Goal: Information Seeking & Learning: Learn about a topic

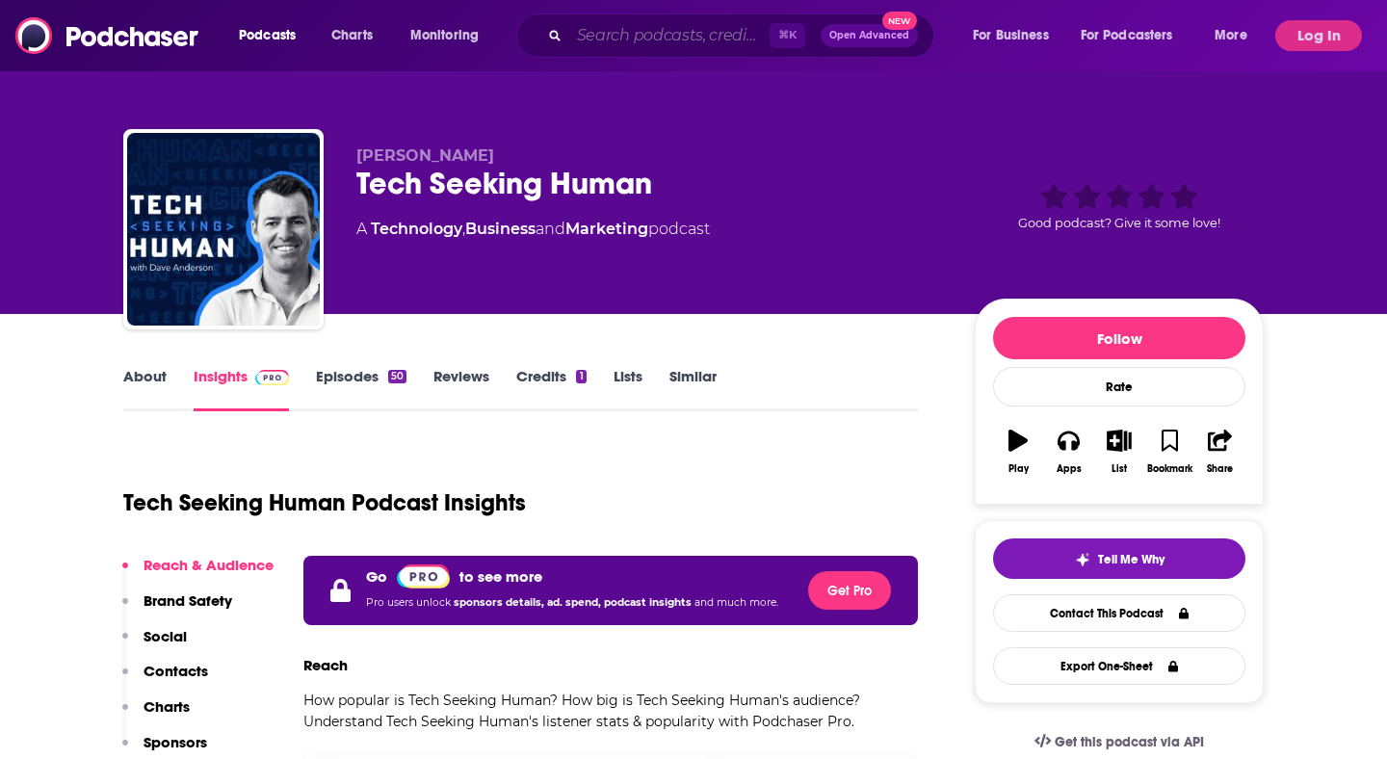
click at [652, 43] on input "Search podcasts, credits, & more..." at bounding box center [669, 35] width 200 height 31
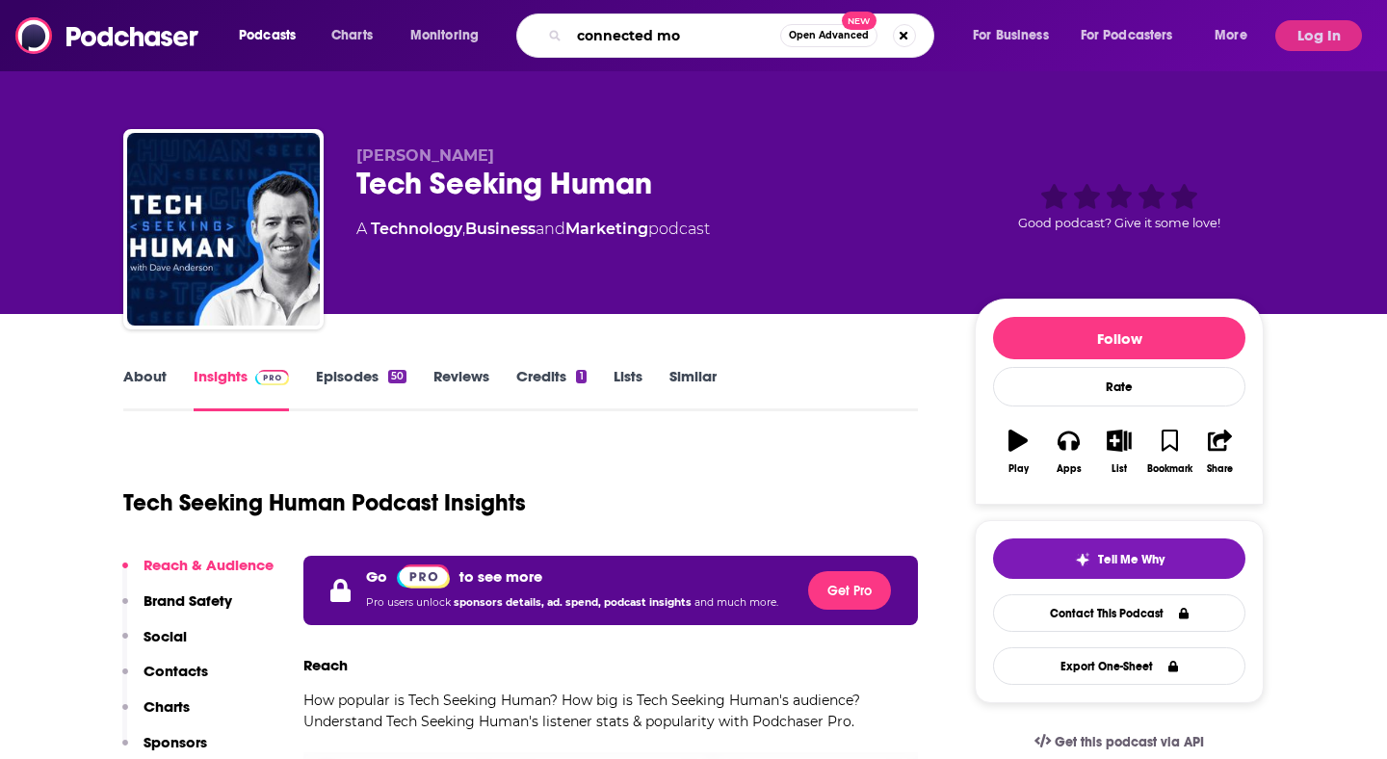
type input "connected mom"
click at [618, 31] on input "connected mom" at bounding box center [674, 35] width 211 height 31
click at [712, 36] on input "connected mom" at bounding box center [674, 35] width 211 height 31
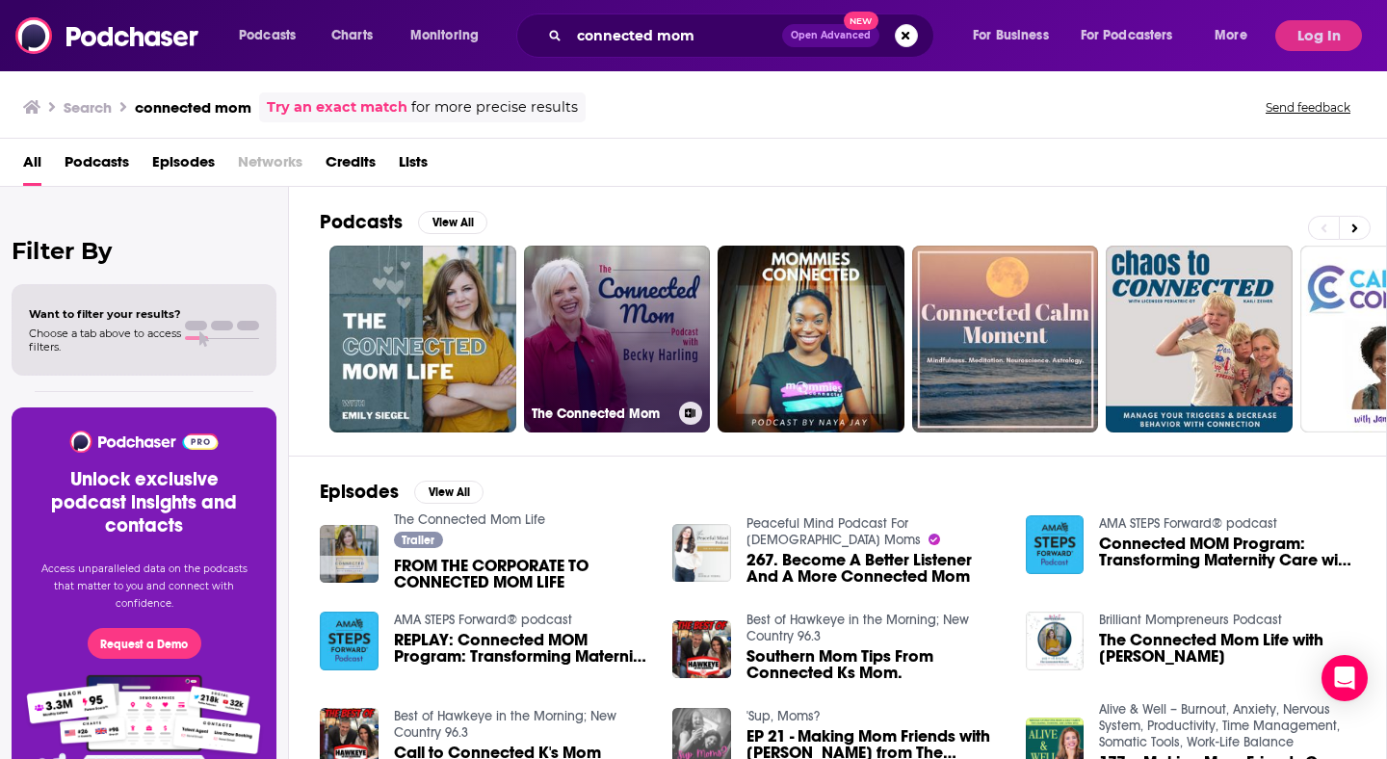
click at [609, 339] on link "The Connected Mom" at bounding box center [617, 339] width 187 height 187
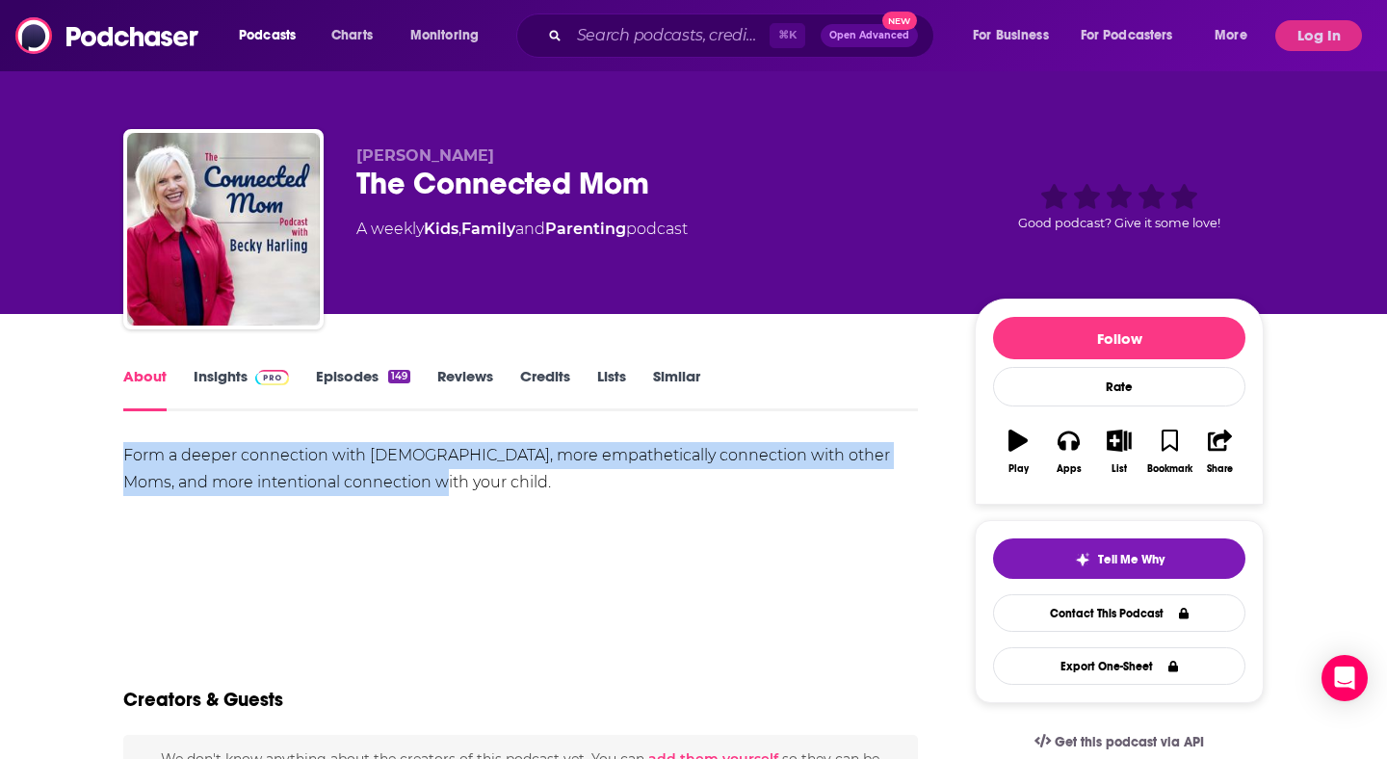
drag, startPoint x: 477, startPoint y: 490, endPoint x: 104, endPoint y: 457, distance: 374.3
copy div "Form a deeper connection with [DEMOGRAPHIC_DATA], more empathetically connectio…"
click at [256, 370] on img at bounding box center [272, 377] width 34 height 15
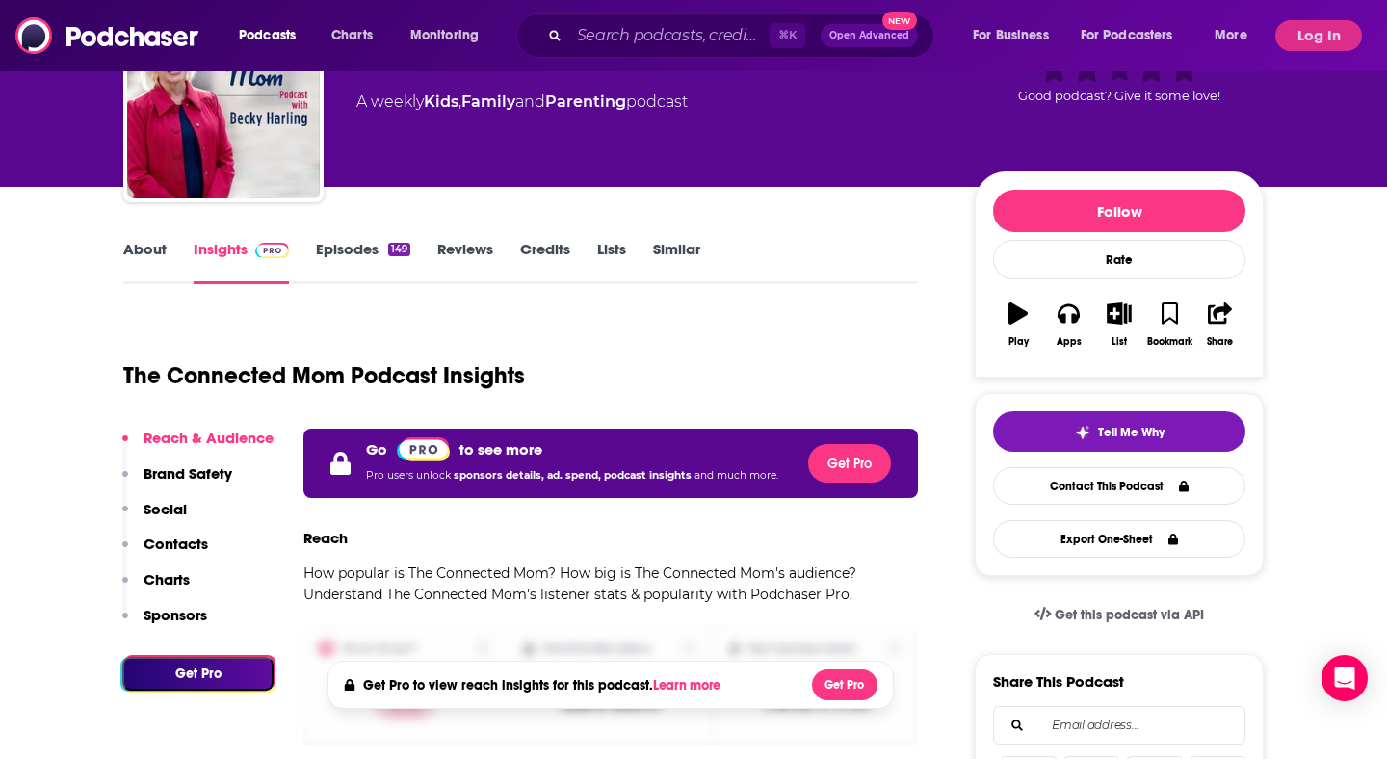
scroll to position [130, 0]
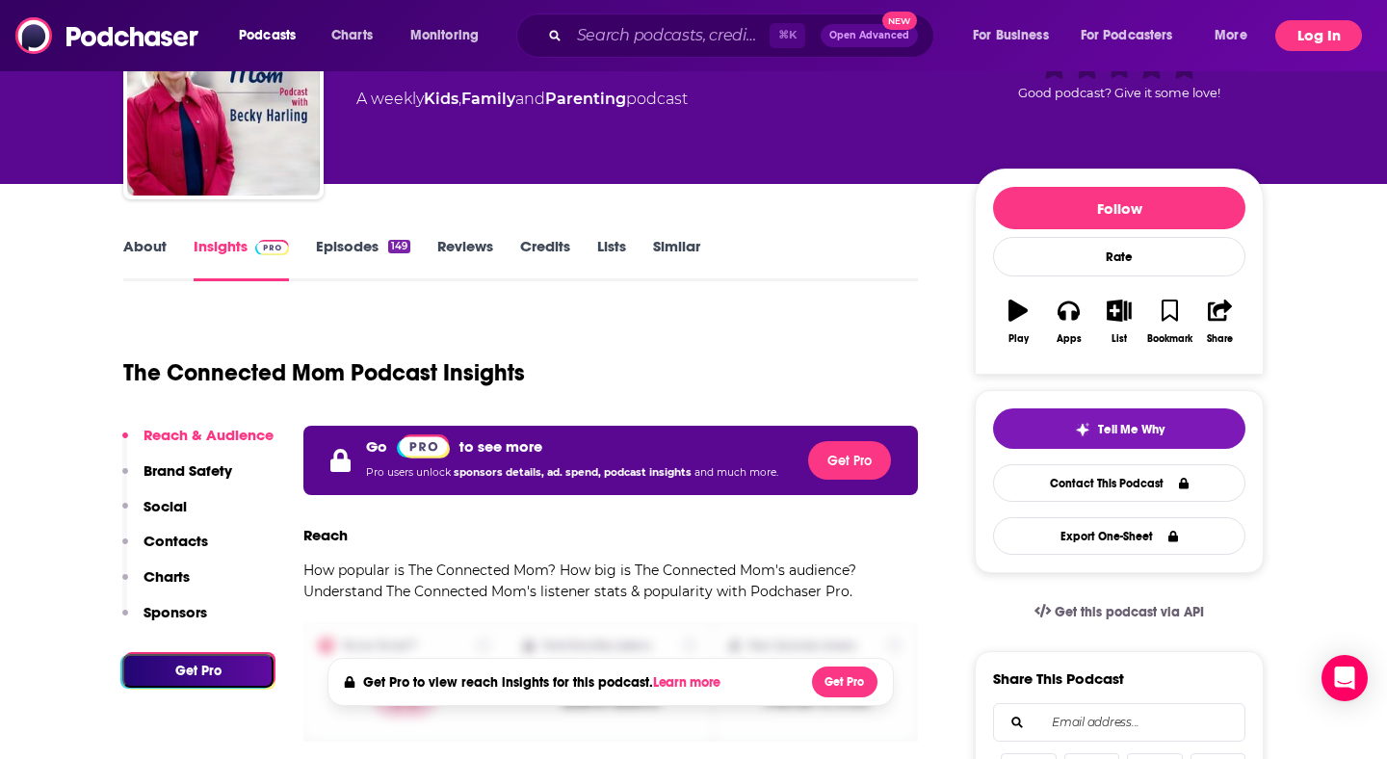
click at [1307, 40] on button "Log In" at bounding box center [1318, 35] width 87 height 31
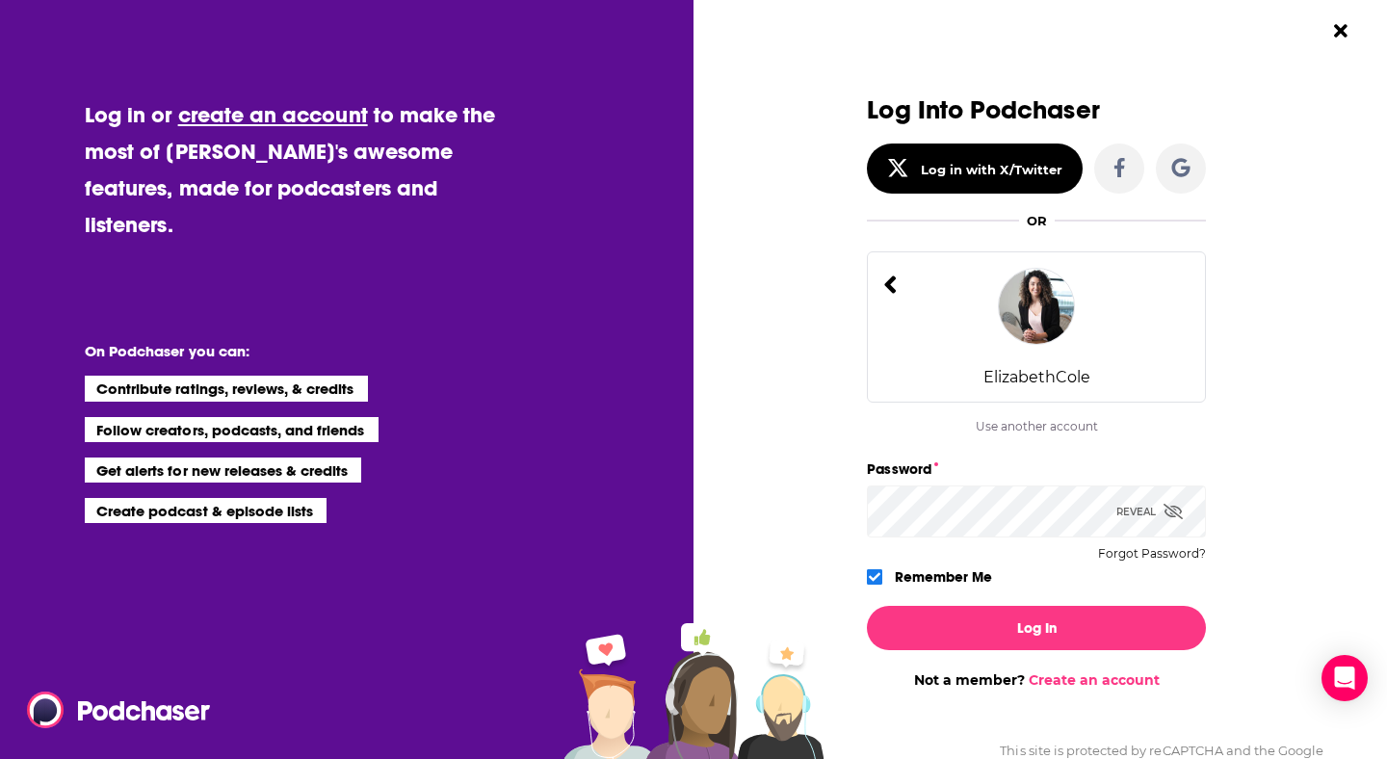
click at [1062, 658] on div "Log In Not a member? Create an account" at bounding box center [1036, 640] width 339 height 98
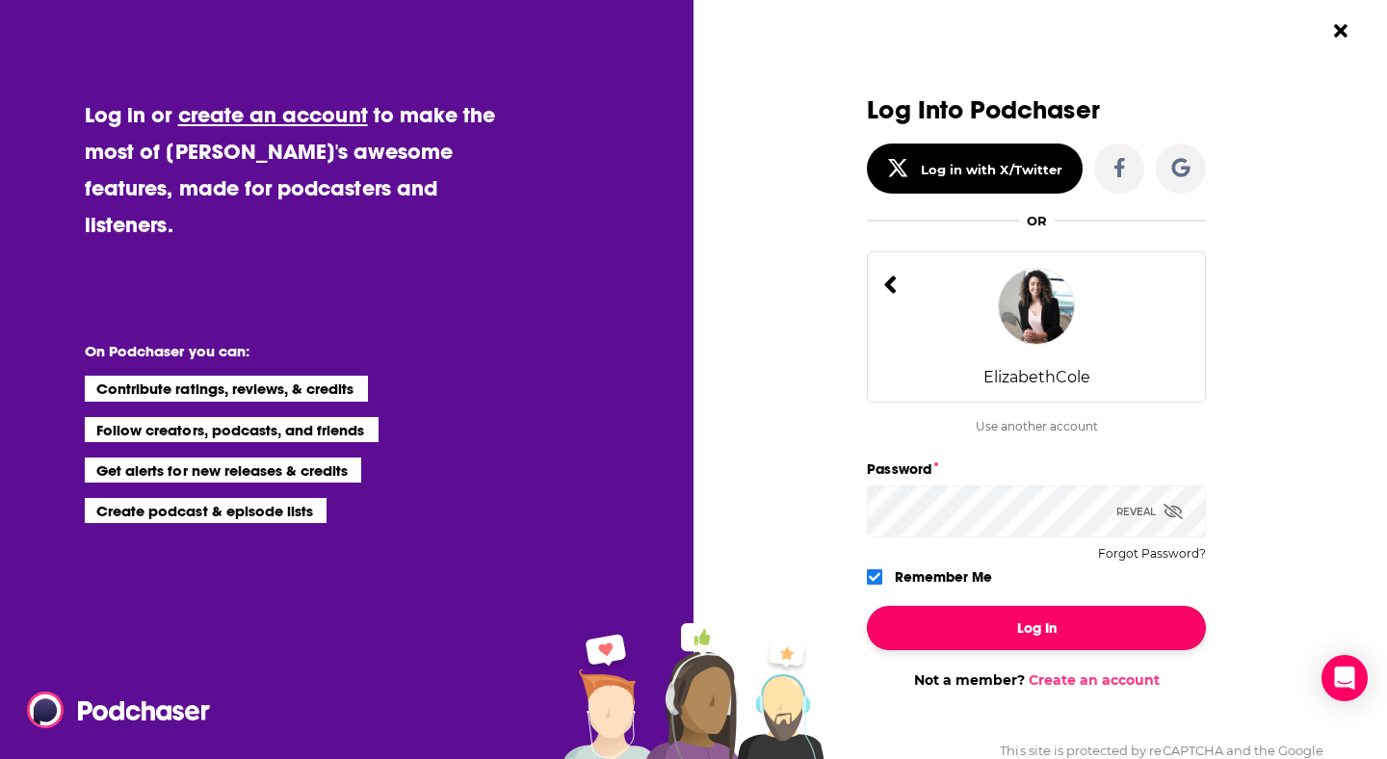
click at [1061, 626] on button "Log In" at bounding box center [1036, 628] width 339 height 44
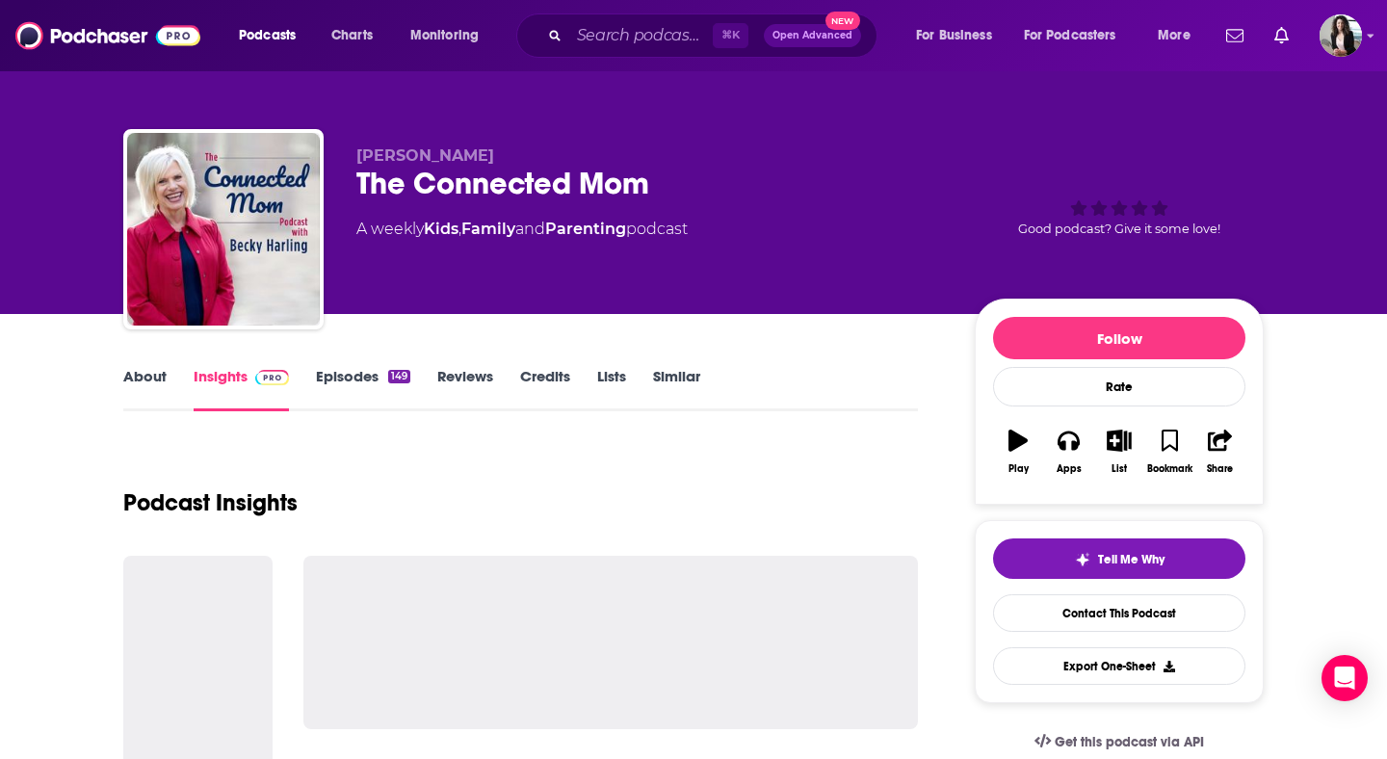
scroll to position [130, 0]
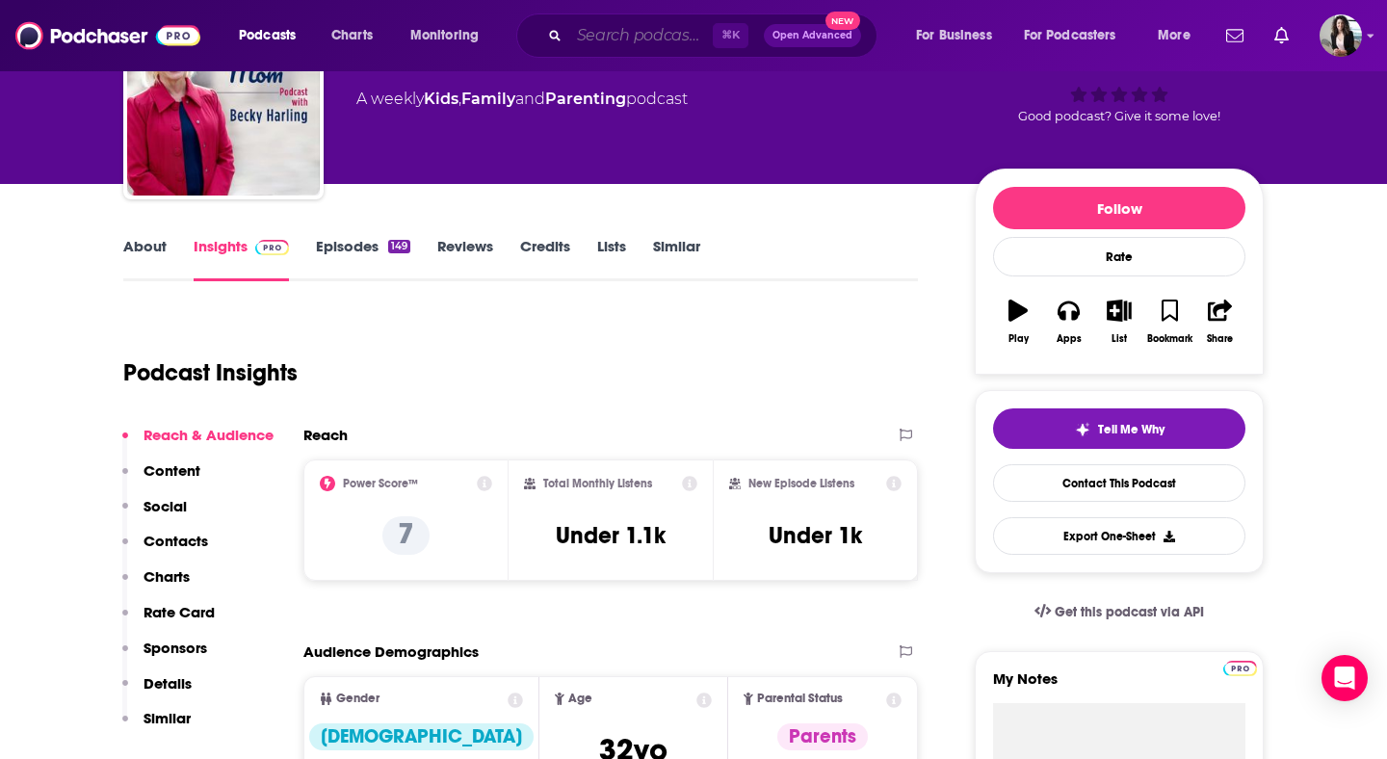
click at [637, 38] on input "Search podcasts, credits, & more..." at bounding box center [641, 35] width 144 height 31
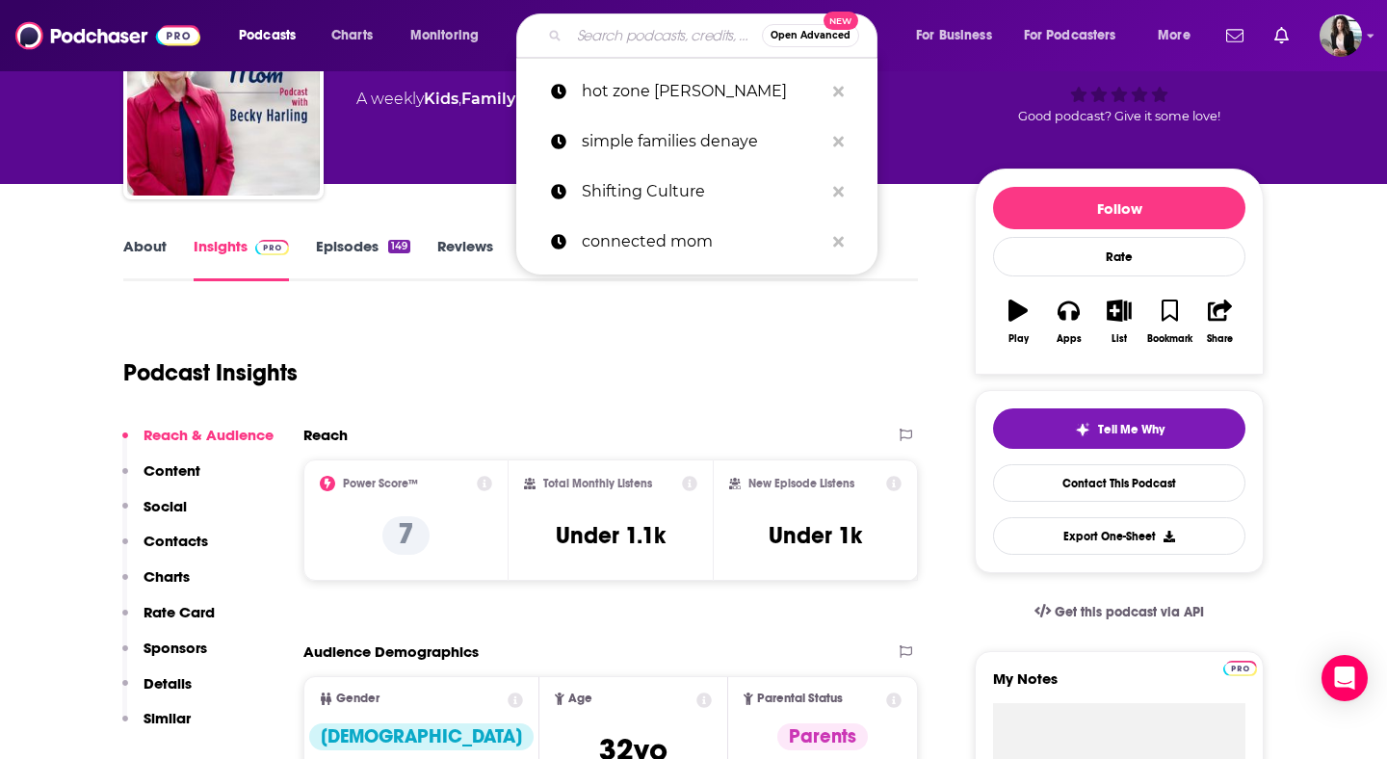
paste input "Youth Ministry Booster"
type input "Youth Ministry Booster"
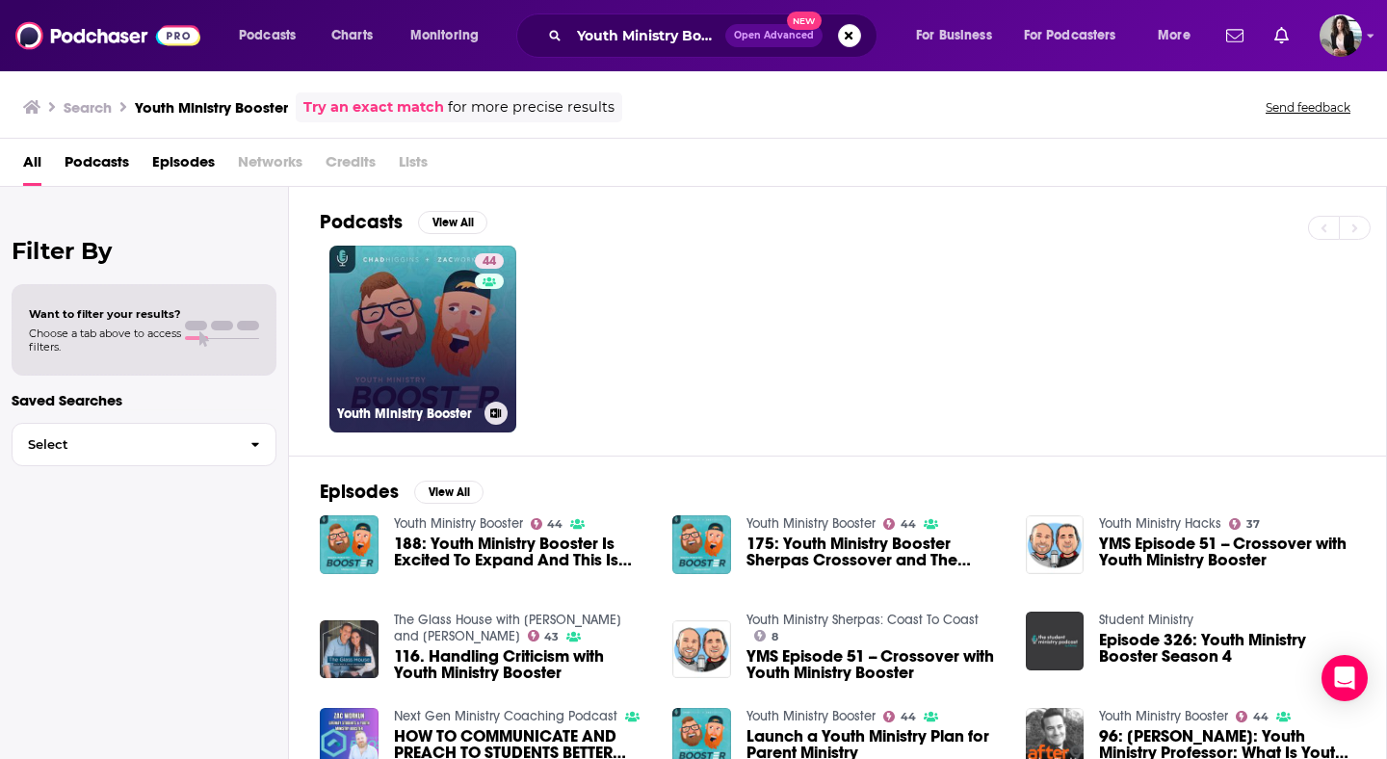
click at [423, 360] on link "44 Youth Ministry Booster" at bounding box center [422, 339] width 187 height 187
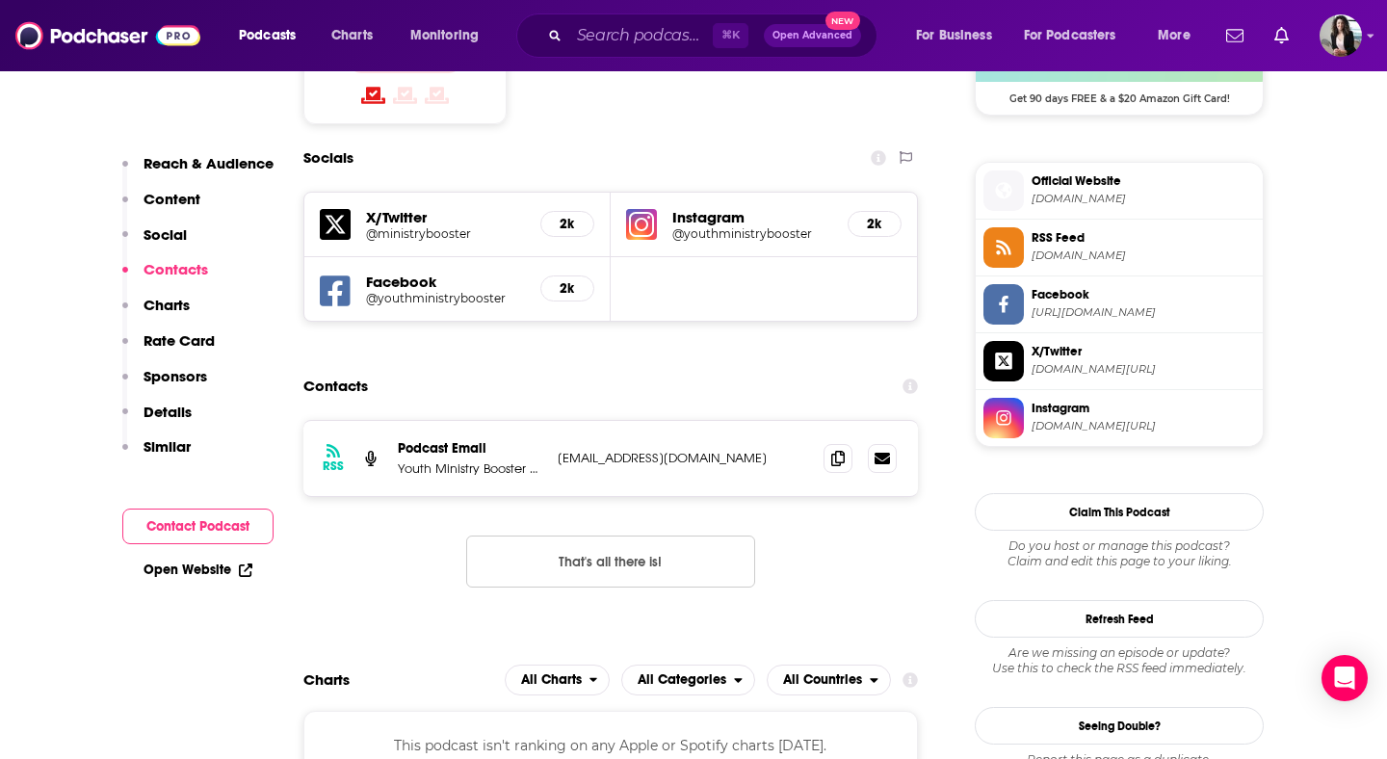
scroll to position [1688, 0]
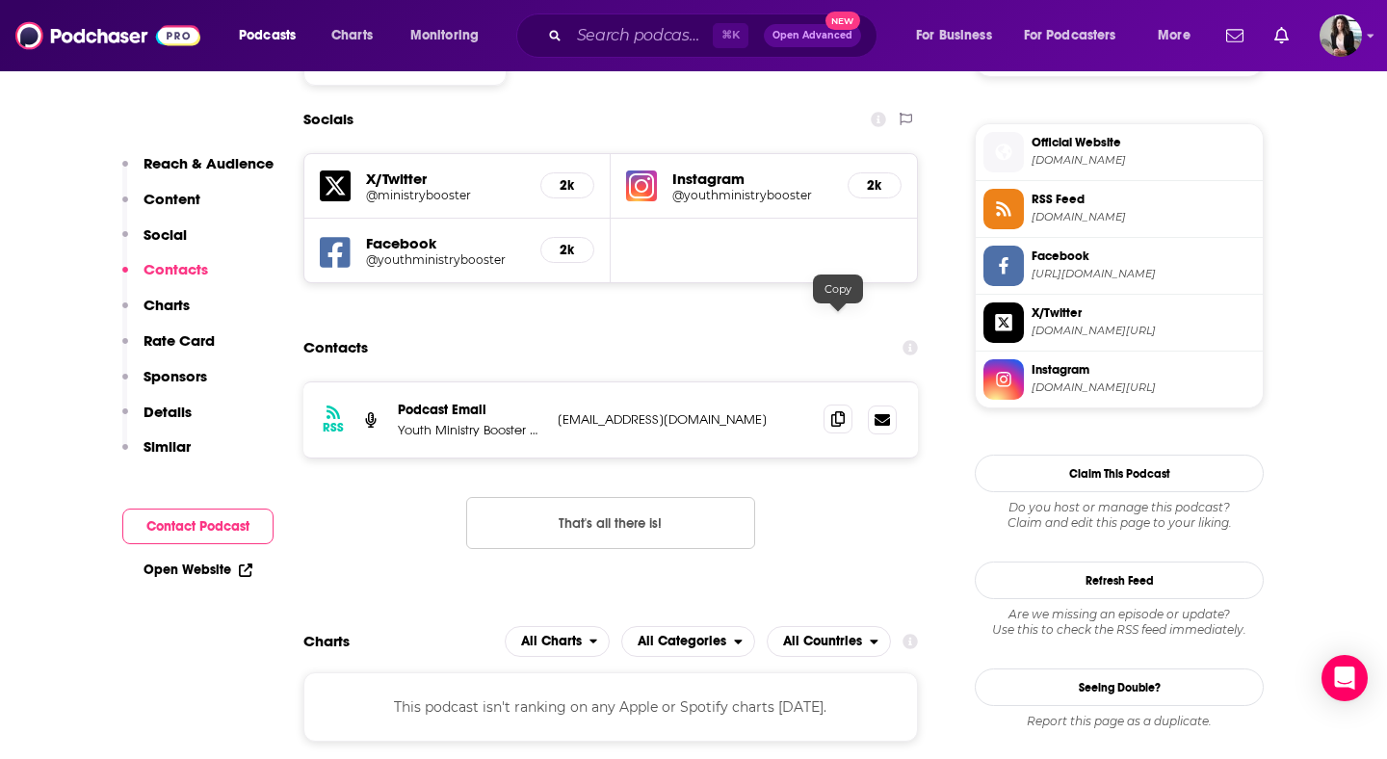
click at [844, 411] on icon at bounding box center [837, 418] width 13 height 15
click at [636, 32] on input "Search podcasts, credits, & more..." at bounding box center [641, 35] width 144 height 31
paste input "Youth Ministry for the Longer Haul"
type input "Youth Ministry for the Longer Haul"
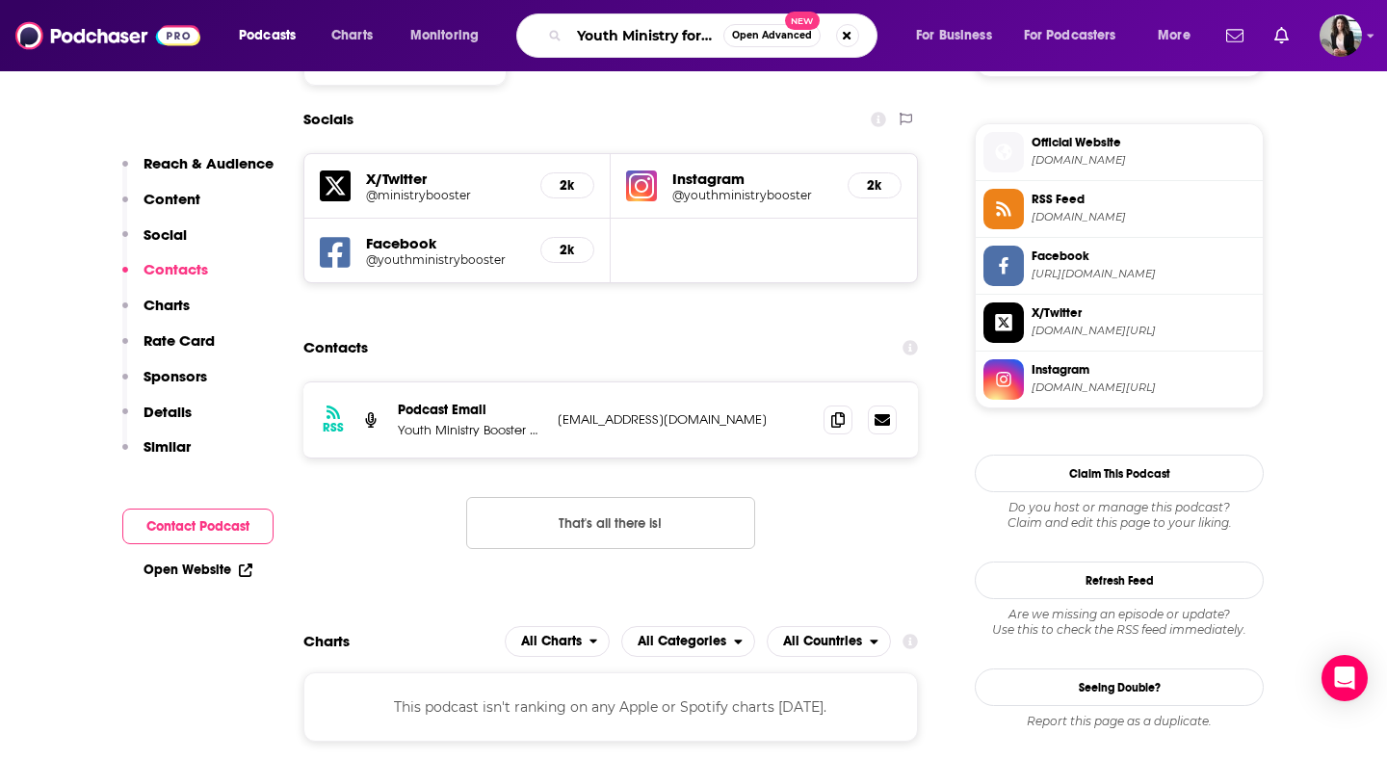
scroll to position [0, 107]
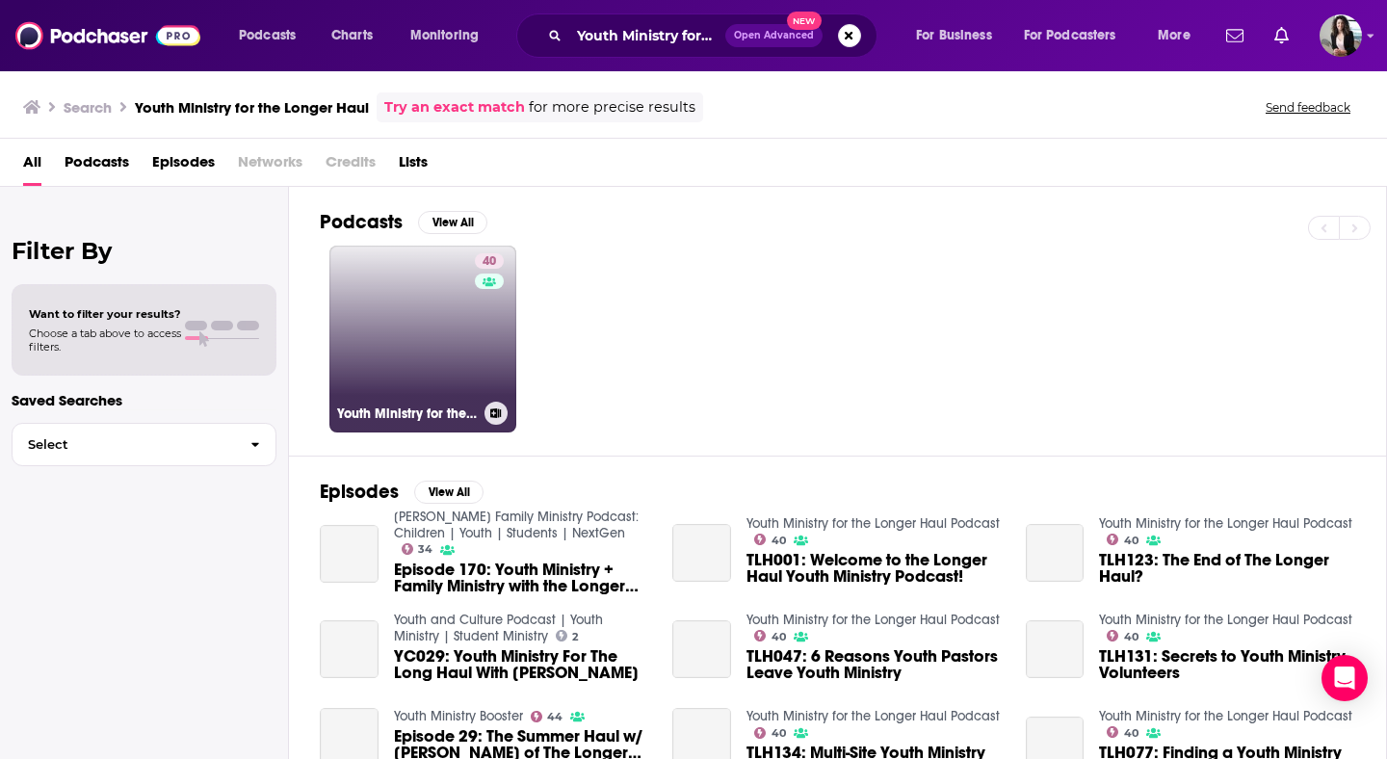
click at [423, 302] on link "40 Youth Ministry for the Longer Haul Podcast" at bounding box center [422, 339] width 187 height 187
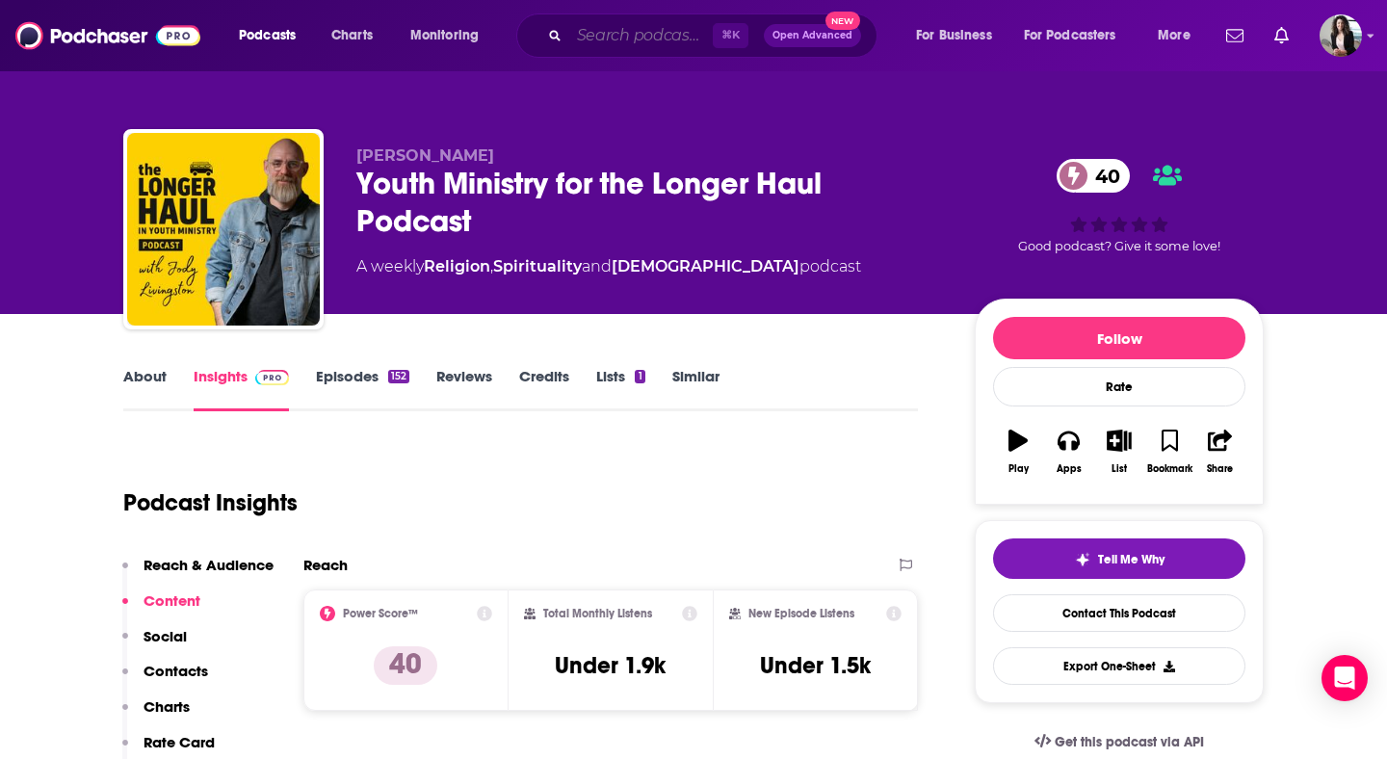
click at [658, 32] on input "Search podcasts, credits, & more..." at bounding box center [641, 35] width 144 height 31
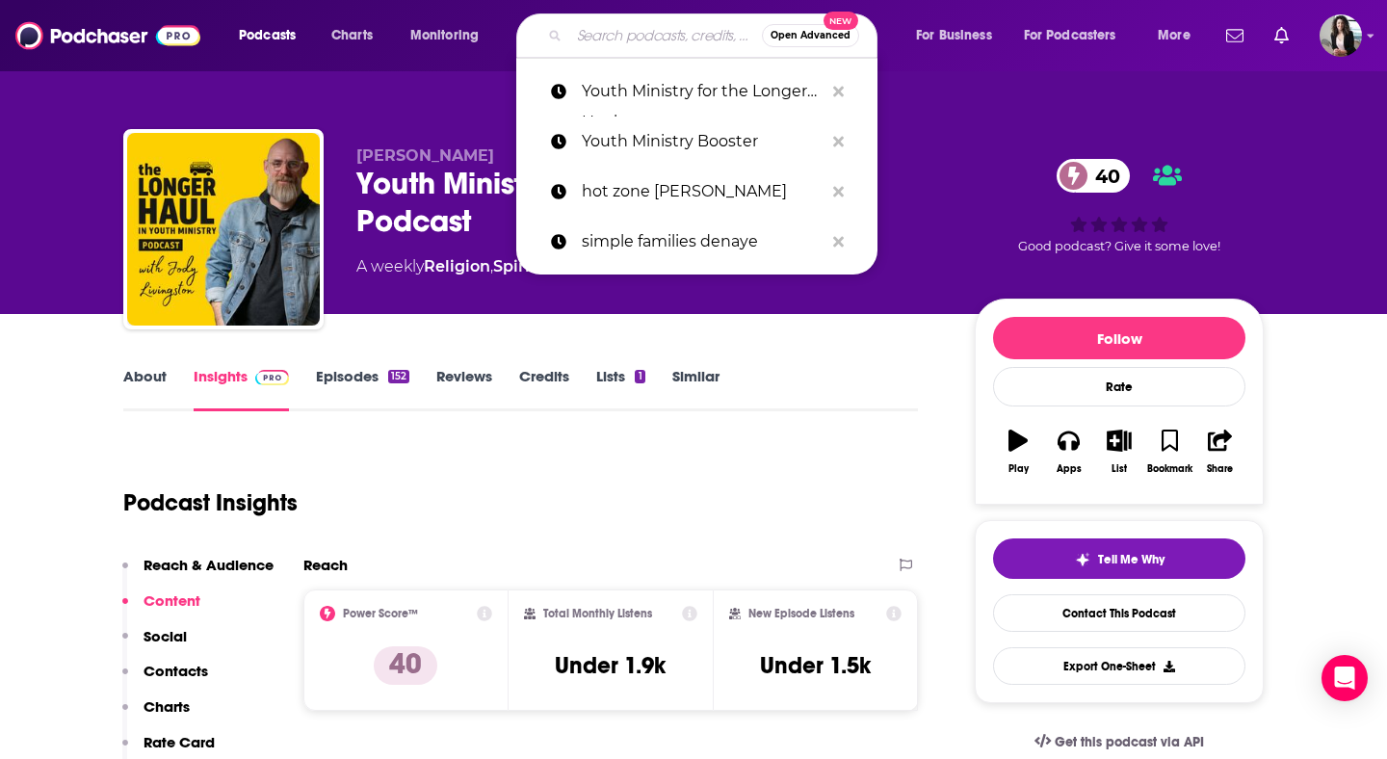
paste input "Youth Ministry Hacks"
type input "Youth Ministry Hacks"
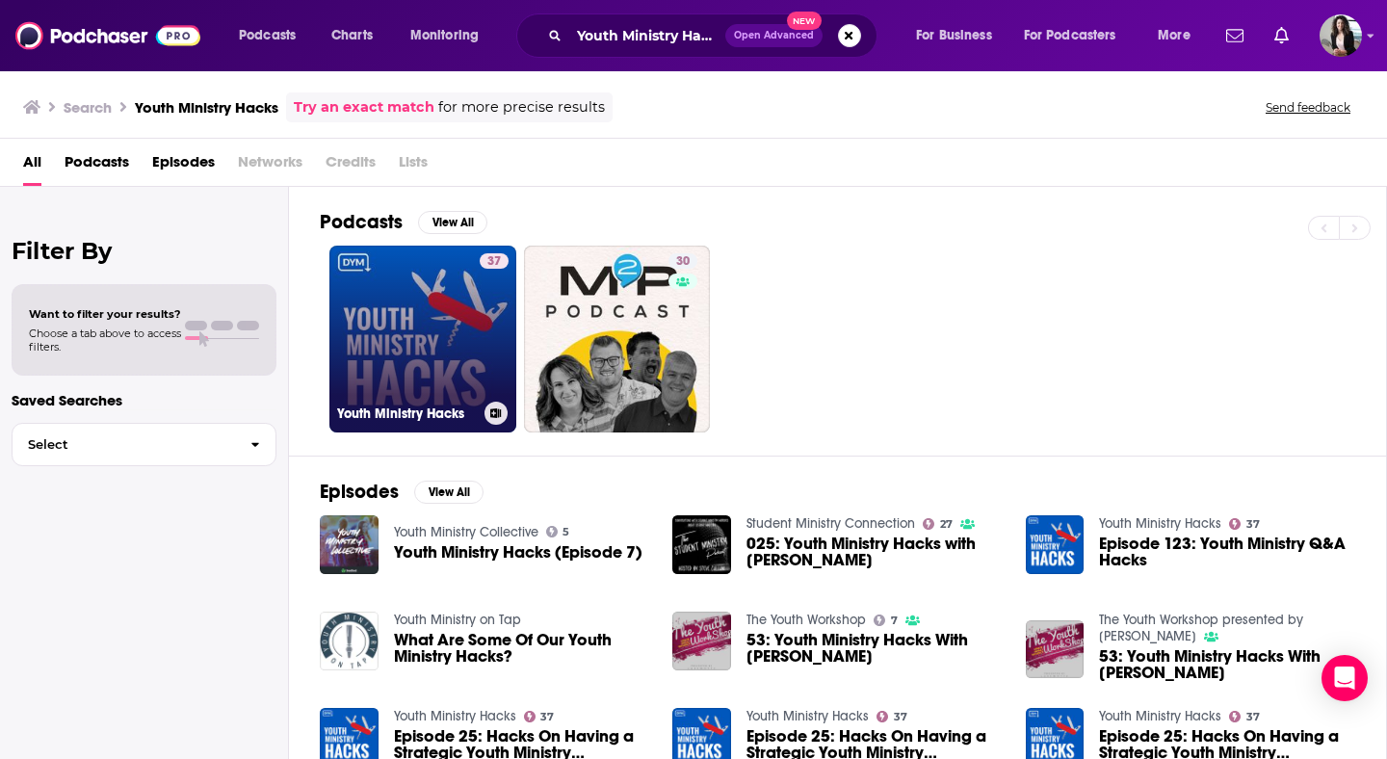
click at [470, 322] on link "37 Youth Ministry Hacks" at bounding box center [422, 339] width 187 height 187
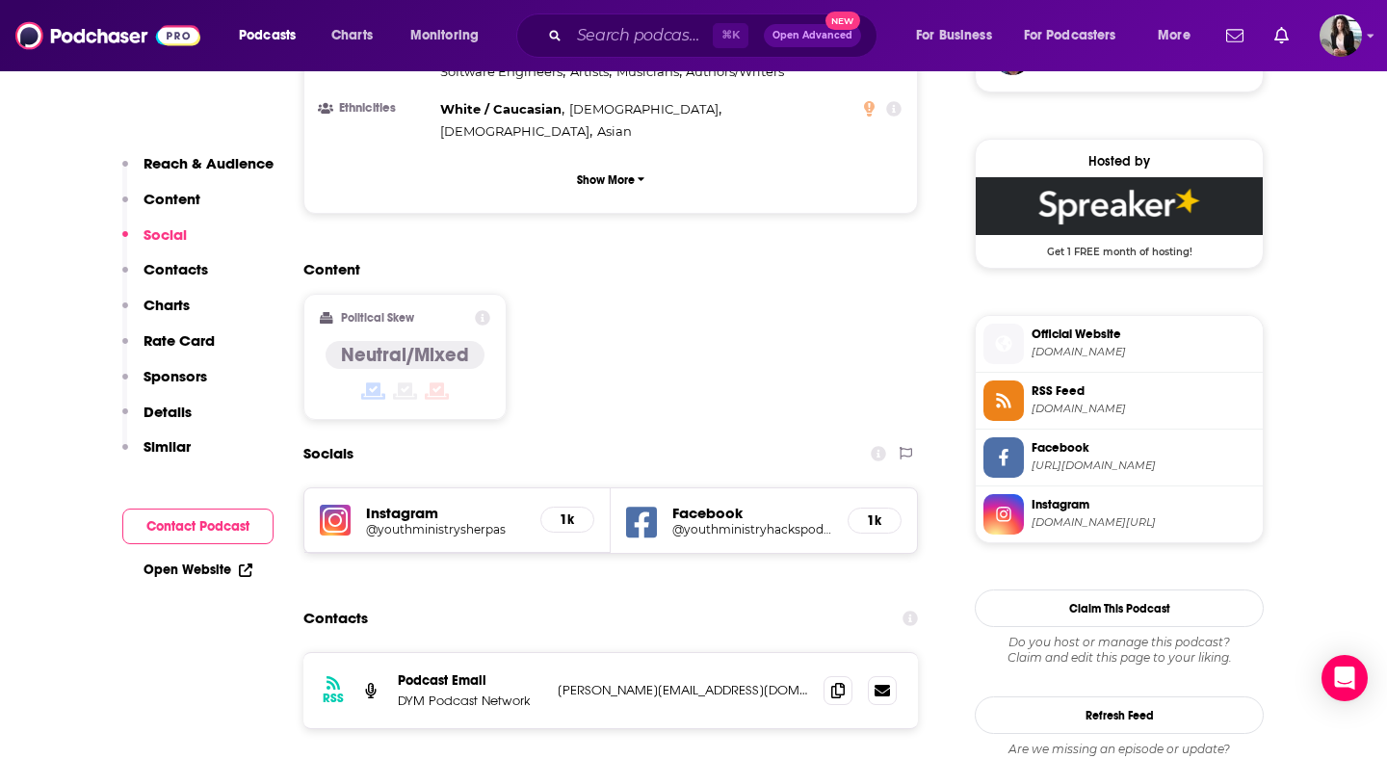
scroll to position [1527, 0]
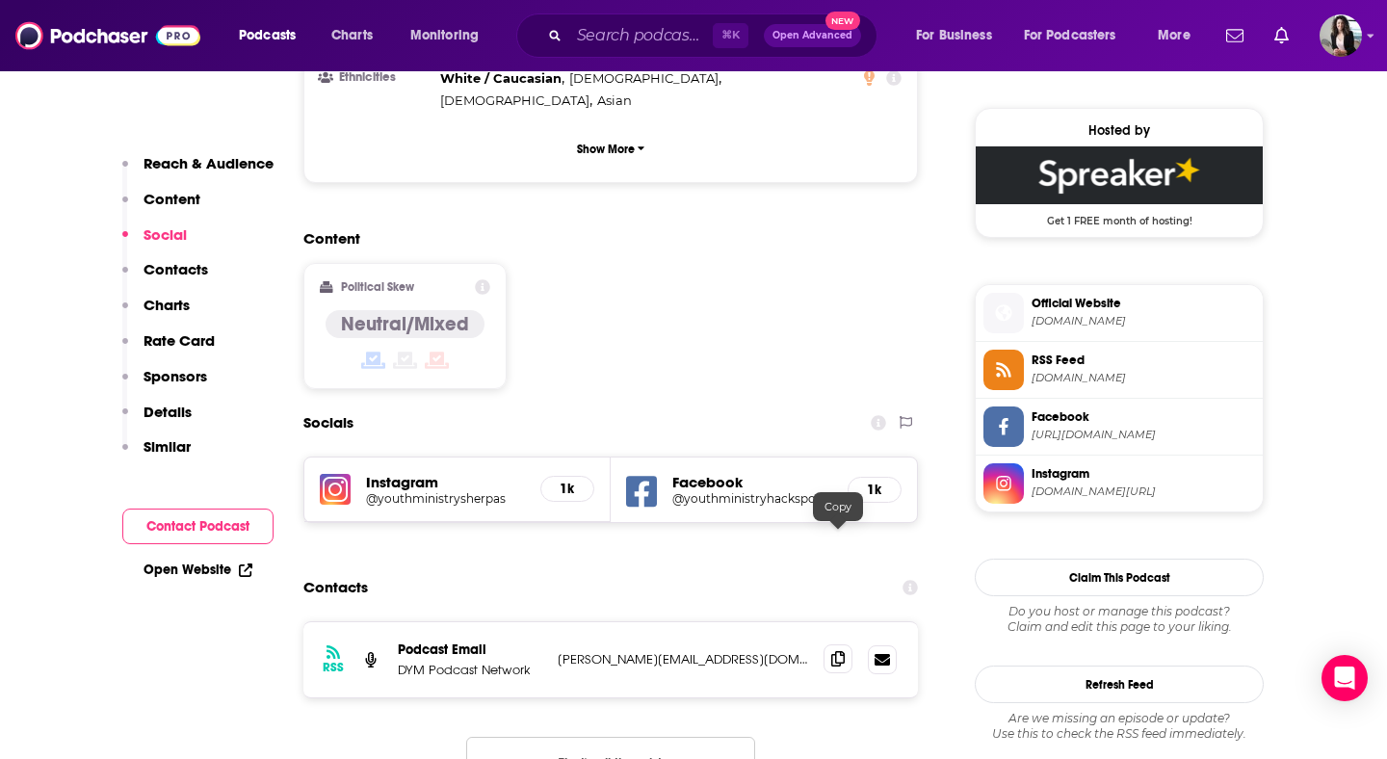
click at [833, 651] on icon at bounding box center [837, 658] width 13 height 15
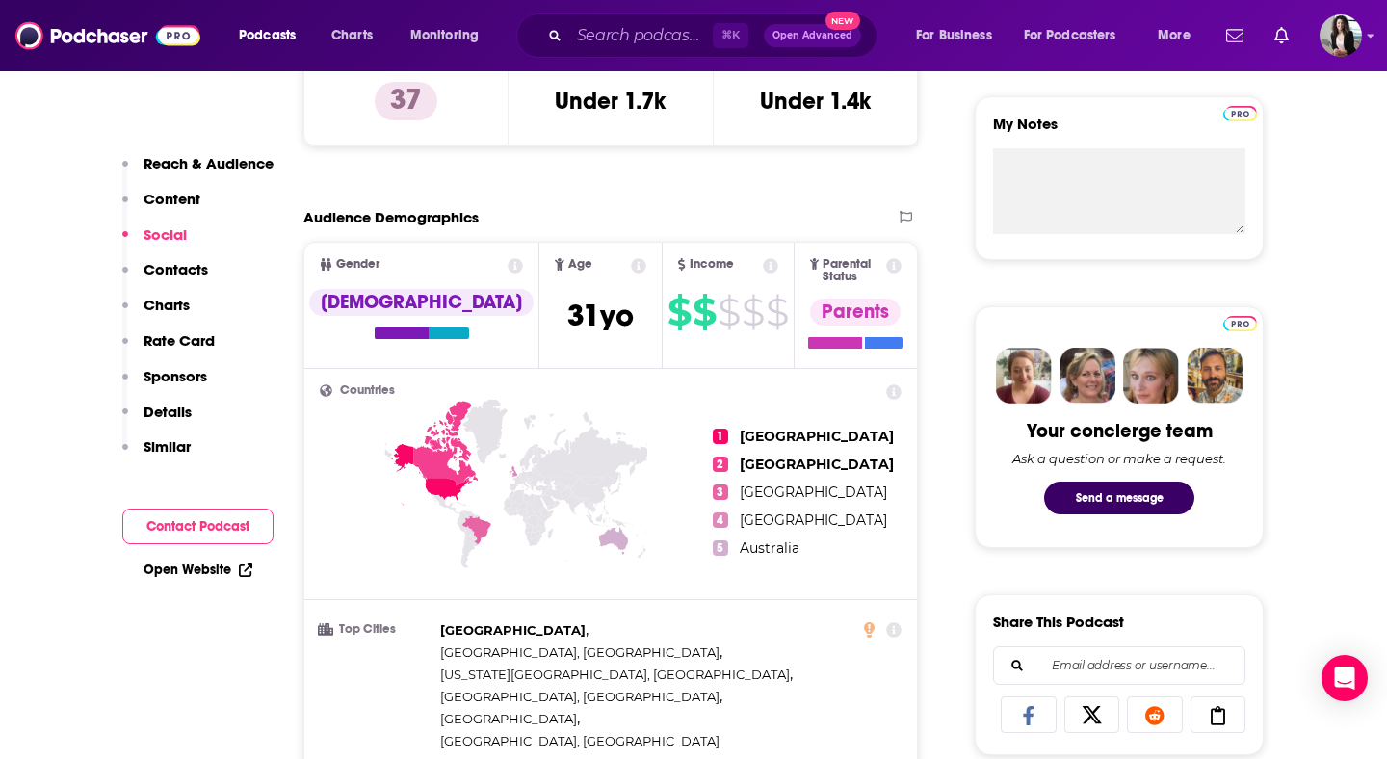
scroll to position [0, 0]
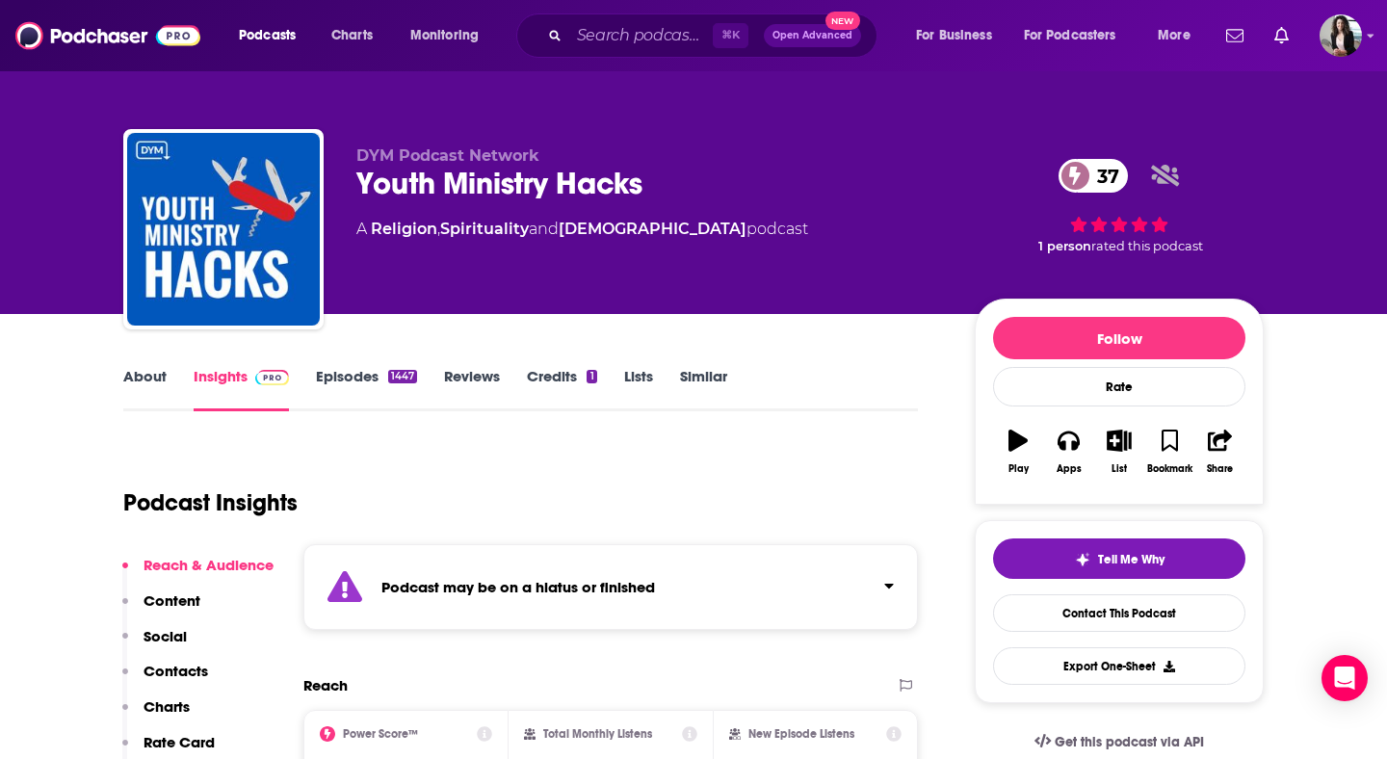
click at [635, 51] on div "⌘ K Open Advanced New" at bounding box center [696, 35] width 361 height 44
click at [630, 39] on input "Search podcasts, credits, & more..." at bounding box center [641, 35] width 144 height 31
paste input "Youth Ministry in Motion"
type input "Youth Ministry in Motion"
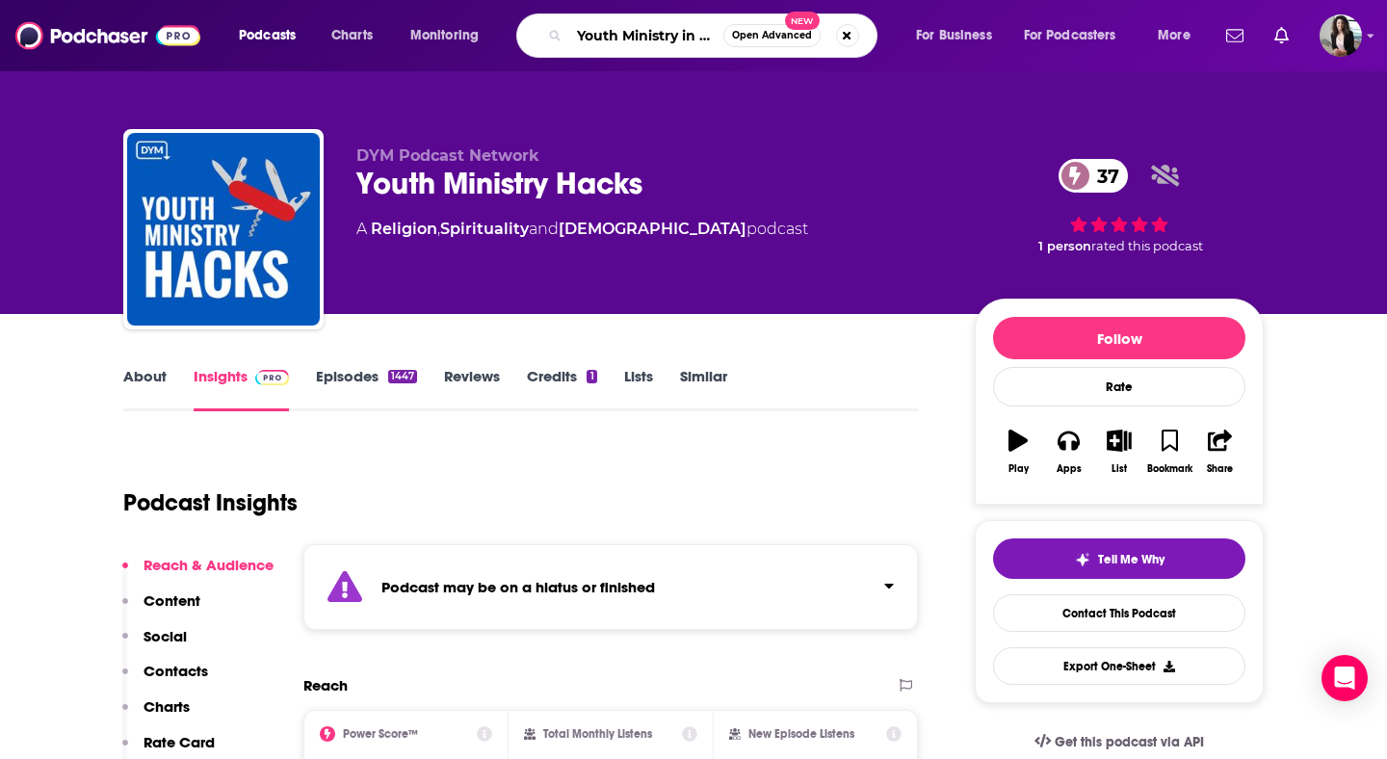
scroll to position [0, 37]
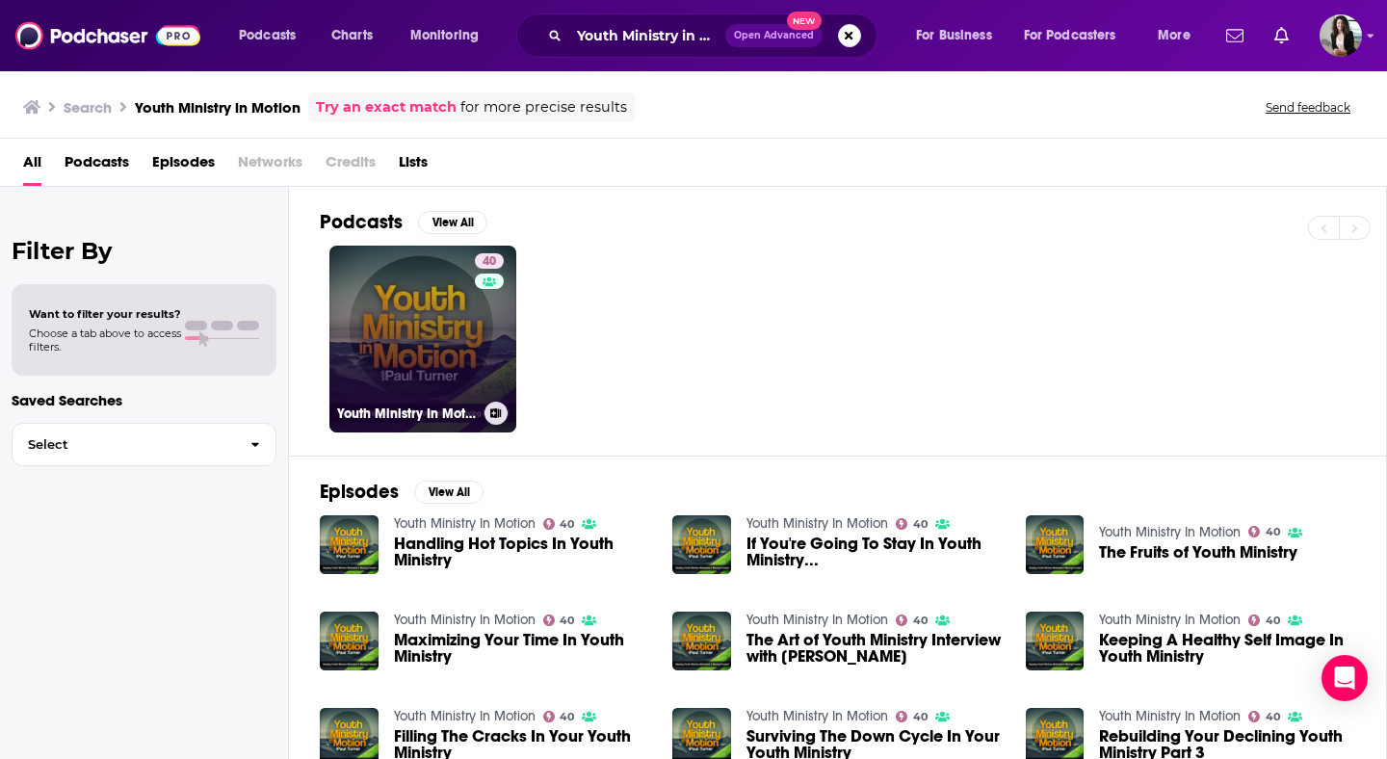
click at [386, 296] on link "40 Youth Ministry In Motion" at bounding box center [422, 339] width 187 height 187
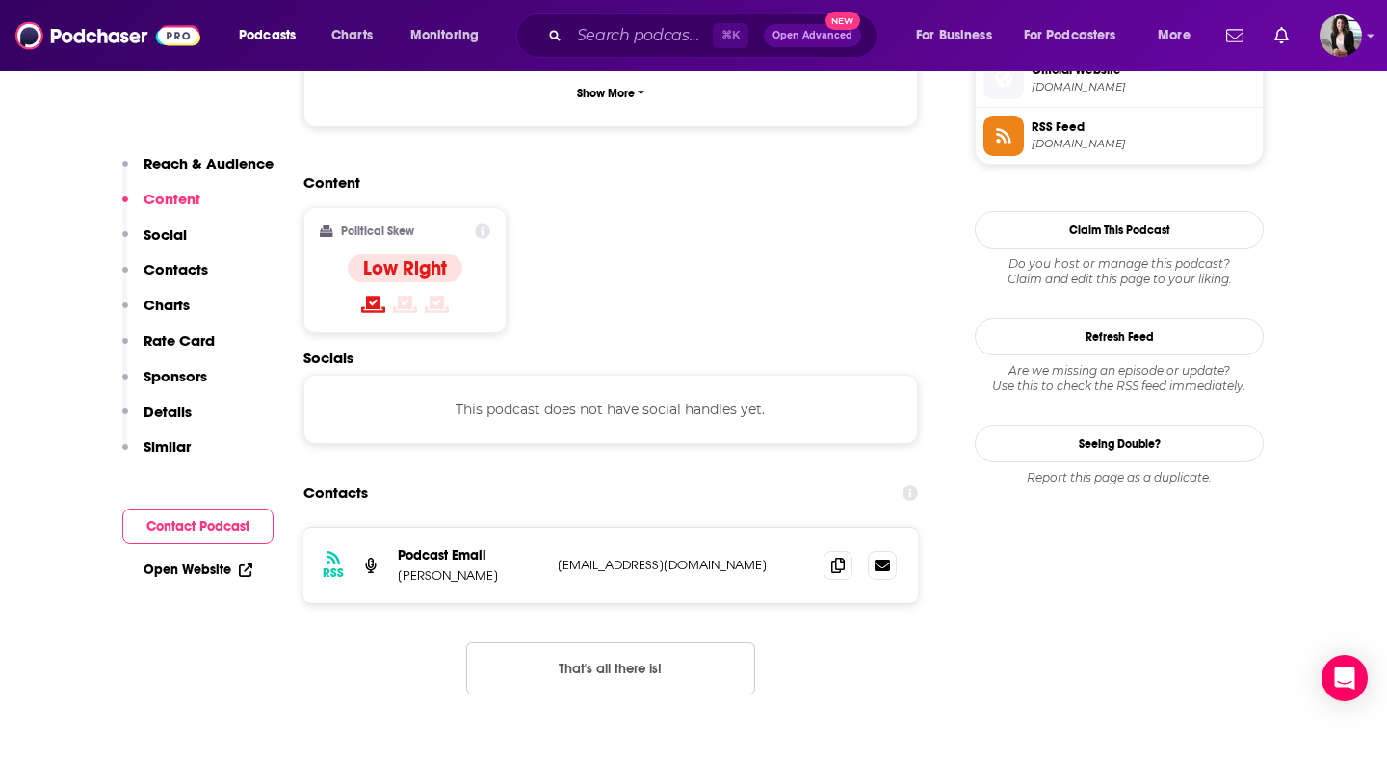
scroll to position [1436, 0]
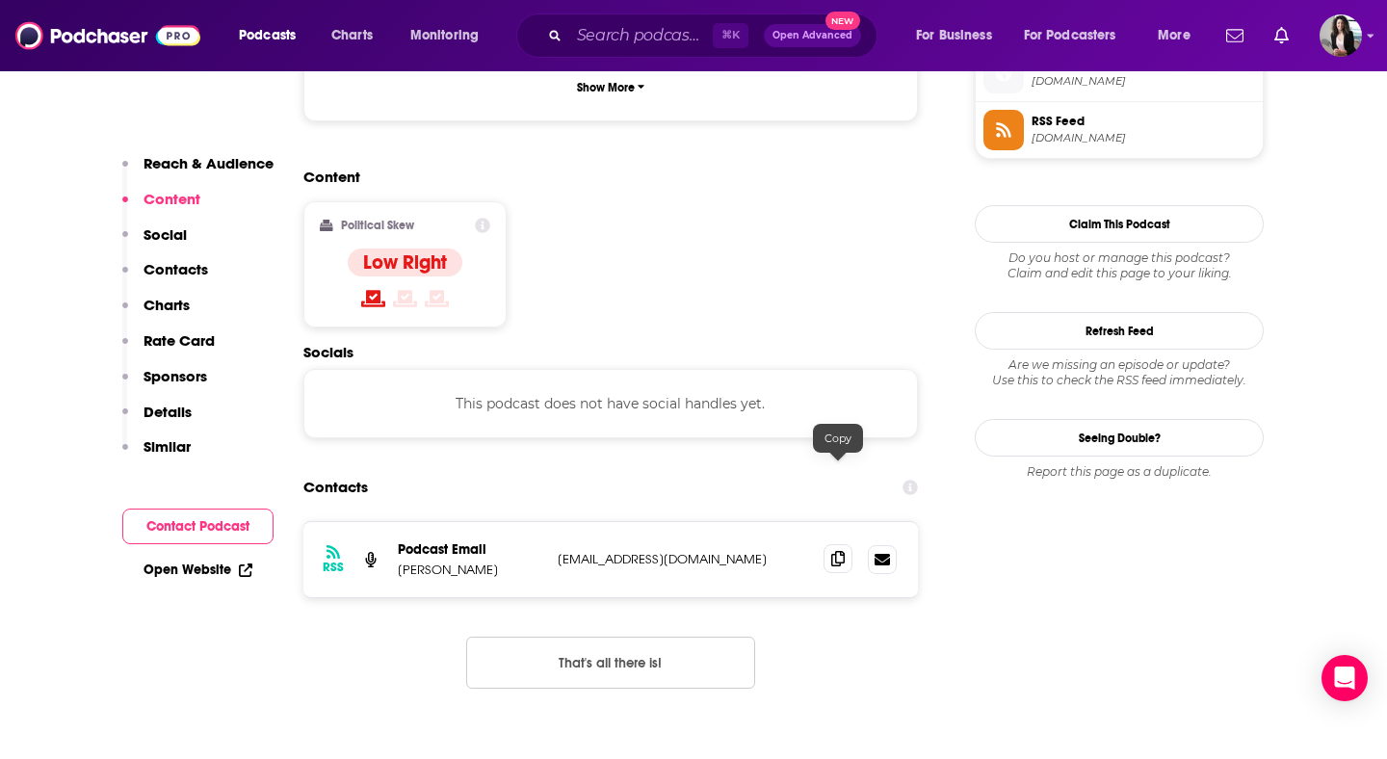
click at [842, 551] on icon at bounding box center [837, 558] width 13 height 15
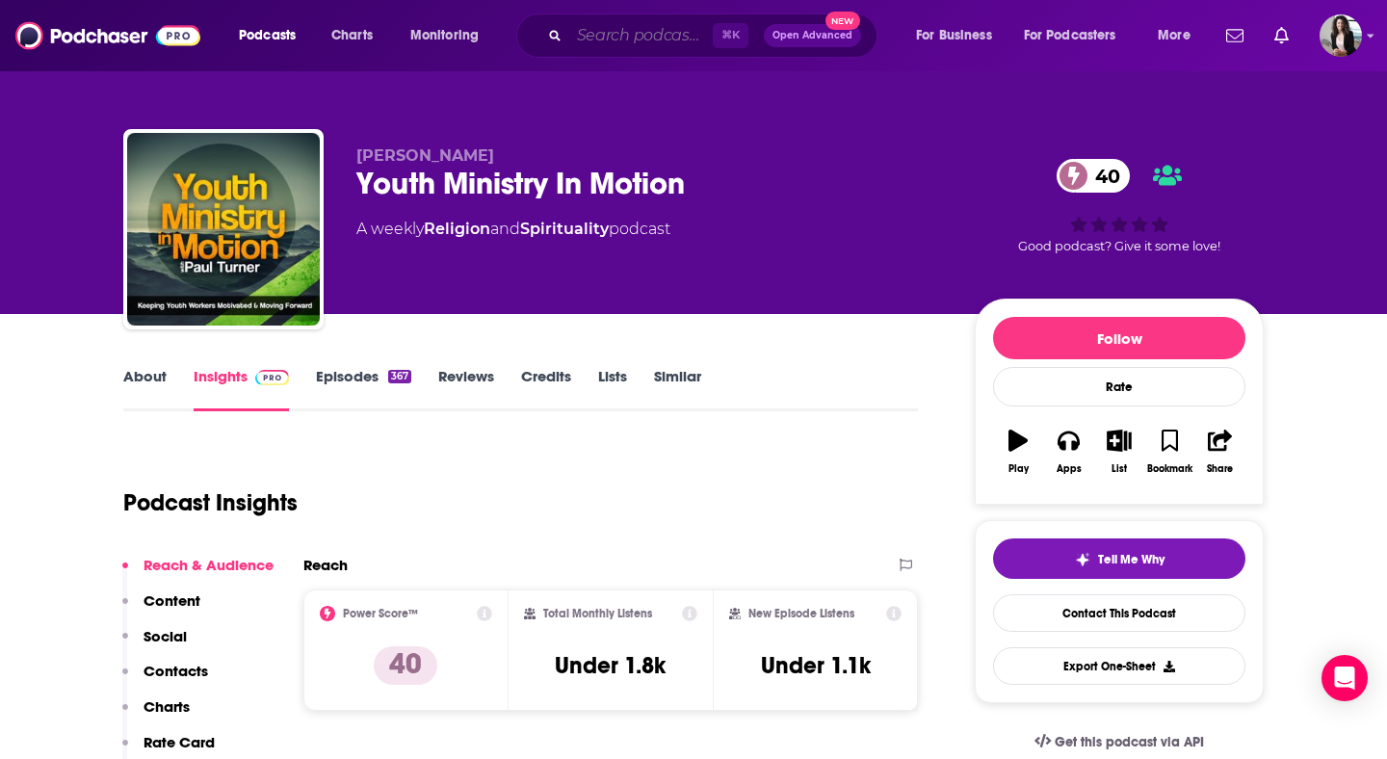
click at [688, 23] on input "Search podcasts, credits, & more..." at bounding box center [641, 35] width 144 height 31
paste input "Youth Ministry Unscripted"
type input "Youth Ministry Unscripted"
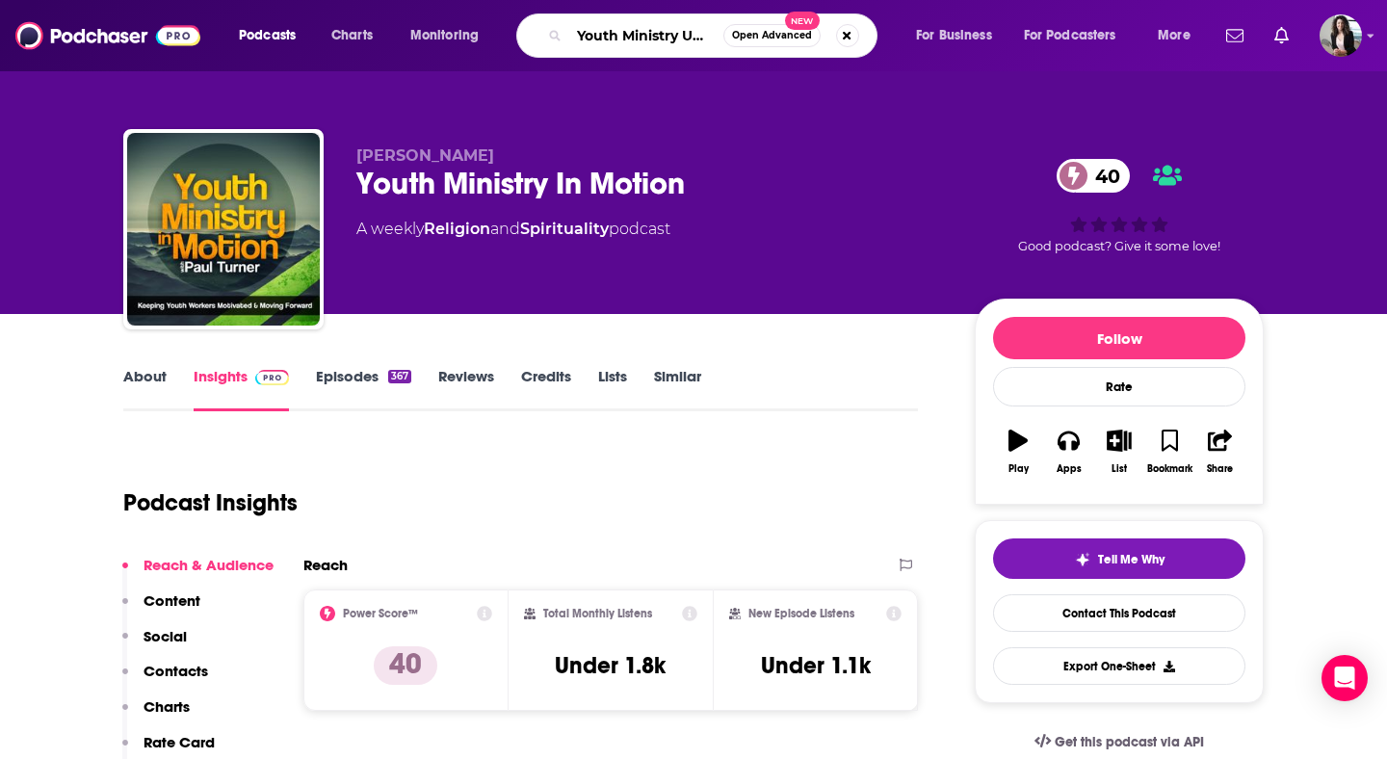
scroll to position [0, 47]
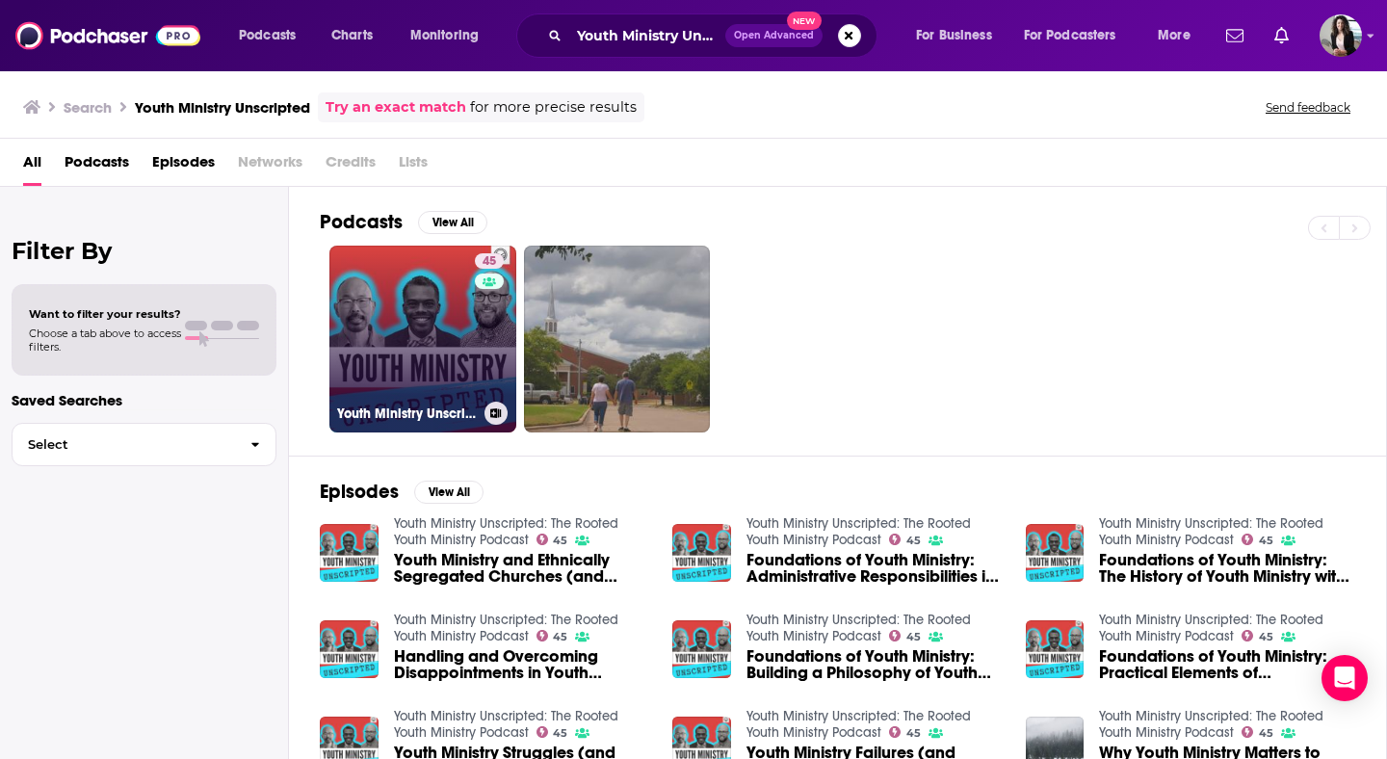
click at [417, 346] on link "45 Youth Ministry Unscripted: The Rooted Youth Ministry Podcast" at bounding box center [422, 339] width 187 height 187
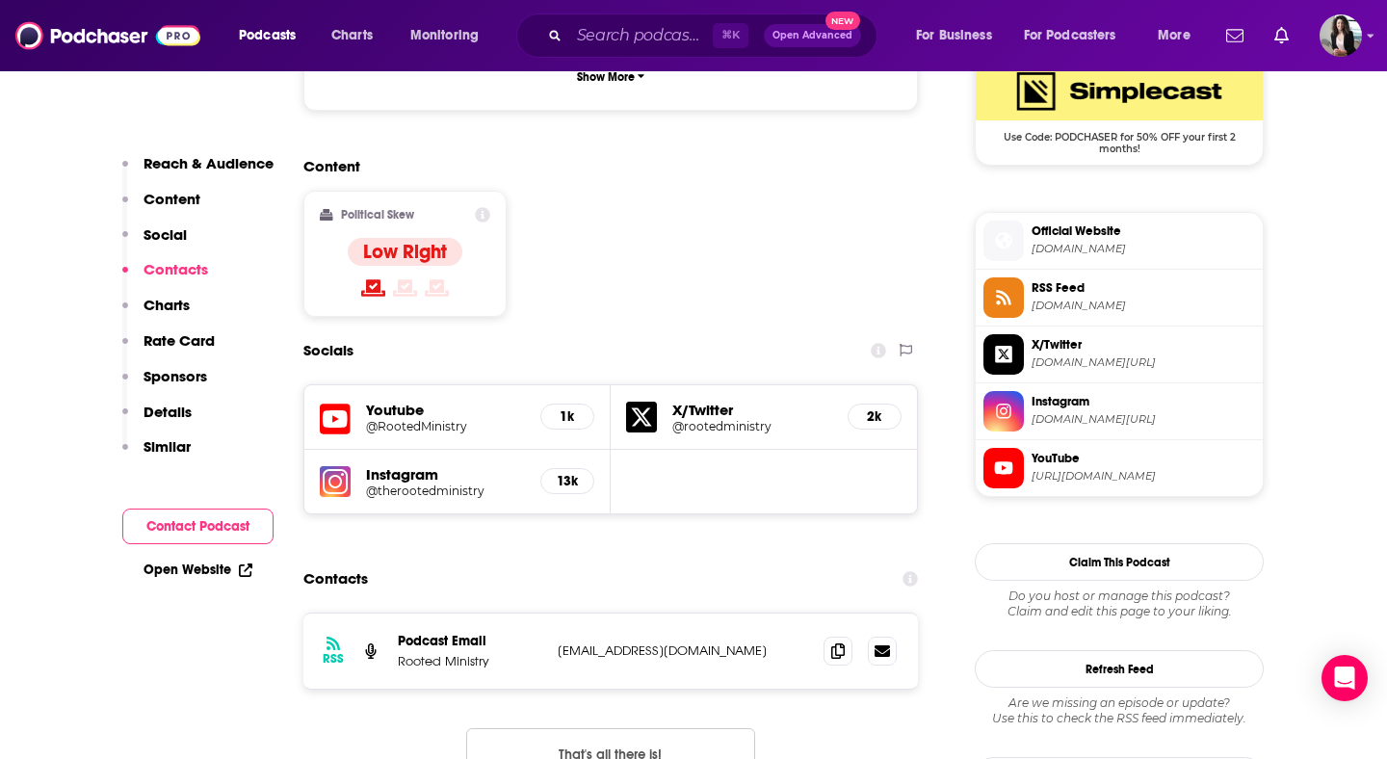
scroll to position [1678, 0]
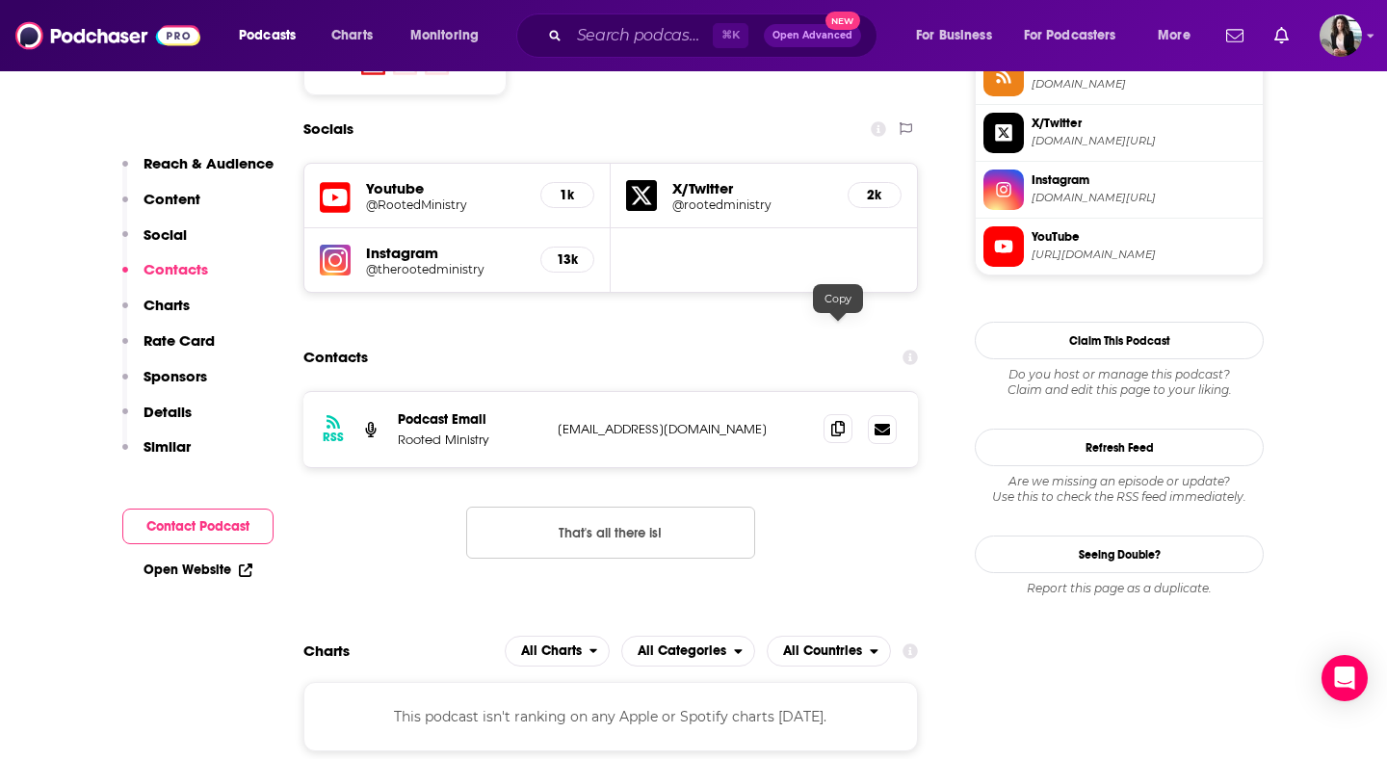
click at [831, 421] on icon at bounding box center [837, 428] width 13 height 15
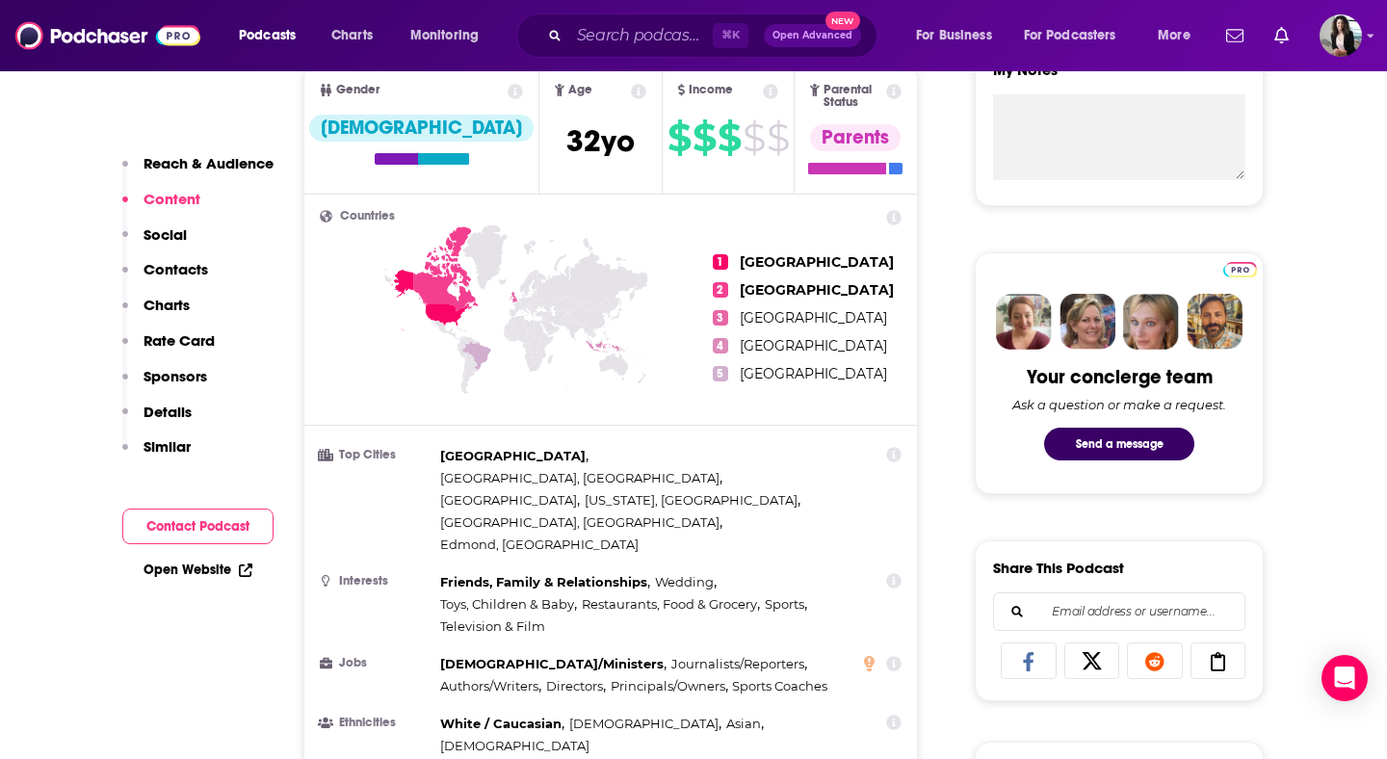
scroll to position [0, 0]
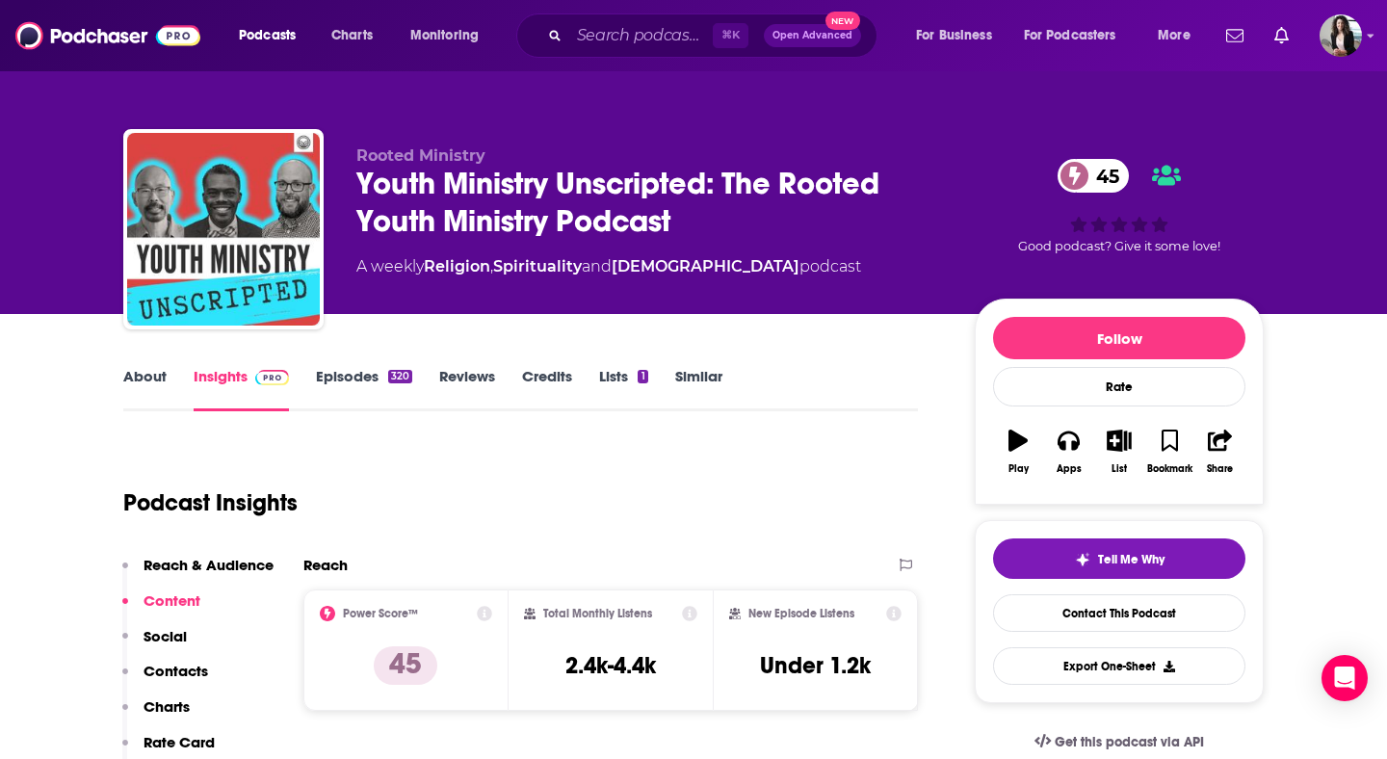
click at [141, 395] on link "About" at bounding box center [144, 389] width 43 height 44
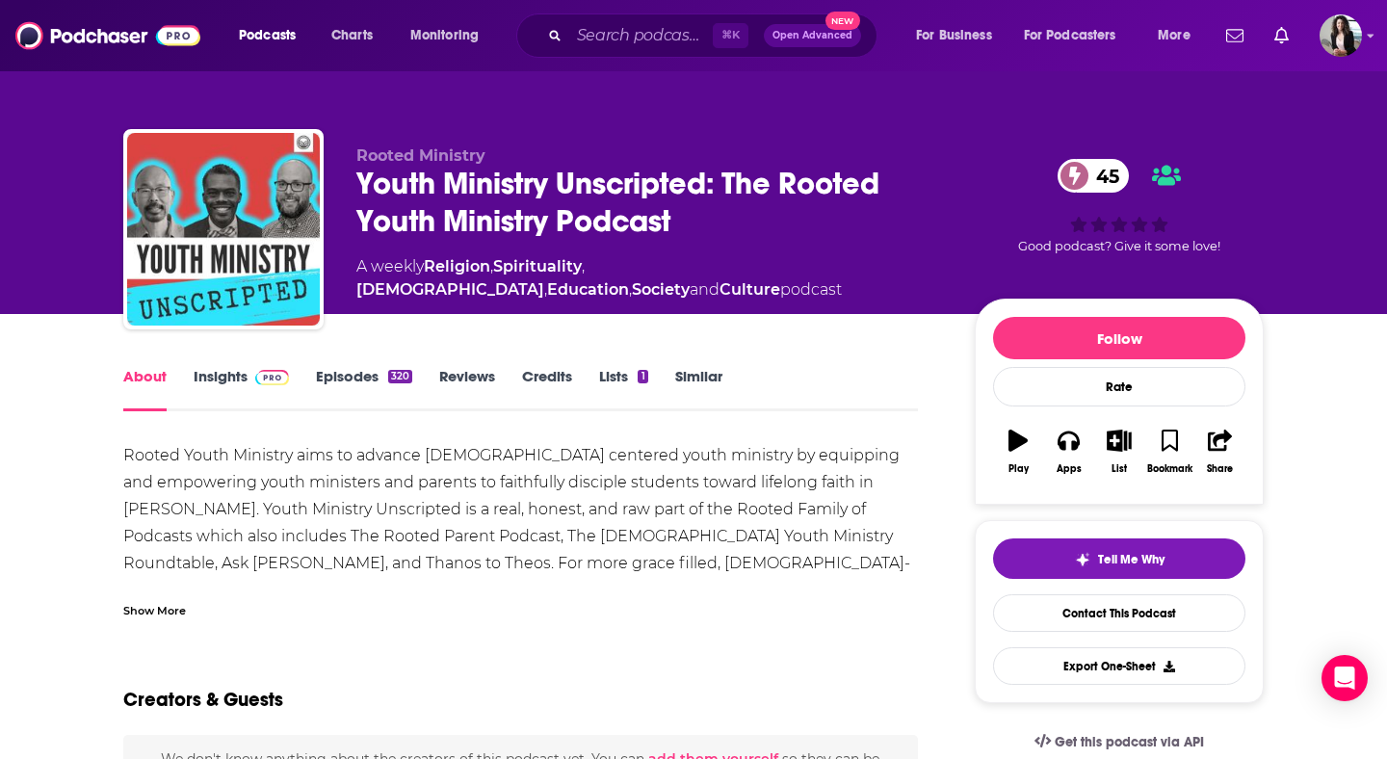
click at [164, 608] on div "Show More" at bounding box center [154, 609] width 63 height 18
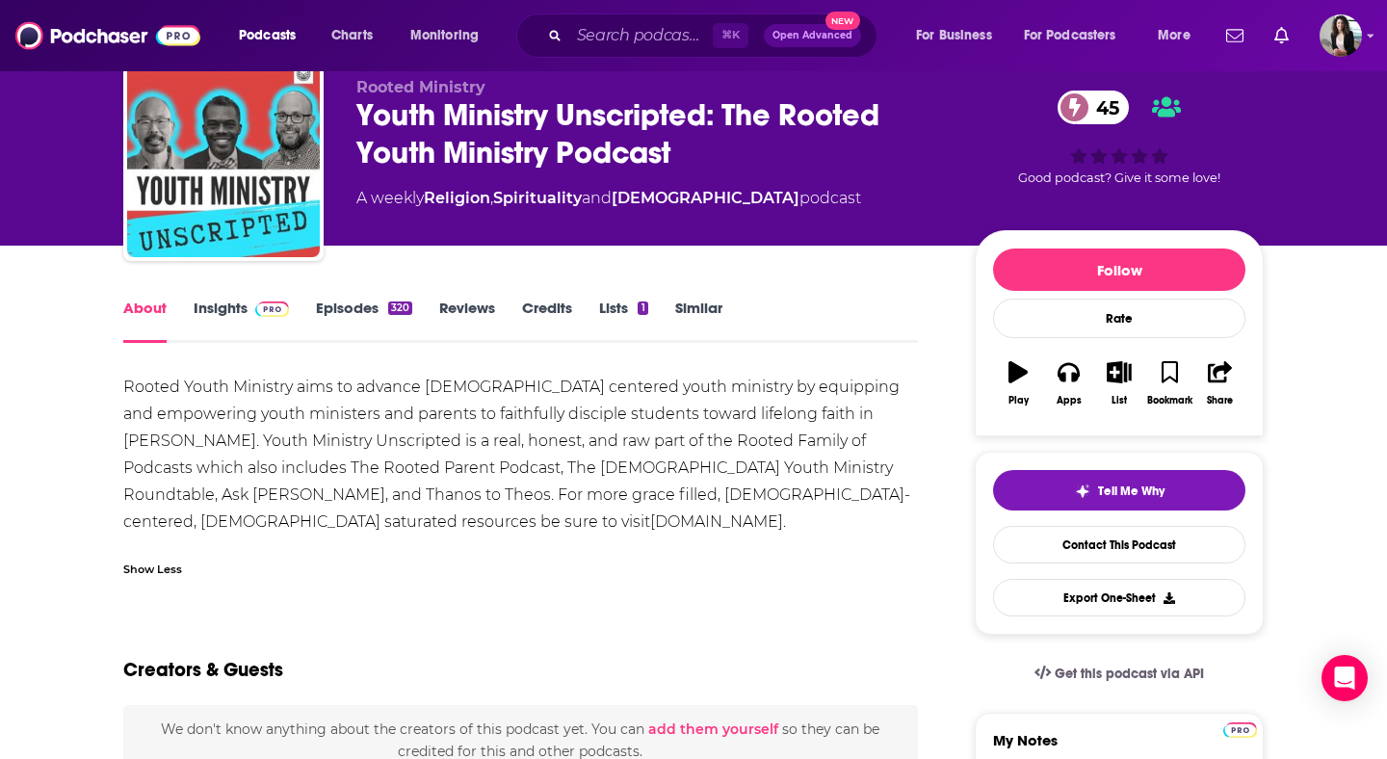
scroll to position [98, 0]
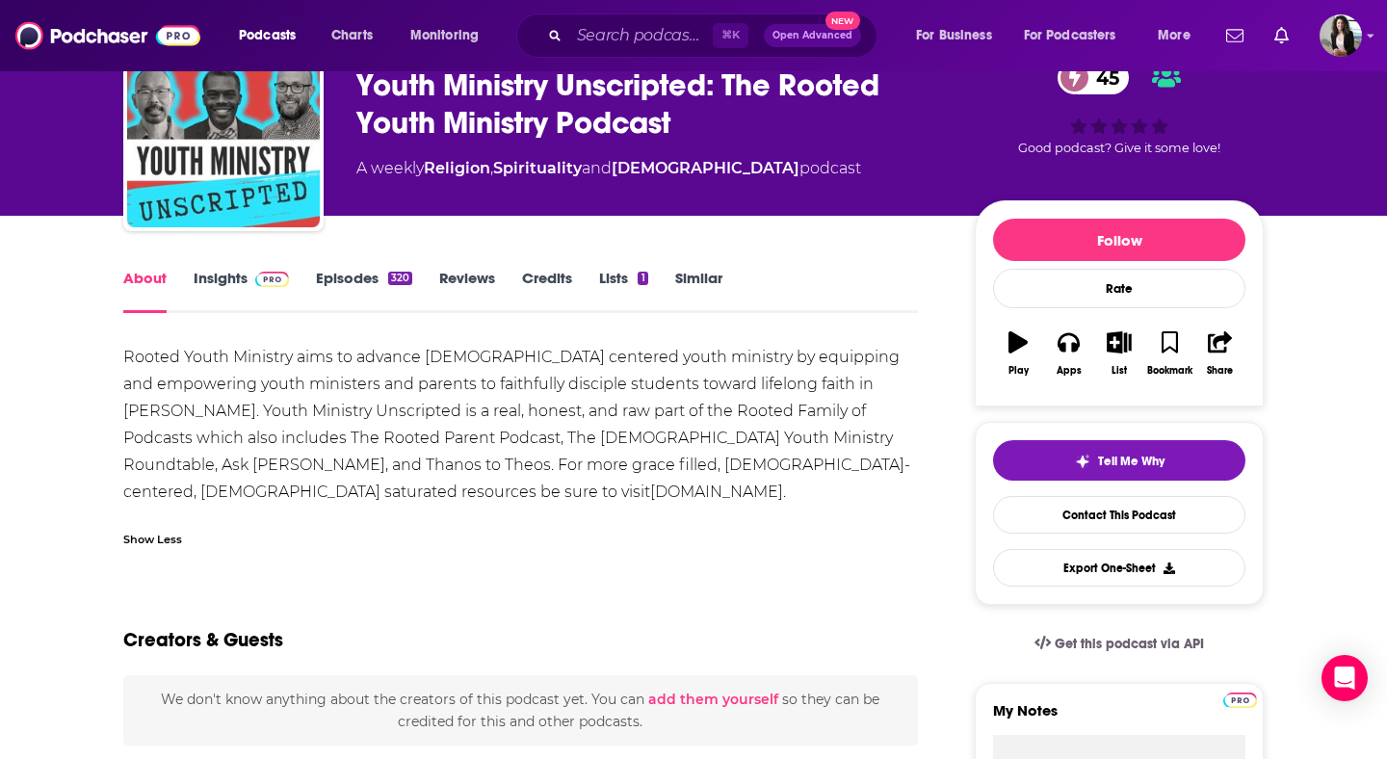
click at [269, 282] on img at bounding box center [272, 279] width 34 height 15
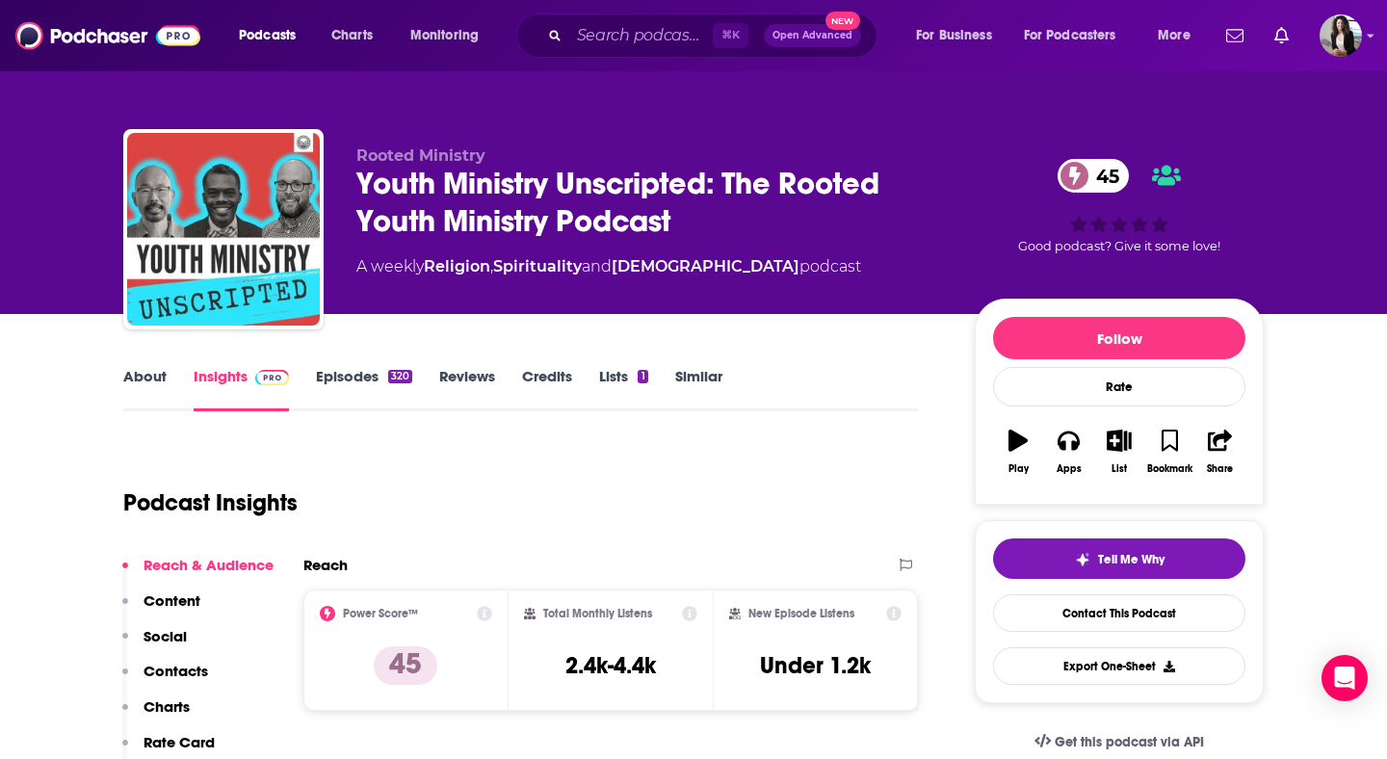
click at [386, 374] on link "Episodes 320" at bounding box center [364, 389] width 96 height 44
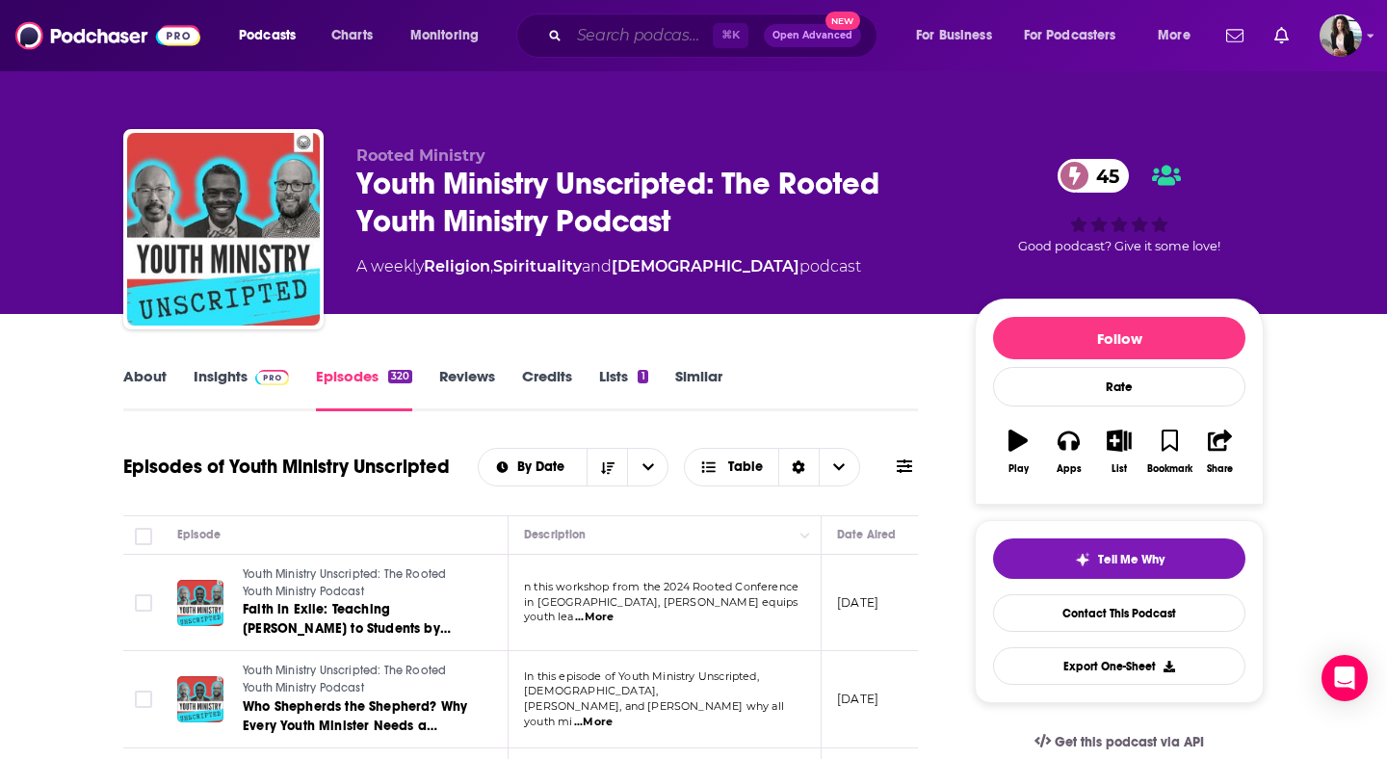
click at [655, 41] on input "Search podcasts, credits, & more..." at bounding box center [641, 35] width 144 height 31
paste input "The Pure Athlete"
type input "The Pure Athlete"
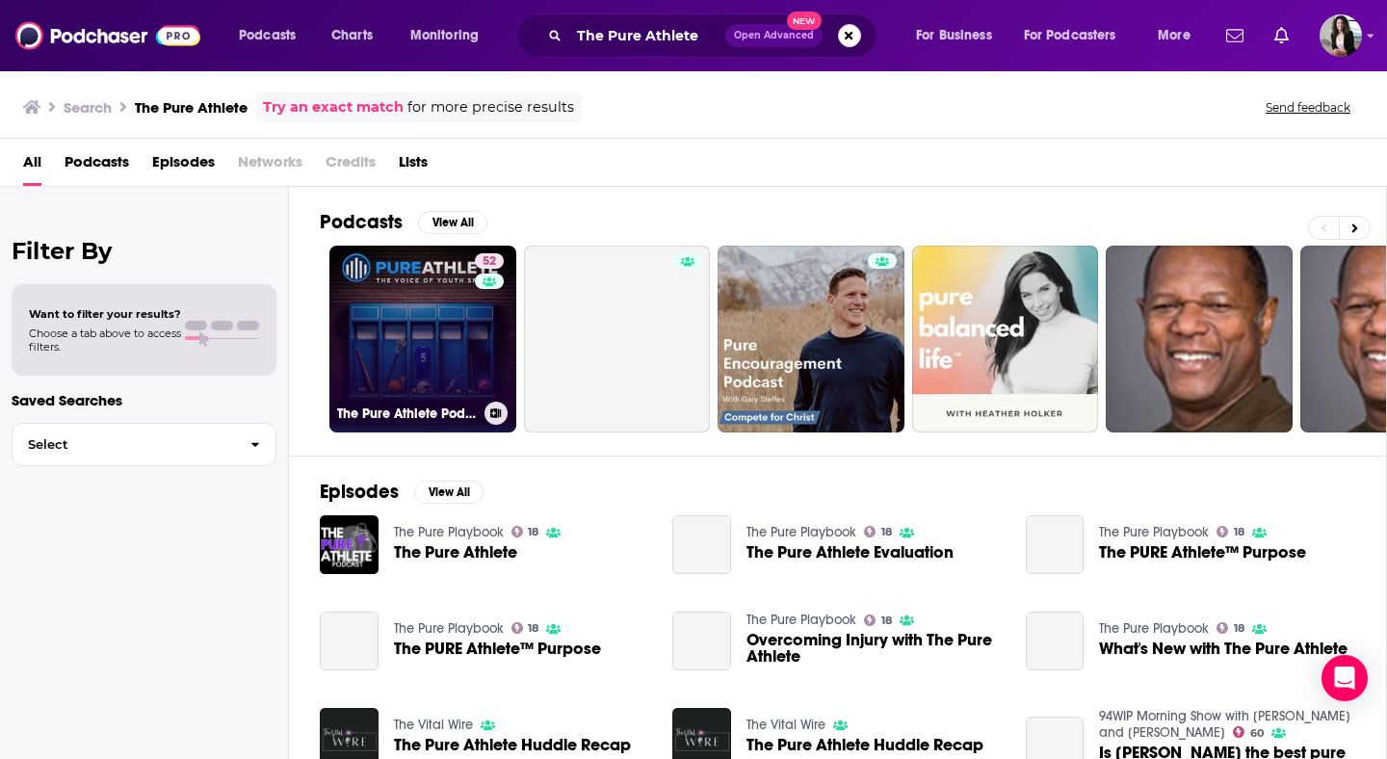
click at [434, 337] on link "52 The Pure Athlete Podcast" at bounding box center [422, 339] width 187 height 187
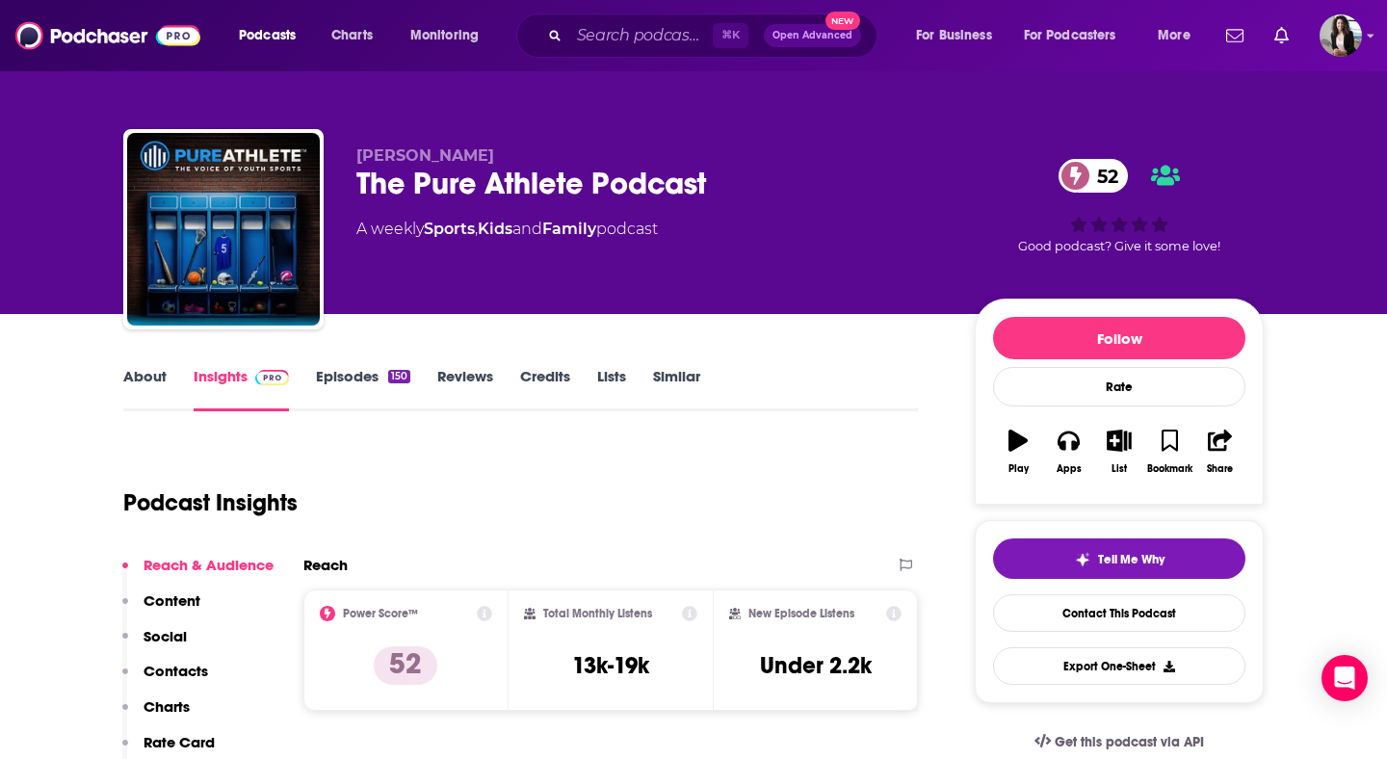
click at [161, 387] on link "About" at bounding box center [144, 389] width 43 height 44
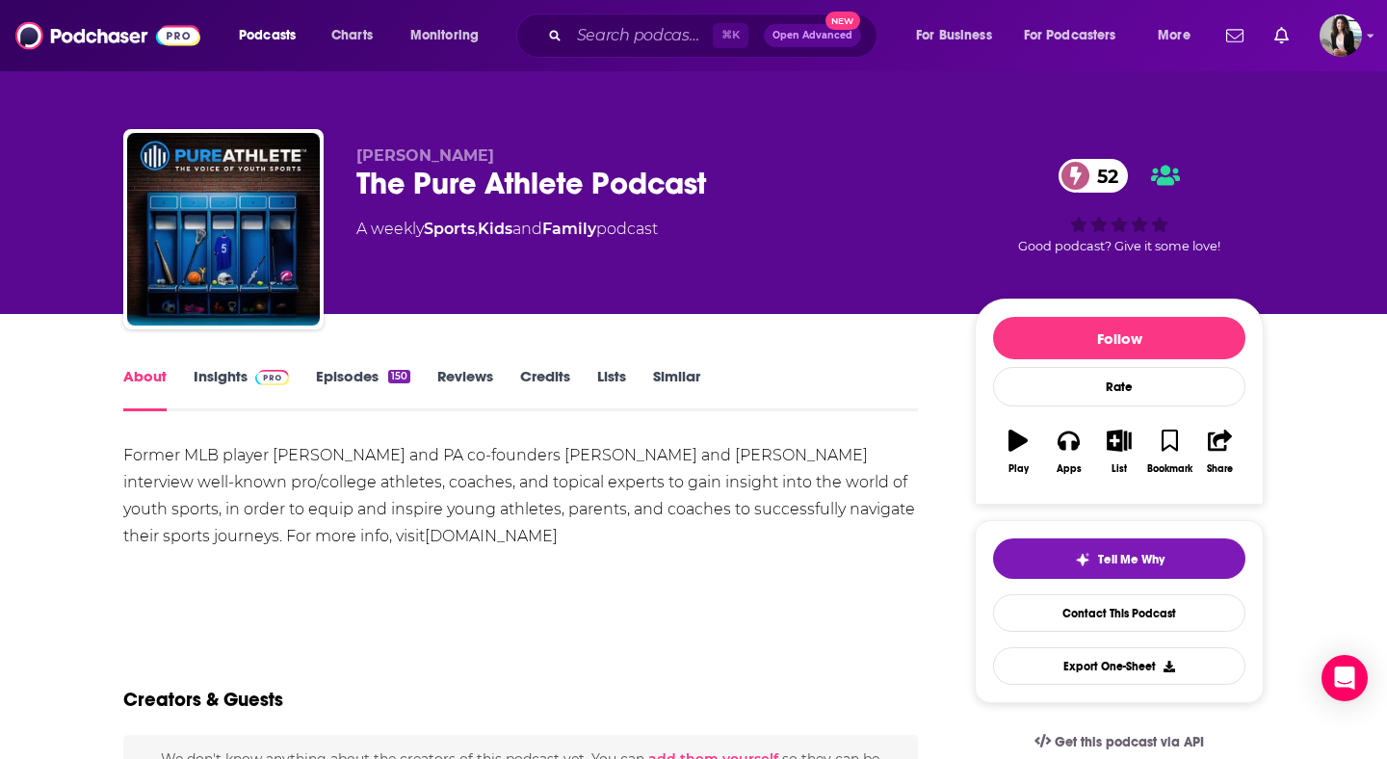
click at [265, 377] on img at bounding box center [272, 377] width 34 height 15
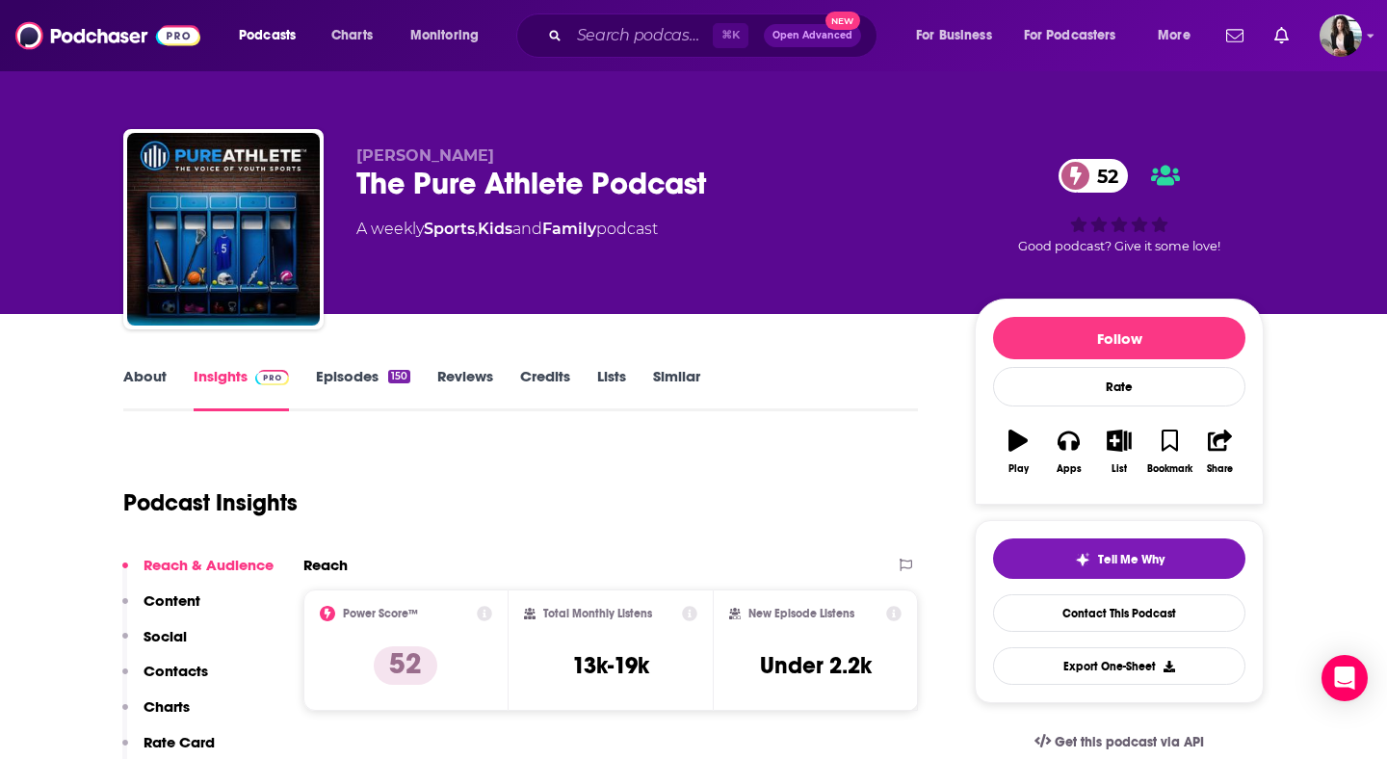
click at [351, 378] on link "Episodes 150" at bounding box center [363, 389] width 94 height 44
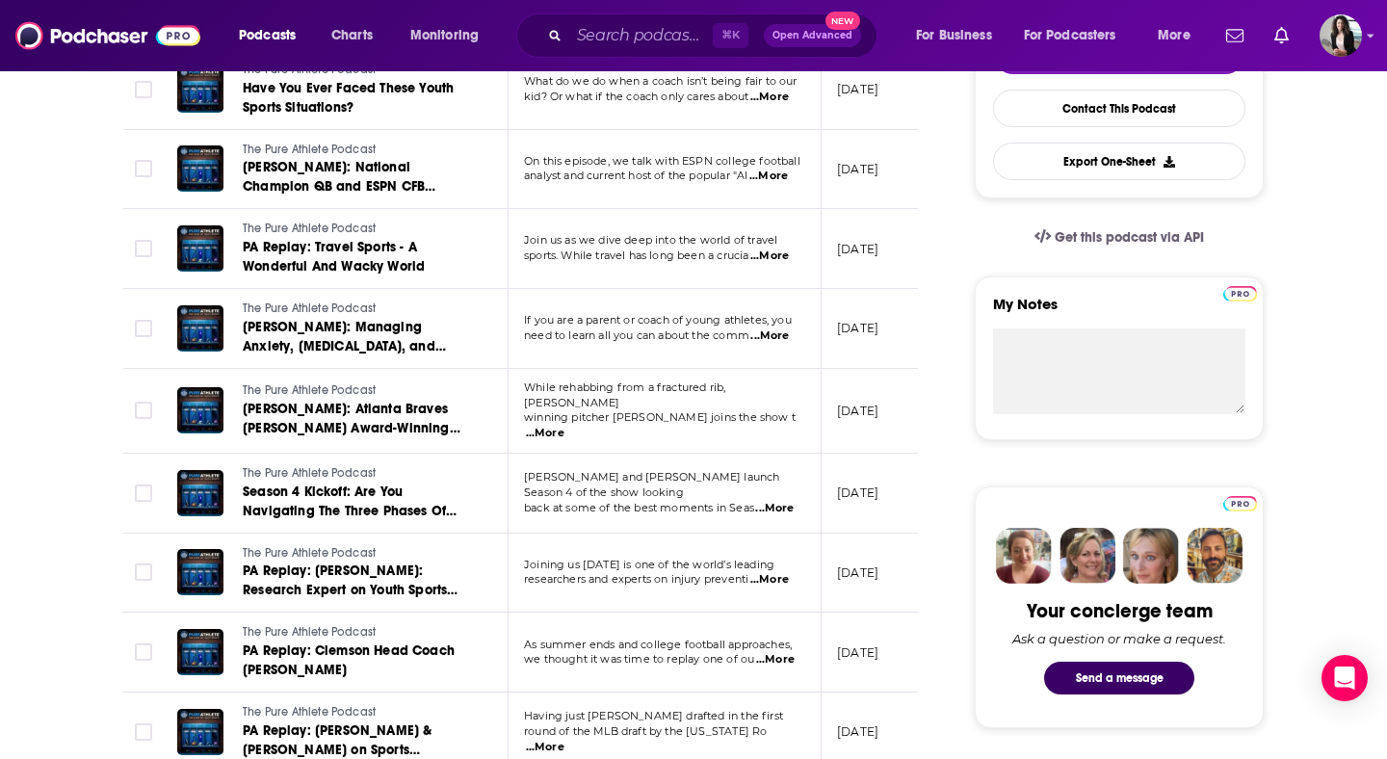
scroll to position [251, 0]
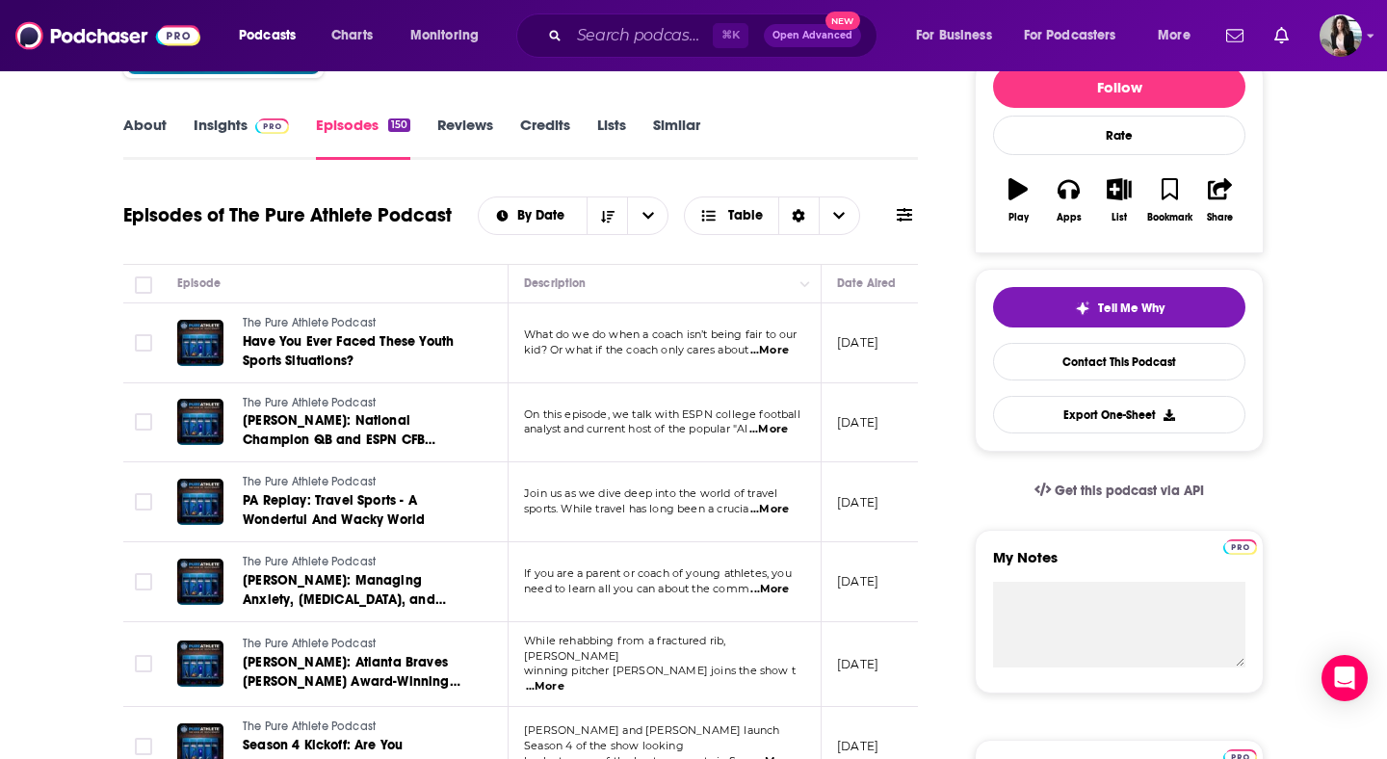
click at [264, 134] on span at bounding box center [272, 125] width 34 height 18
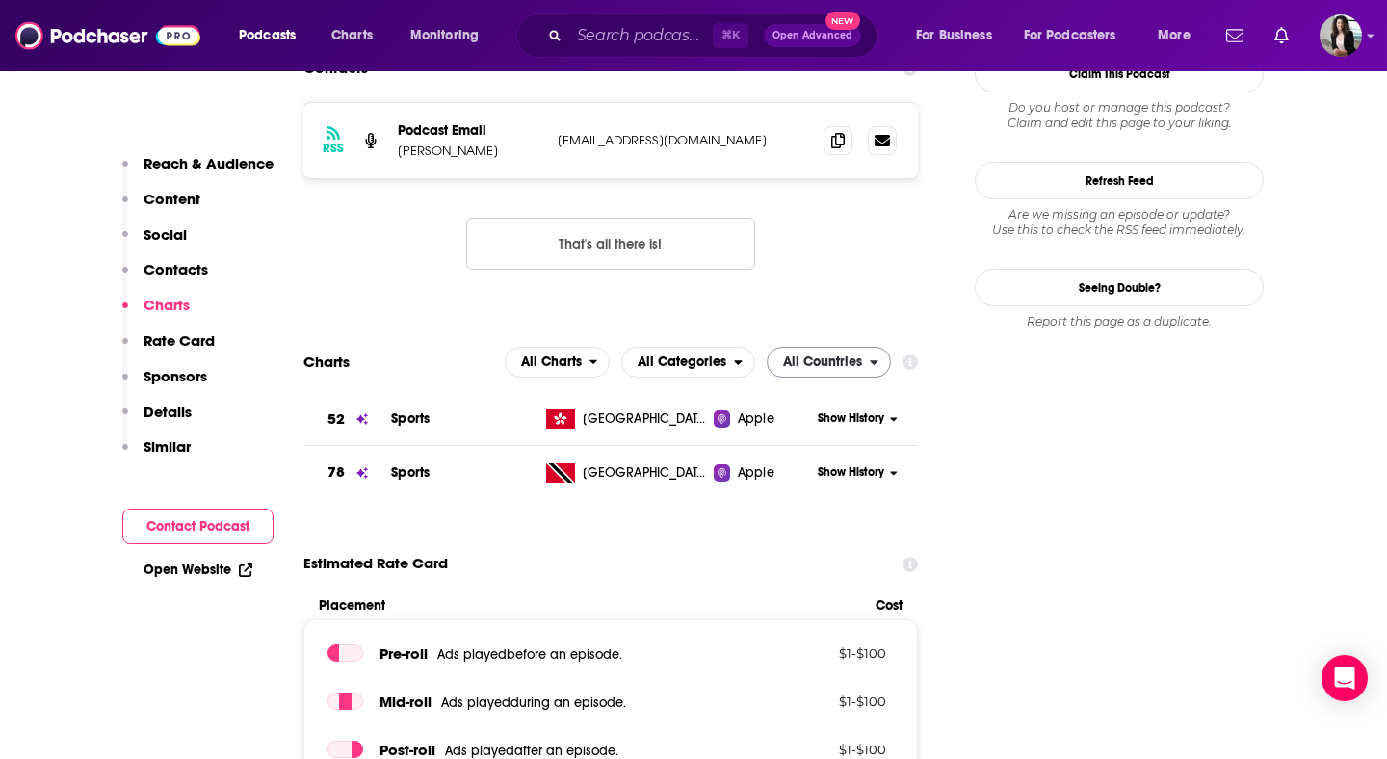
scroll to position [1829, 0]
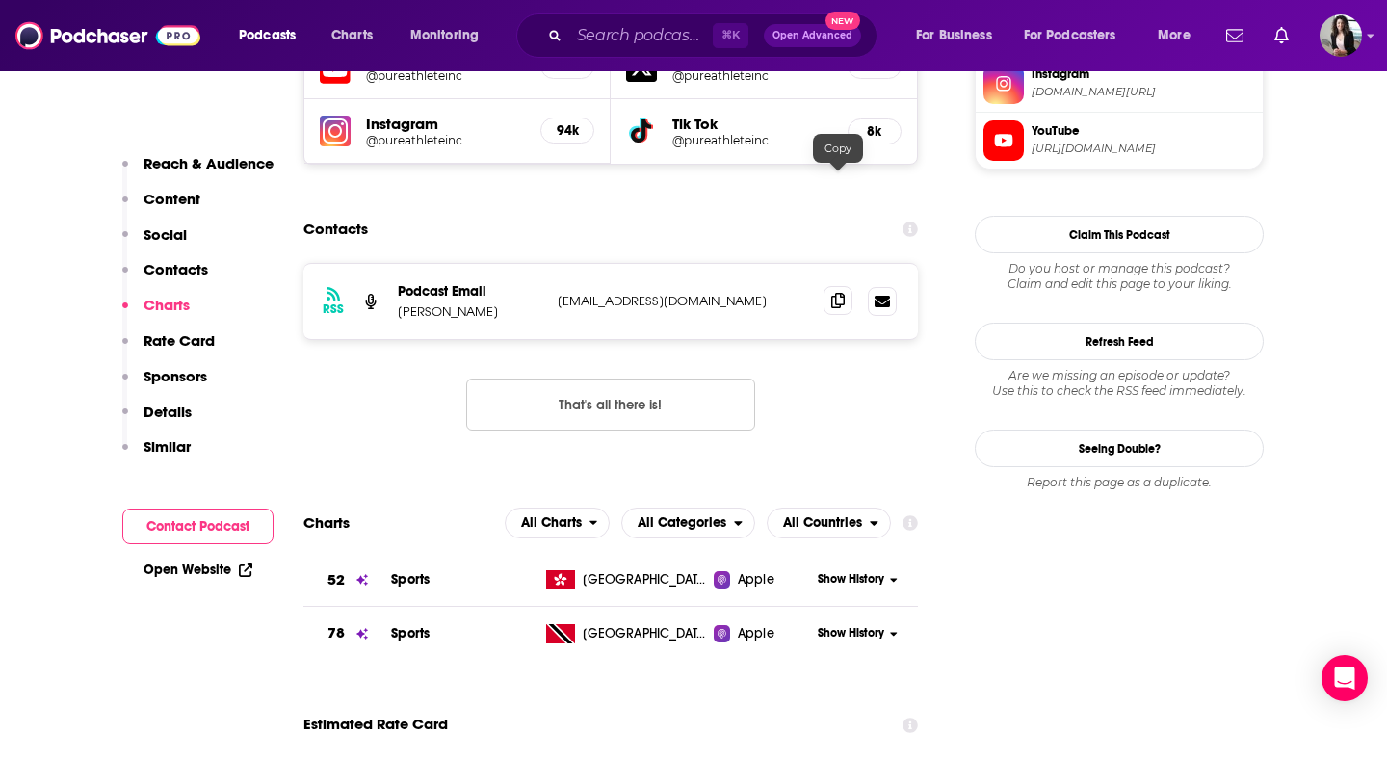
click at [842, 293] on icon at bounding box center [837, 300] width 13 height 15
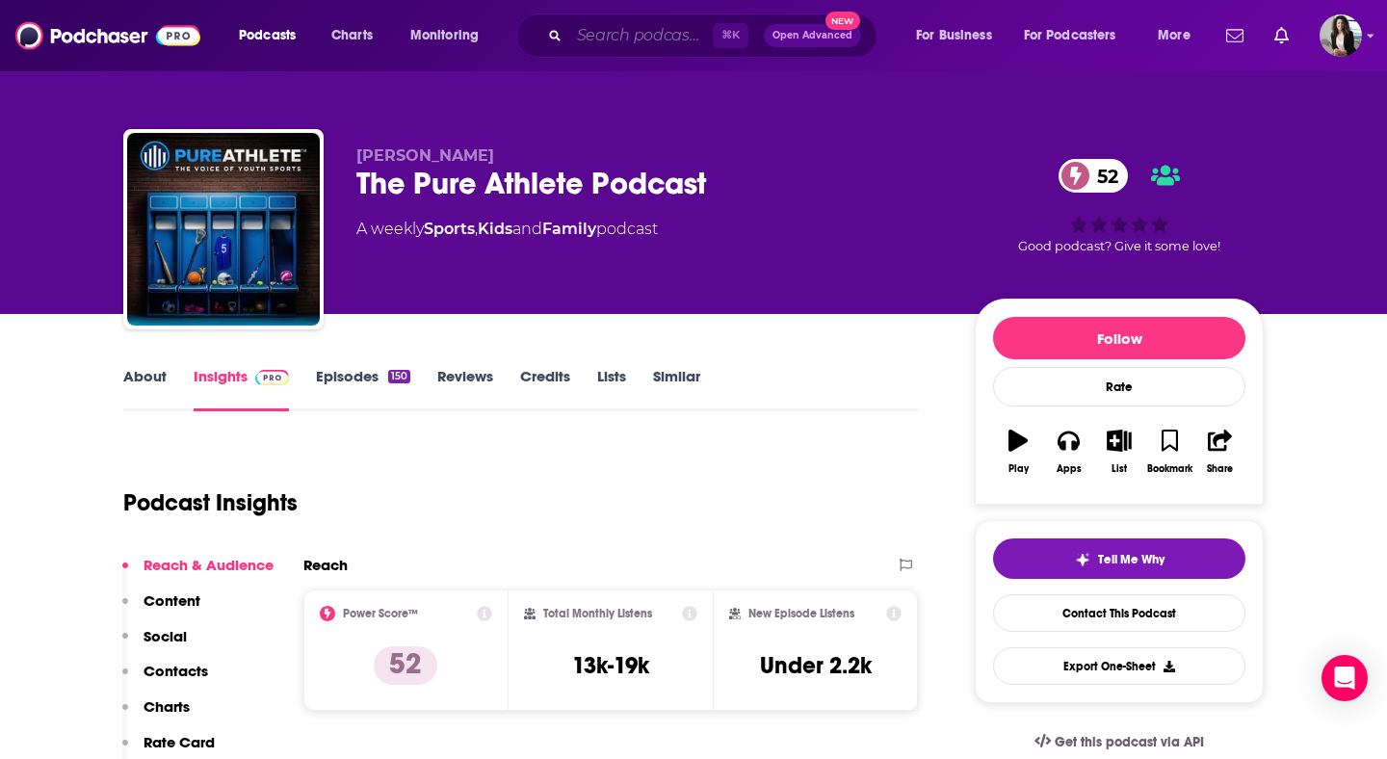
click at [633, 38] on input "Search podcasts, credits, & more..." at bounding box center [641, 35] width 144 height 31
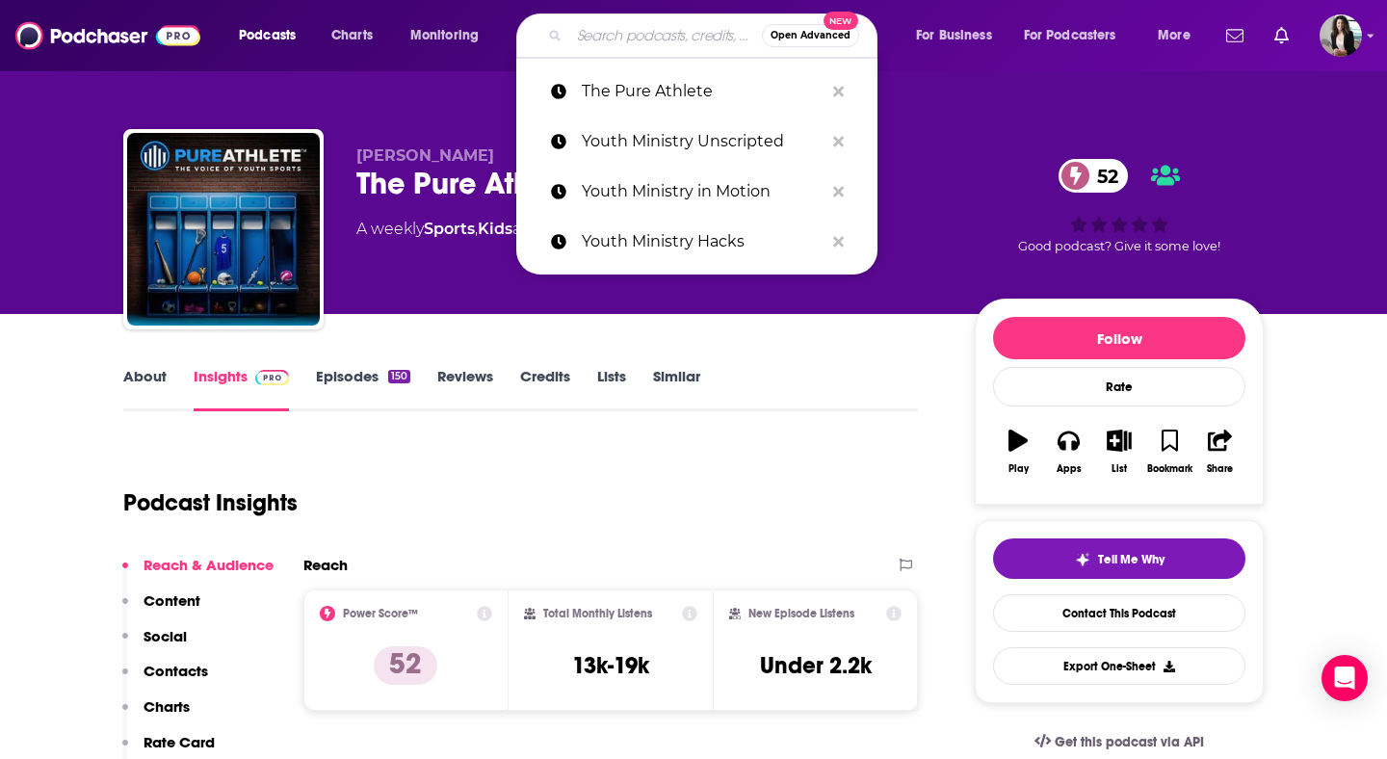
paste input "The Better Man Podcast"
type input "The Better Man Podcast"
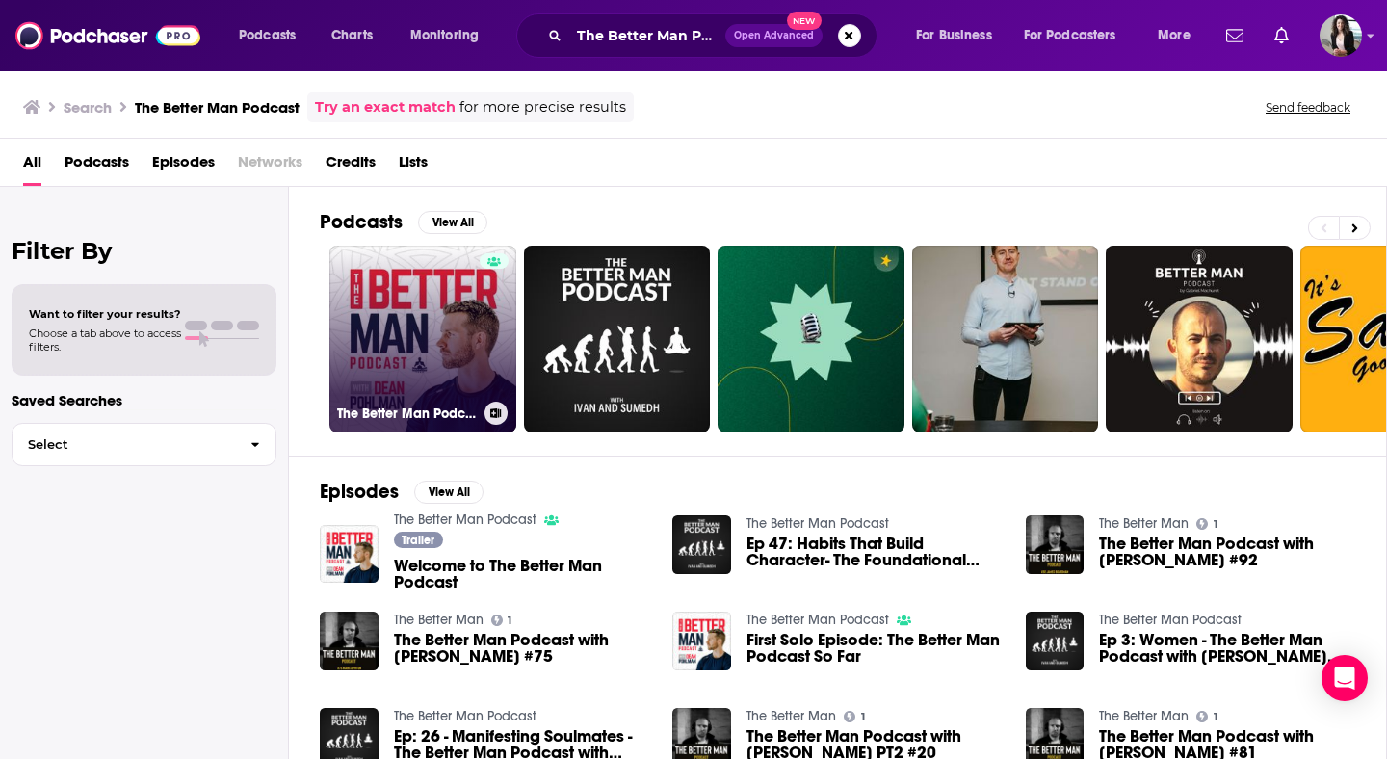
click at [437, 320] on link "The Better Man Podcast" at bounding box center [422, 339] width 187 height 187
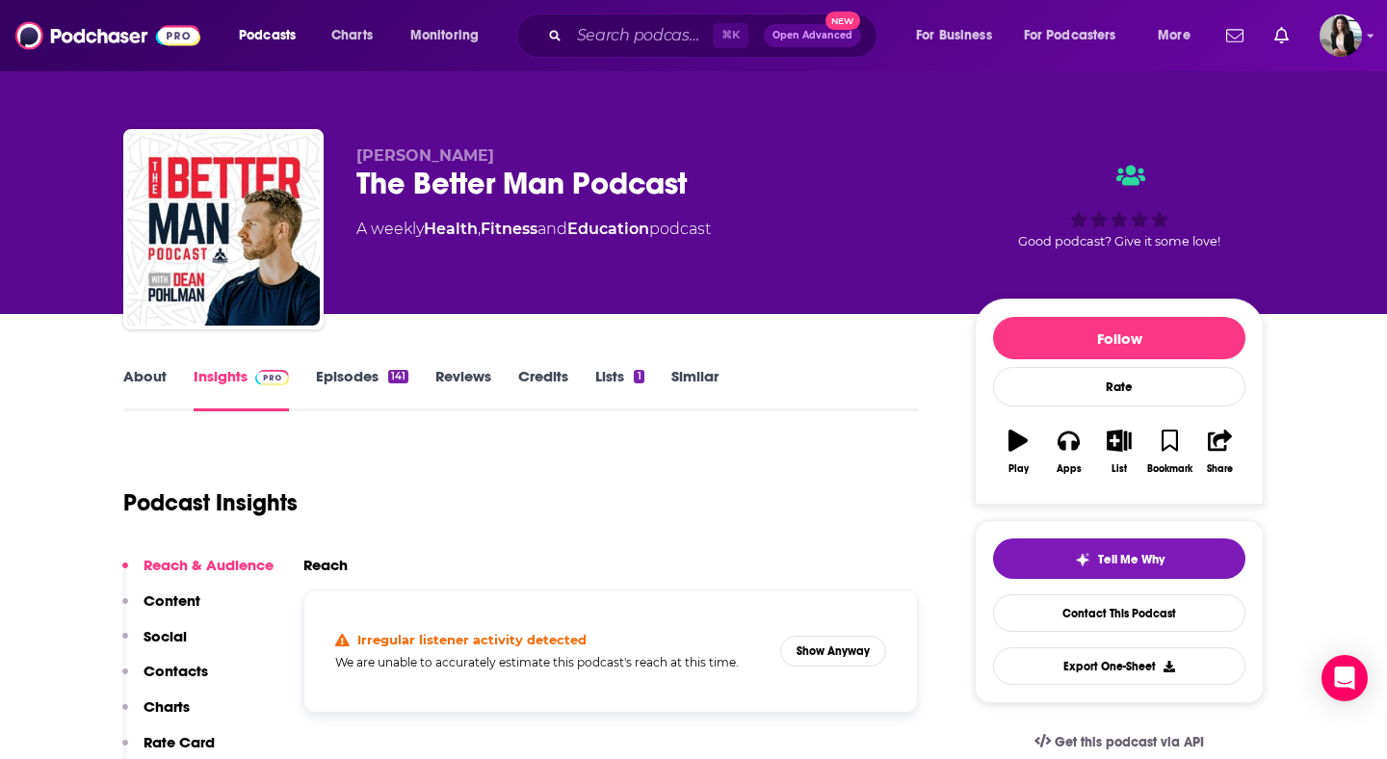
click at [123, 380] on link "About" at bounding box center [144, 389] width 43 height 44
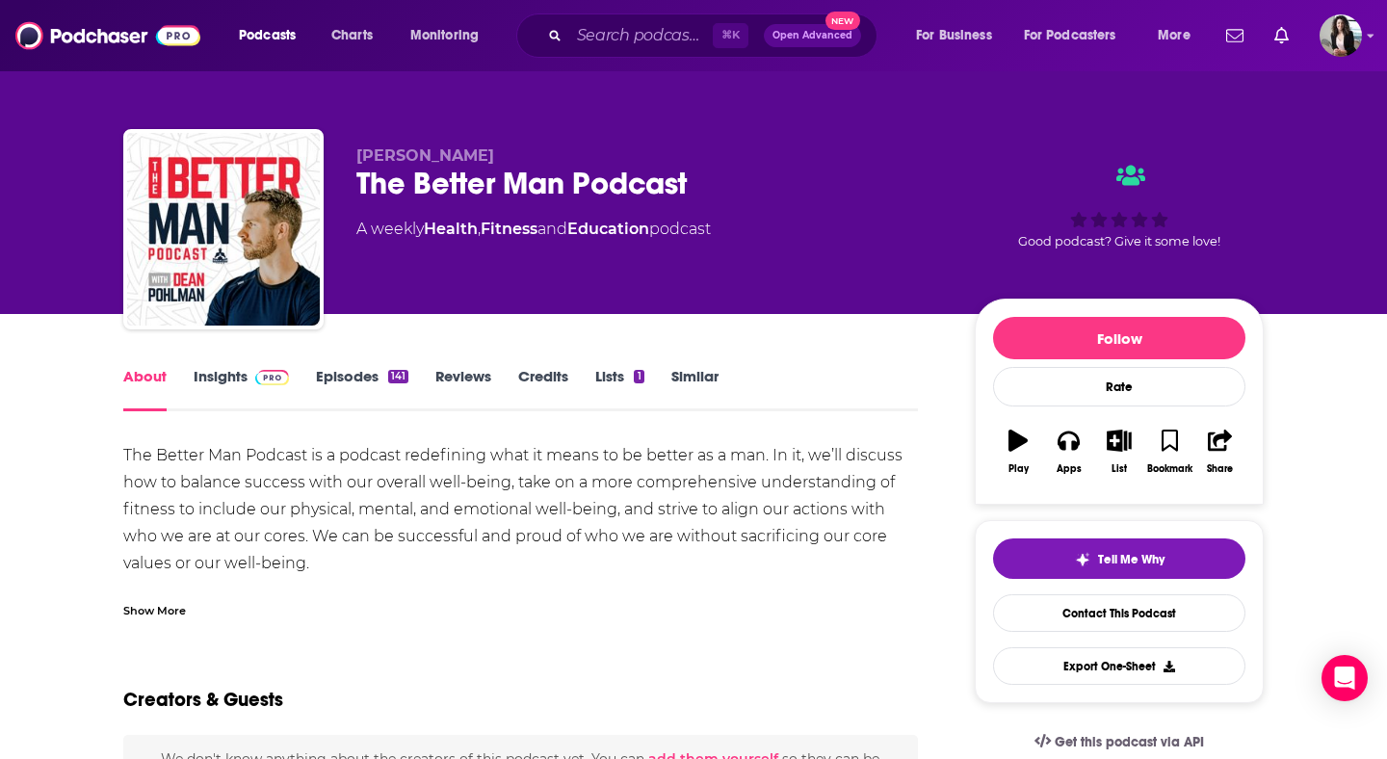
click at [348, 375] on link "Episodes 141" at bounding box center [362, 389] width 92 height 44
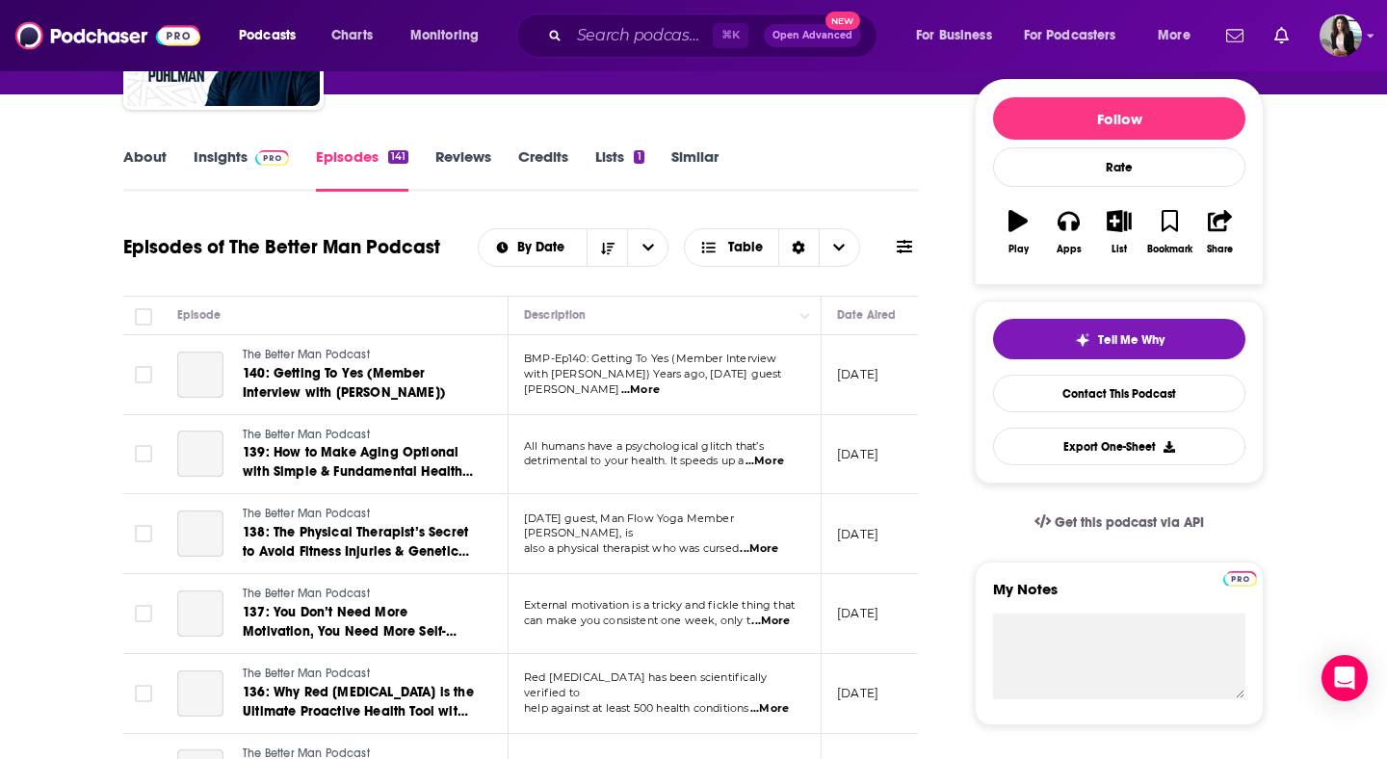
scroll to position [271, 0]
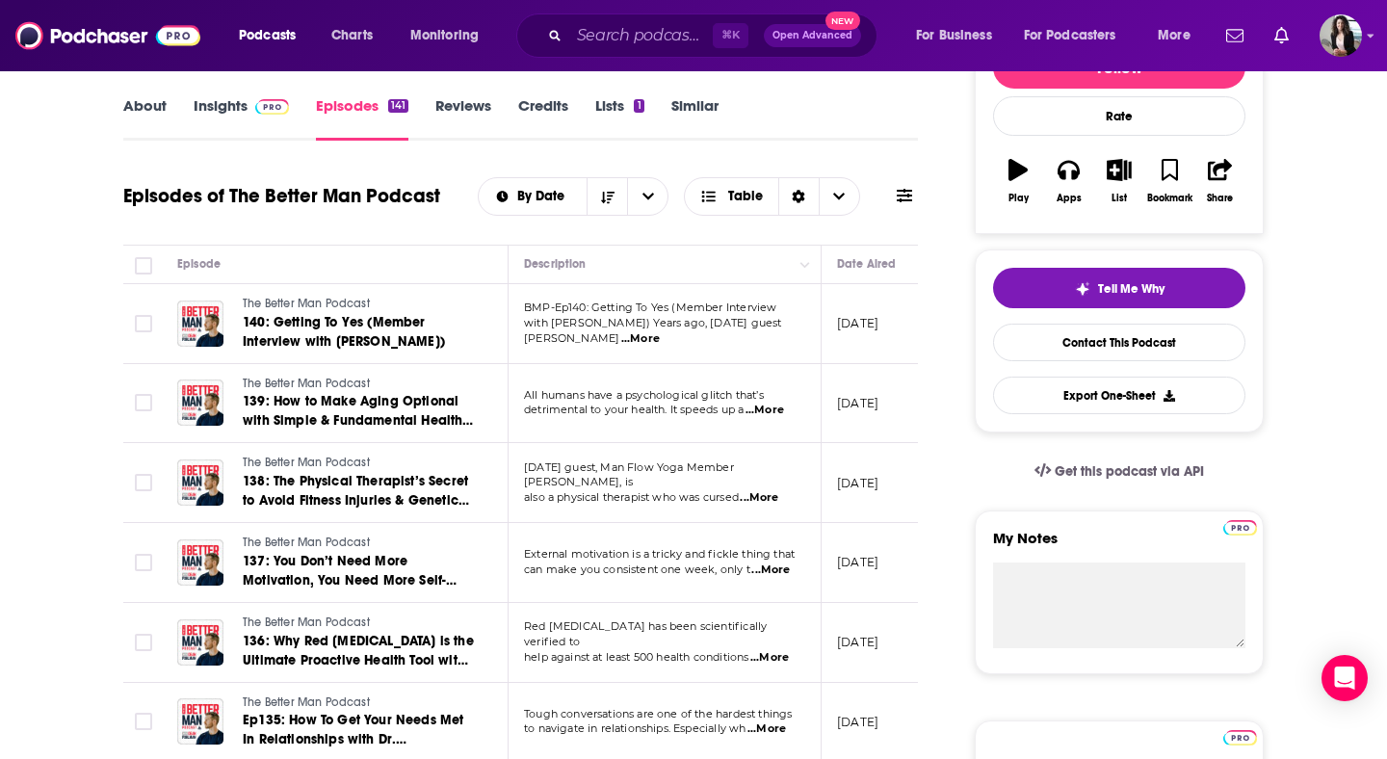
click at [275, 116] on link "Insights" at bounding box center [241, 118] width 95 height 44
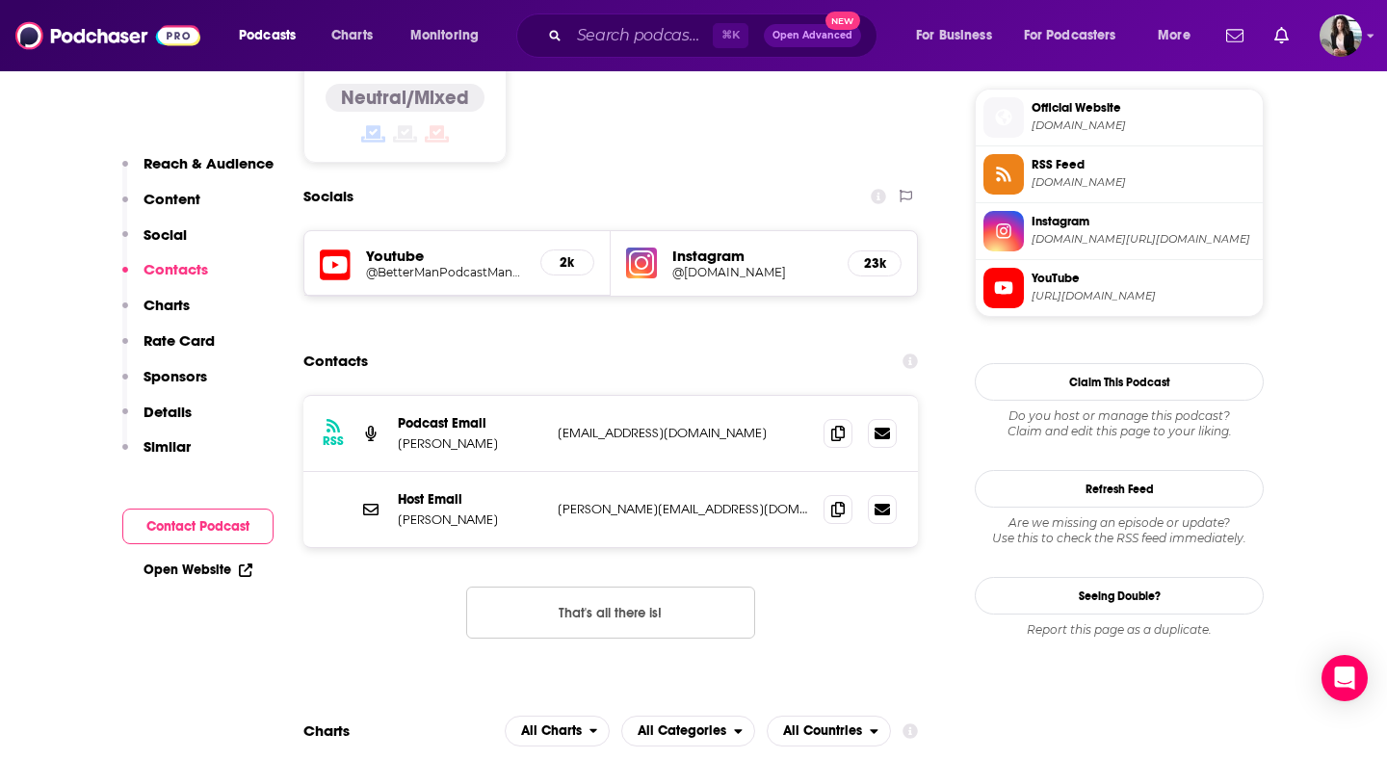
scroll to position [1570, 0]
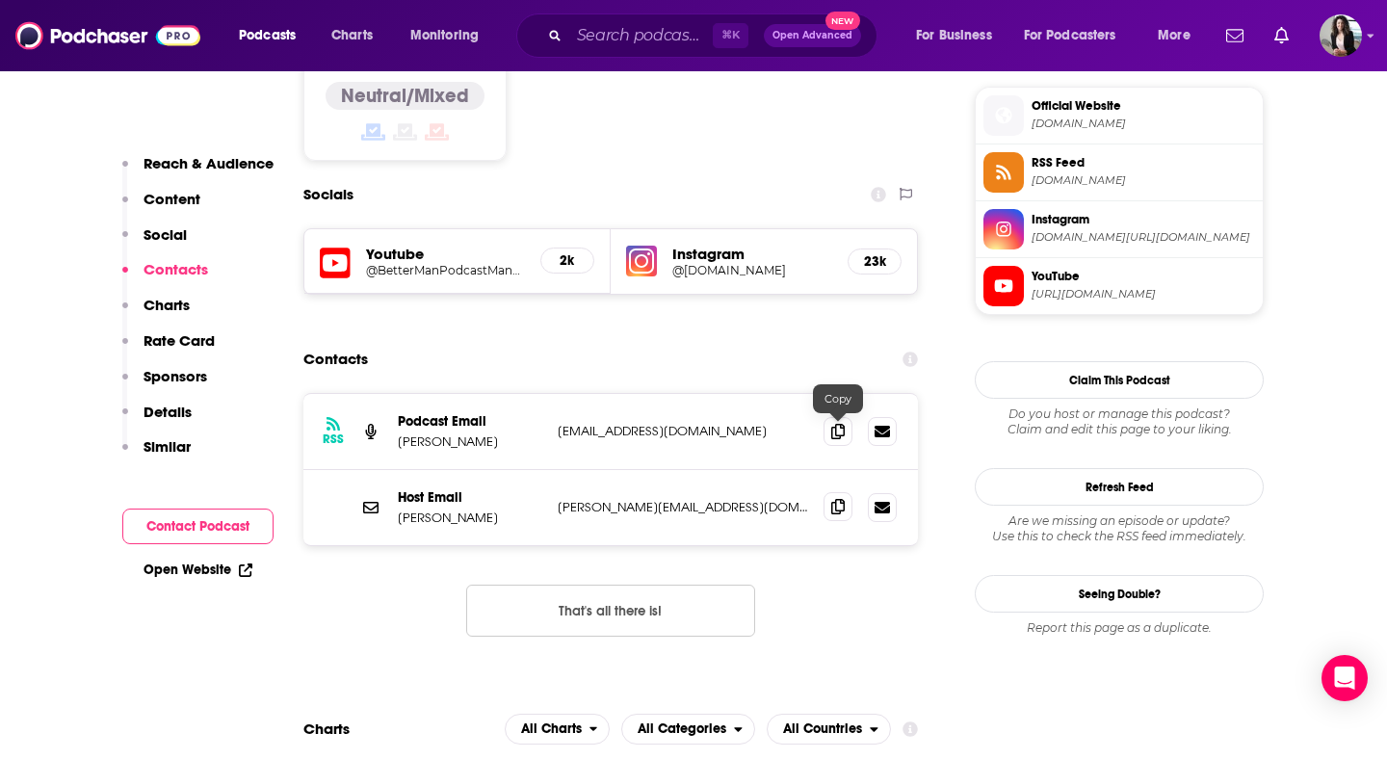
click at [837, 499] on icon at bounding box center [837, 506] width 13 height 15
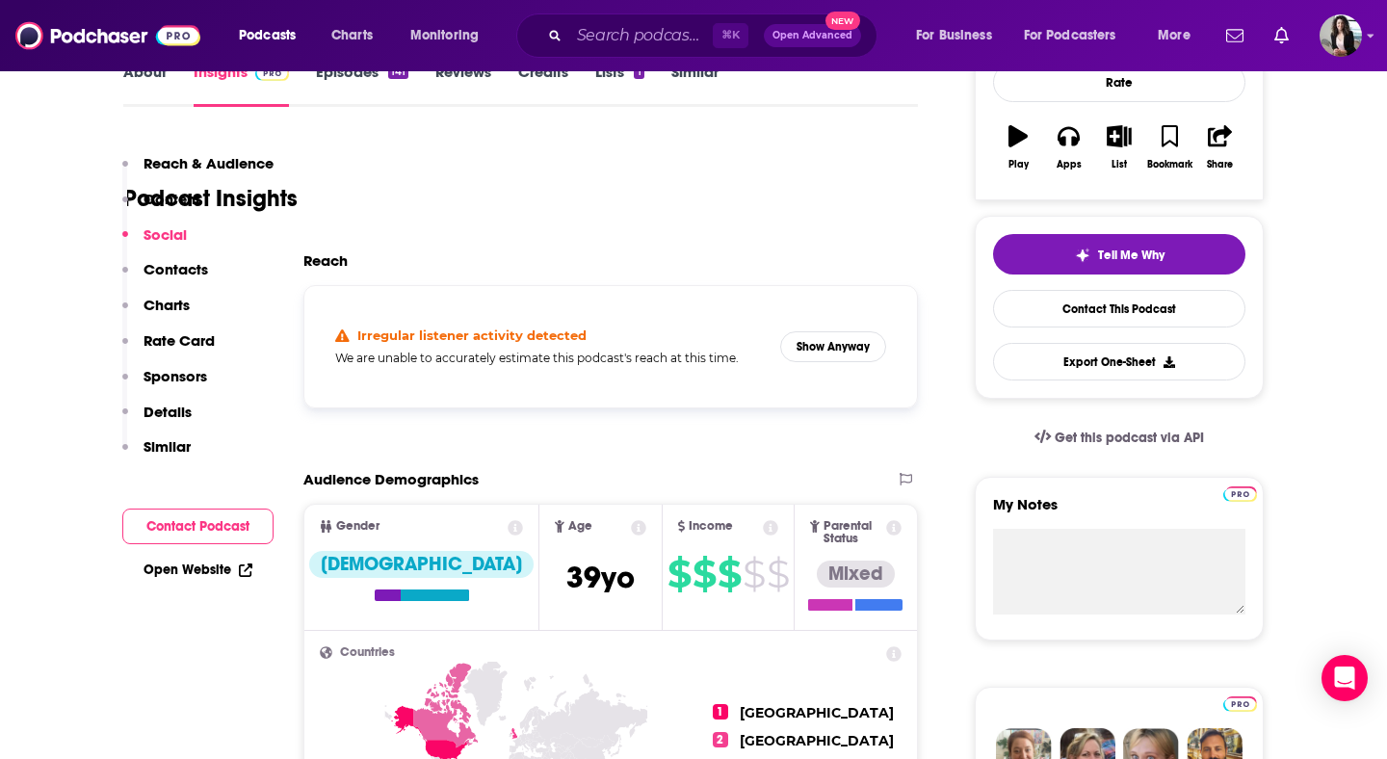
scroll to position [12, 0]
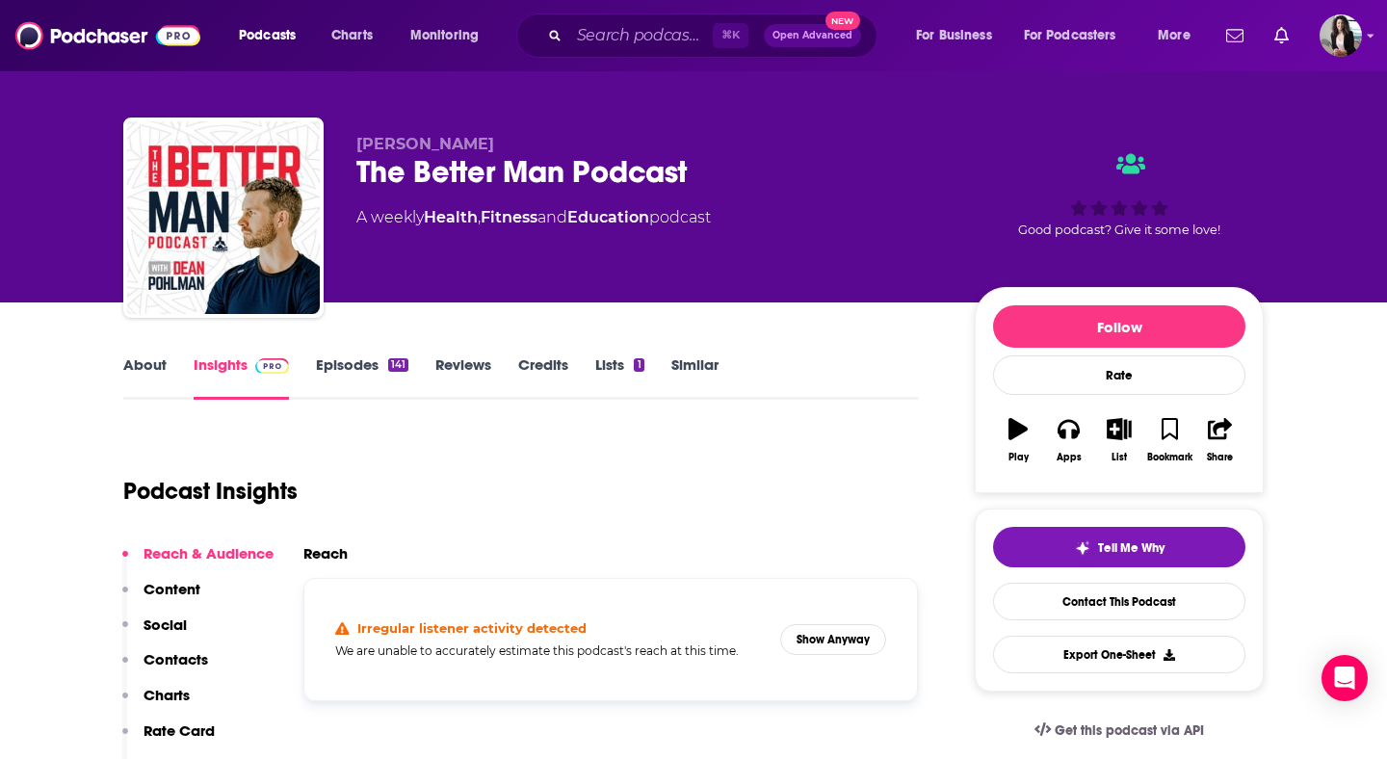
click at [368, 367] on link "Episodes 141" at bounding box center [362, 377] width 92 height 44
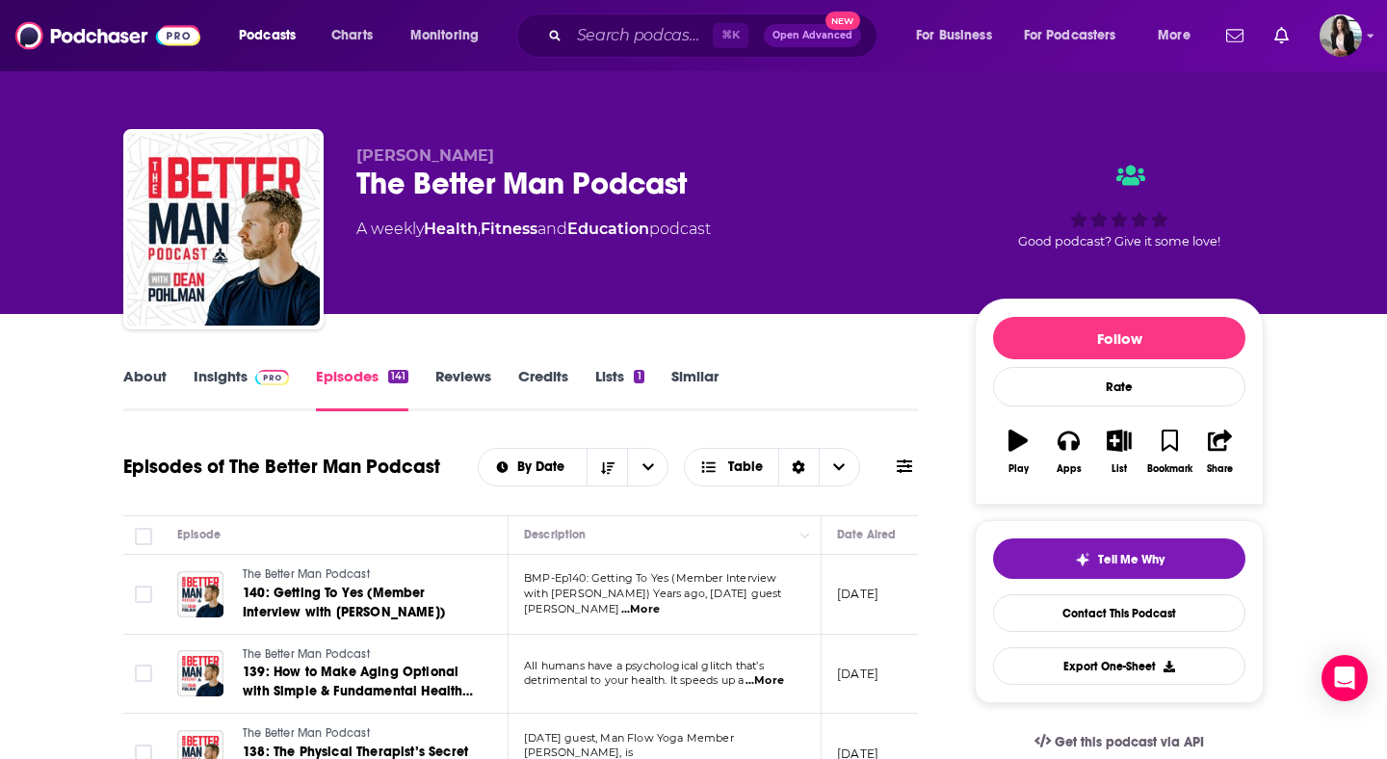
click at [248, 385] on span at bounding box center [268, 376] width 41 height 18
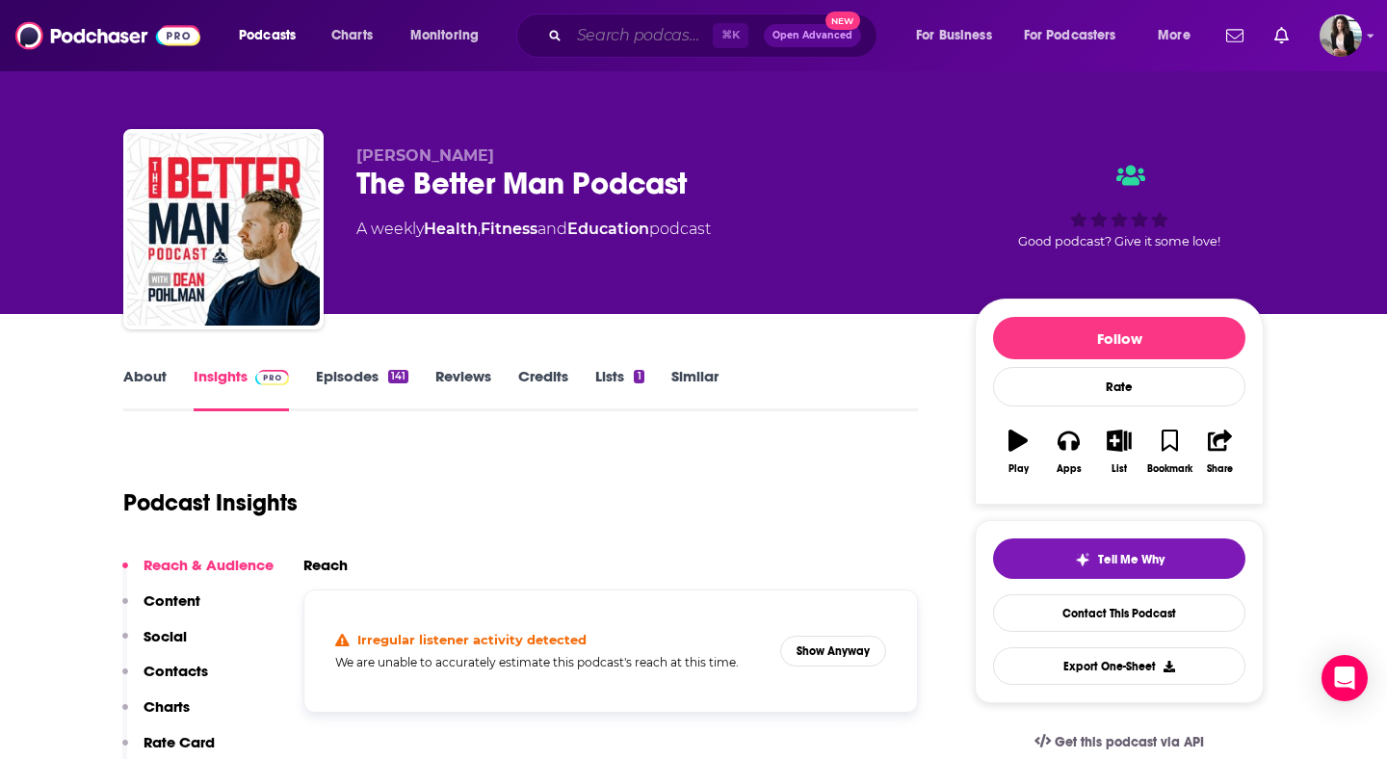
click at [654, 23] on input "Search podcasts, credits, & more..." at bounding box center [641, 35] width 144 height 31
paste input "The Athelete Development Show"
type input "The Athelete Development Show"
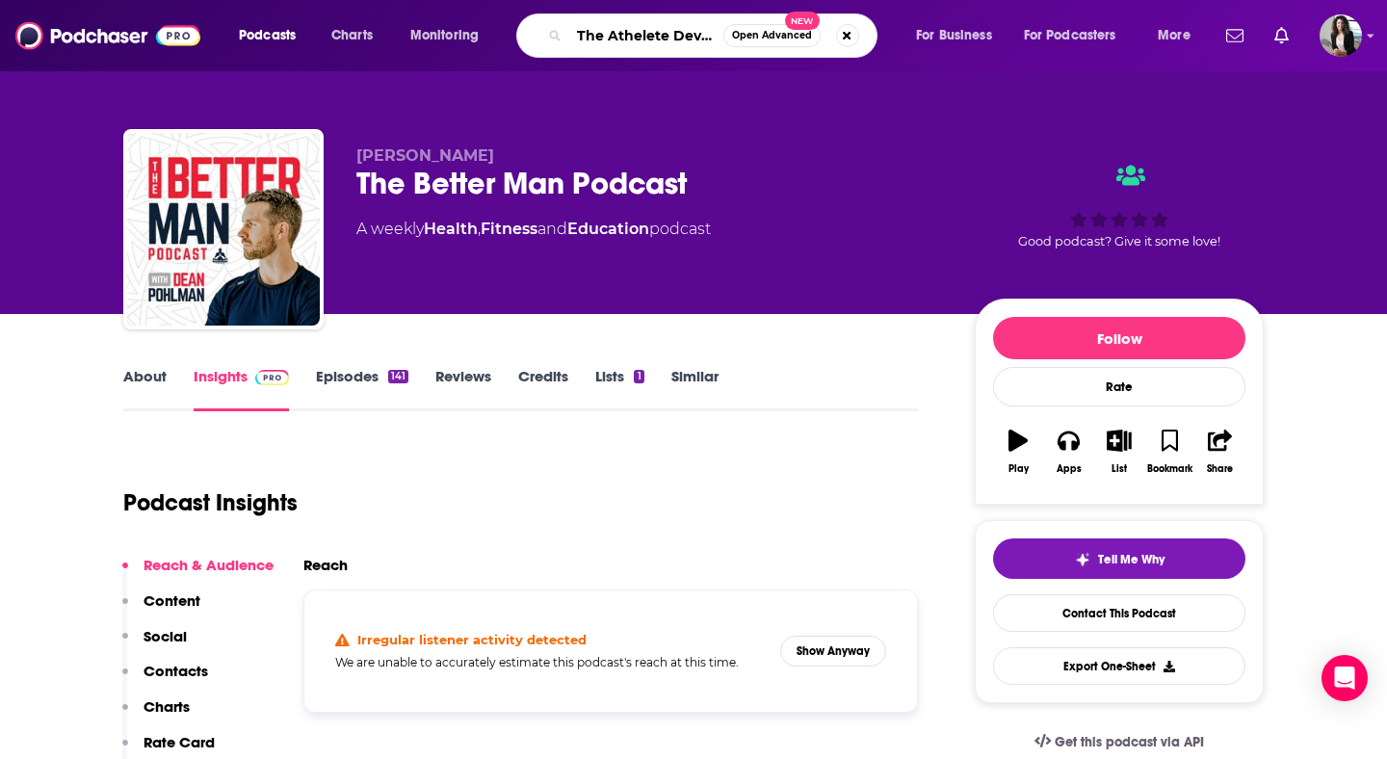
scroll to position [0, 96]
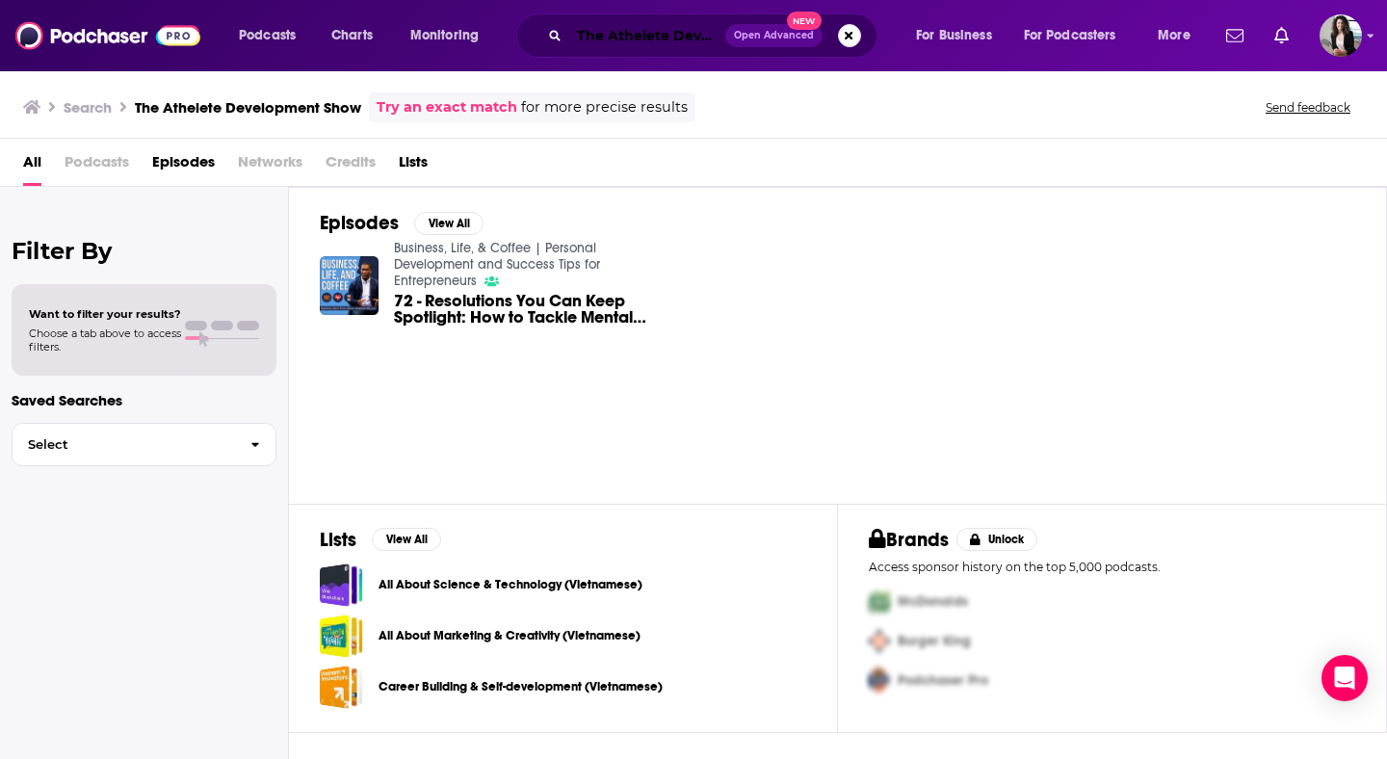
click at [680, 31] on input "The Athelete Development Show" at bounding box center [647, 35] width 156 height 31
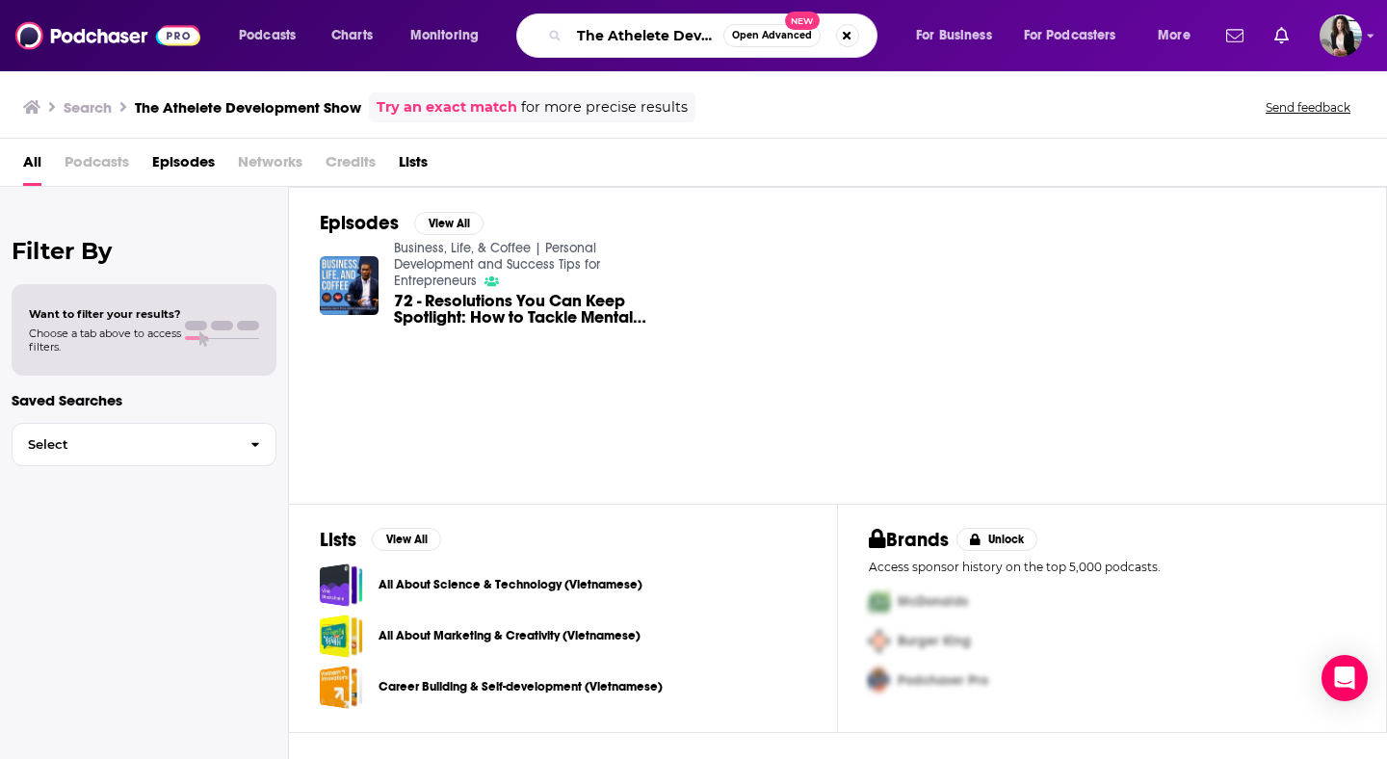
click at [680, 31] on input "The Athelete Development Show" at bounding box center [646, 35] width 154 height 31
paste input "Search podcasts, credits, & more..."
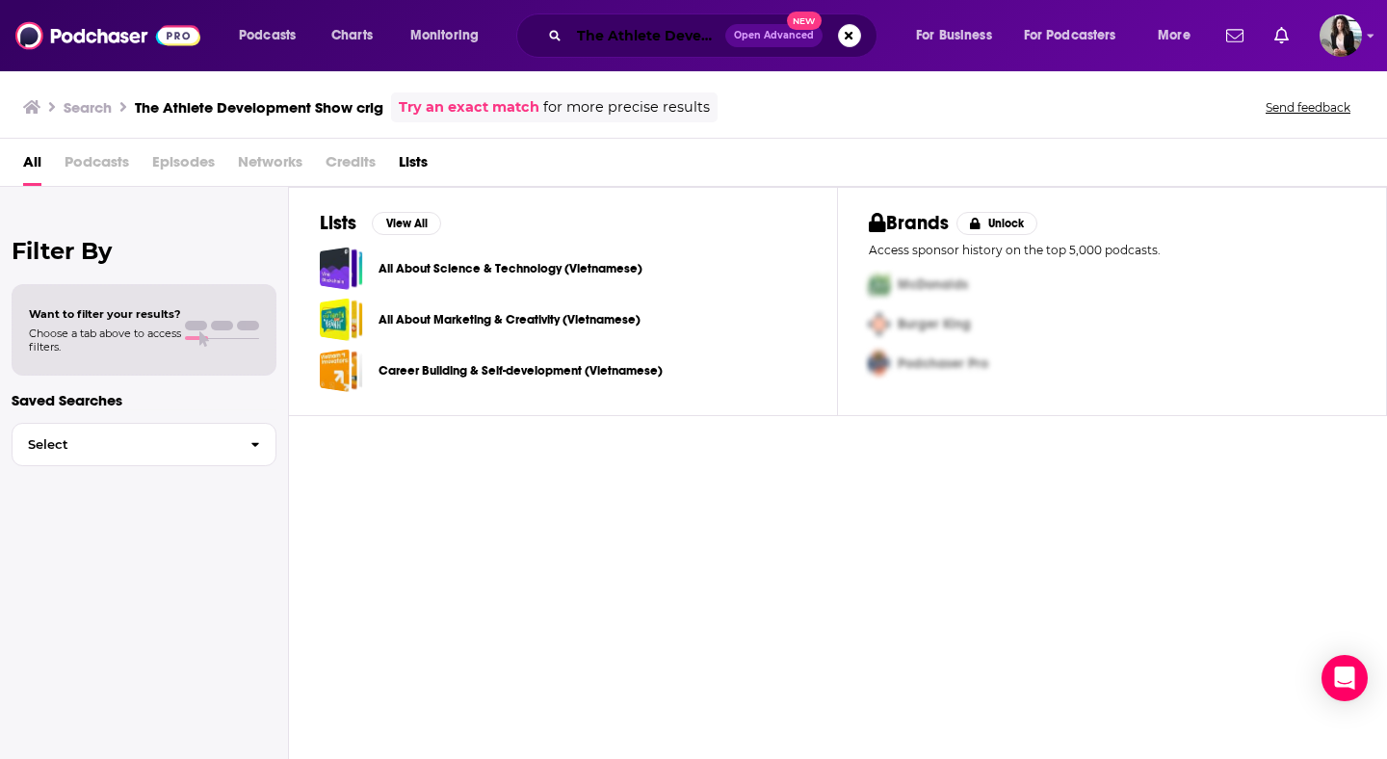
click at [693, 35] on input "The Athlete Development Show crig" at bounding box center [647, 35] width 156 height 31
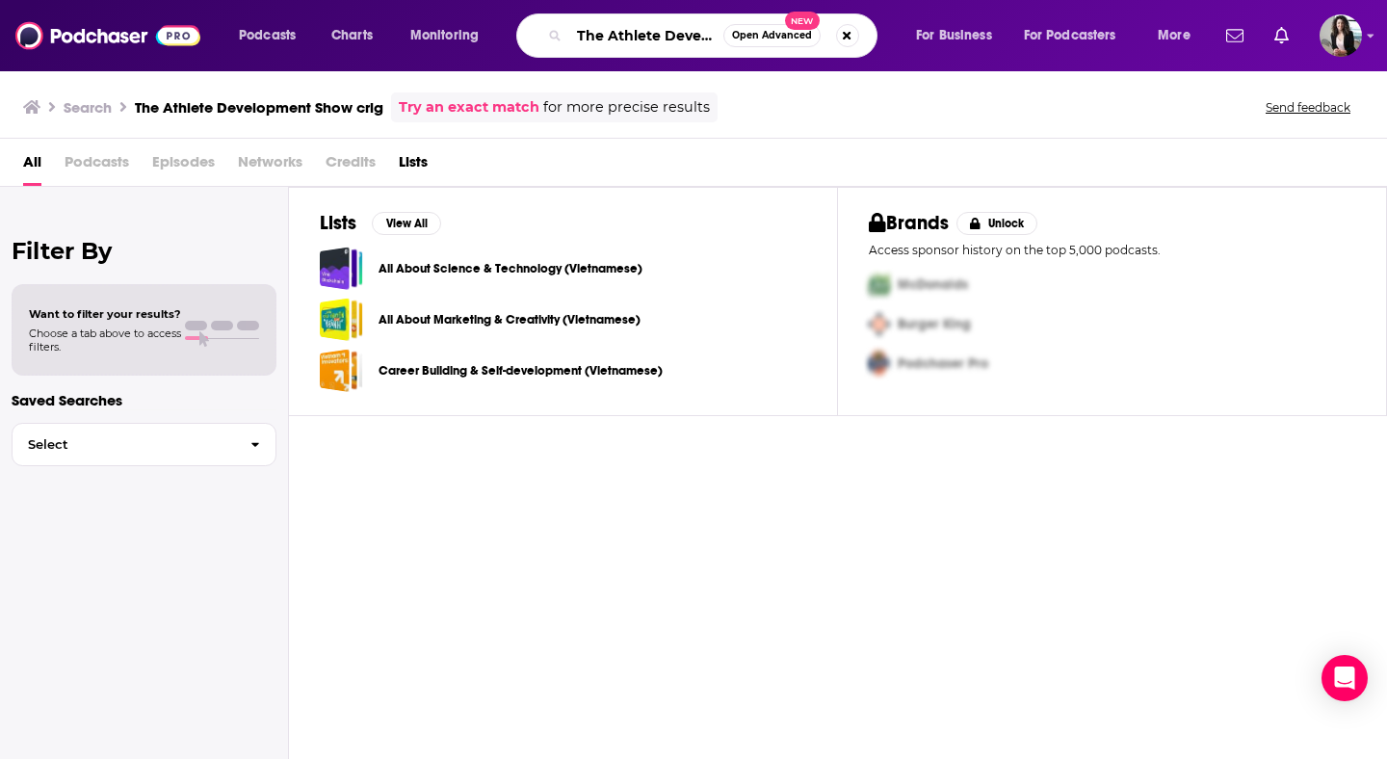
click at [693, 35] on input "The Athlete Development Show crig" at bounding box center [646, 35] width 154 height 31
paste input "Search podcasts, credits, & more..."
type input "The Athlete Development Show [PERSON_NAME]"
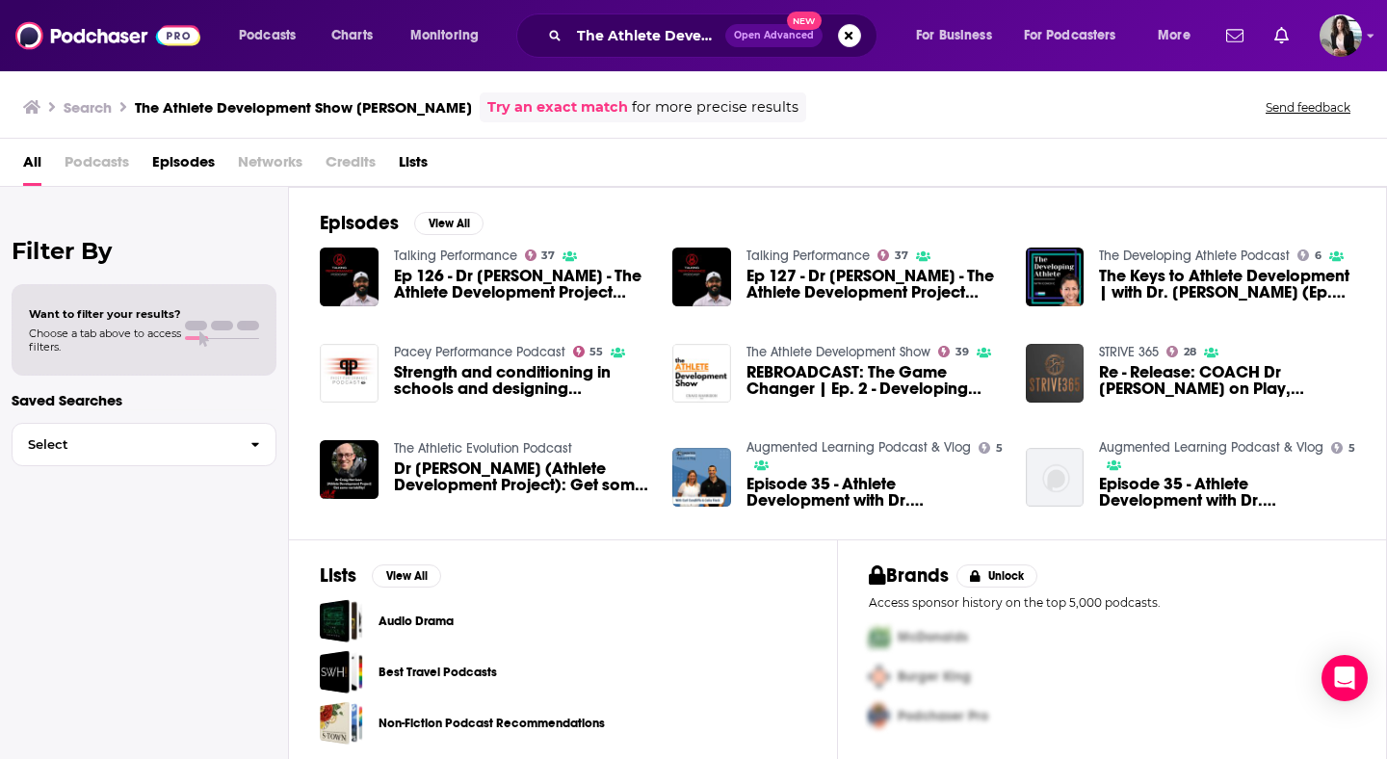
click at [108, 174] on span "Podcasts" at bounding box center [97, 165] width 65 height 39
click at [107, 160] on span "Podcasts" at bounding box center [97, 165] width 65 height 39
click at [79, 163] on span "Podcasts" at bounding box center [97, 165] width 65 height 39
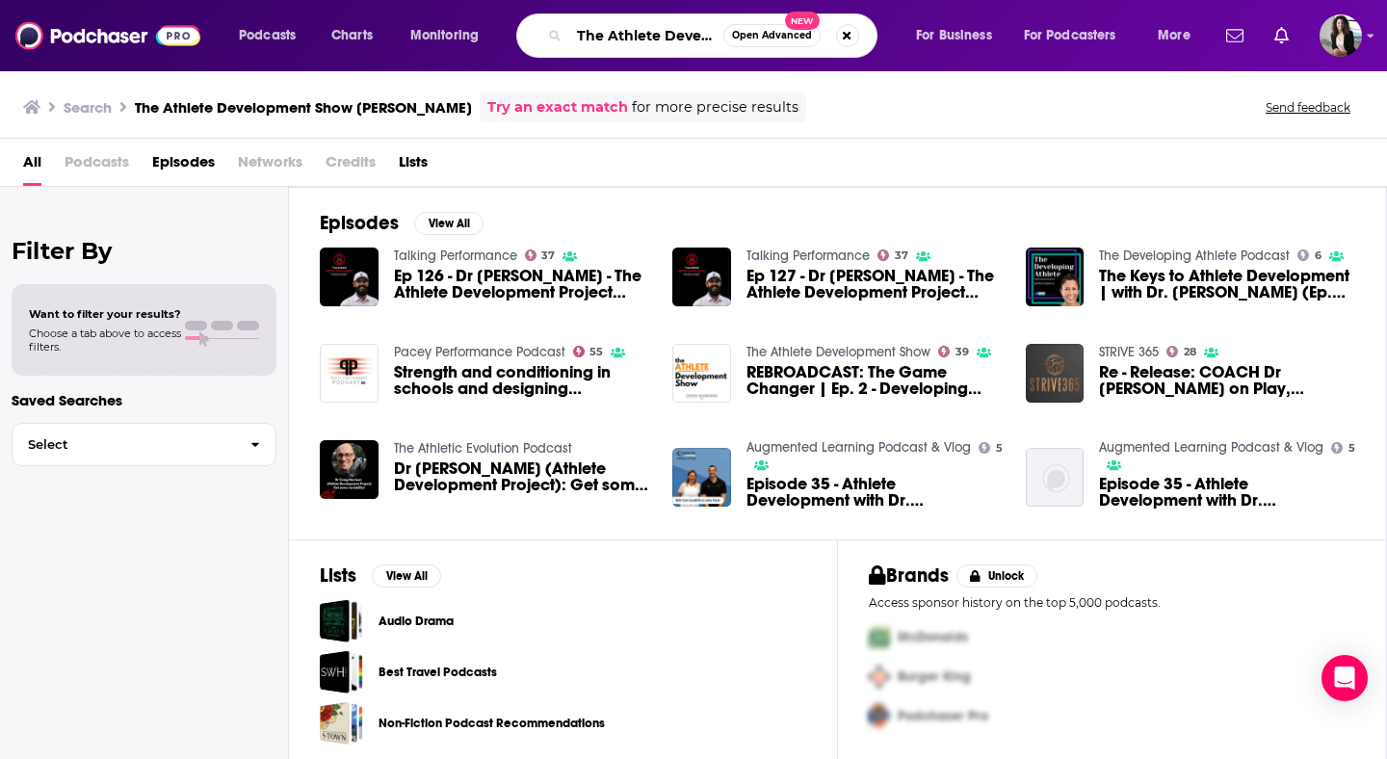
click at [648, 32] on input "The Athlete Development Show [PERSON_NAME]" at bounding box center [646, 35] width 154 height 31
click at [707, 373] on img "REBROADCAST: The Game Changer | Ep. 2 - Developing Athletes with Dr Craig Harri…" at bounding box center [701, 373] width 59 height 59
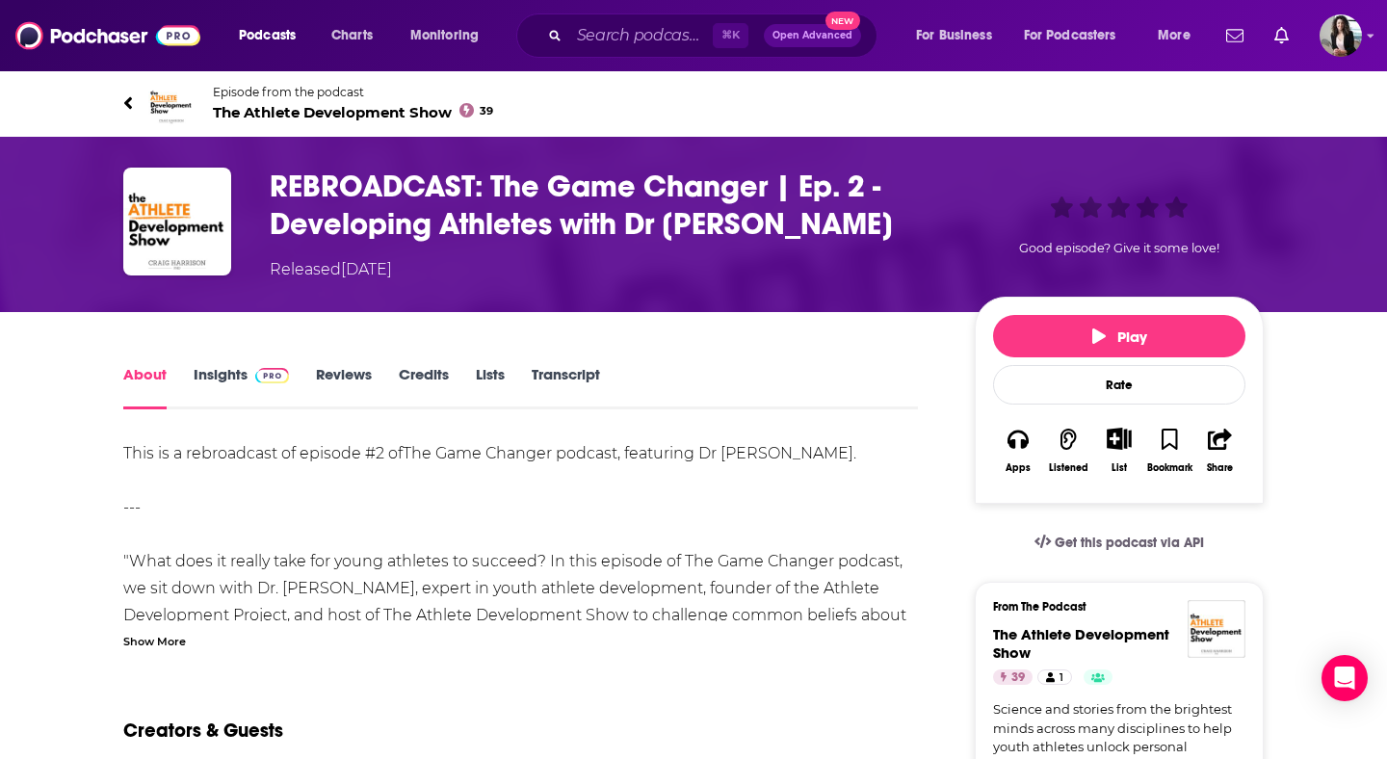
click at [427, 116] on span "The Athlete Development Show 39" at bounding box center [353, 112] width 280 height 18
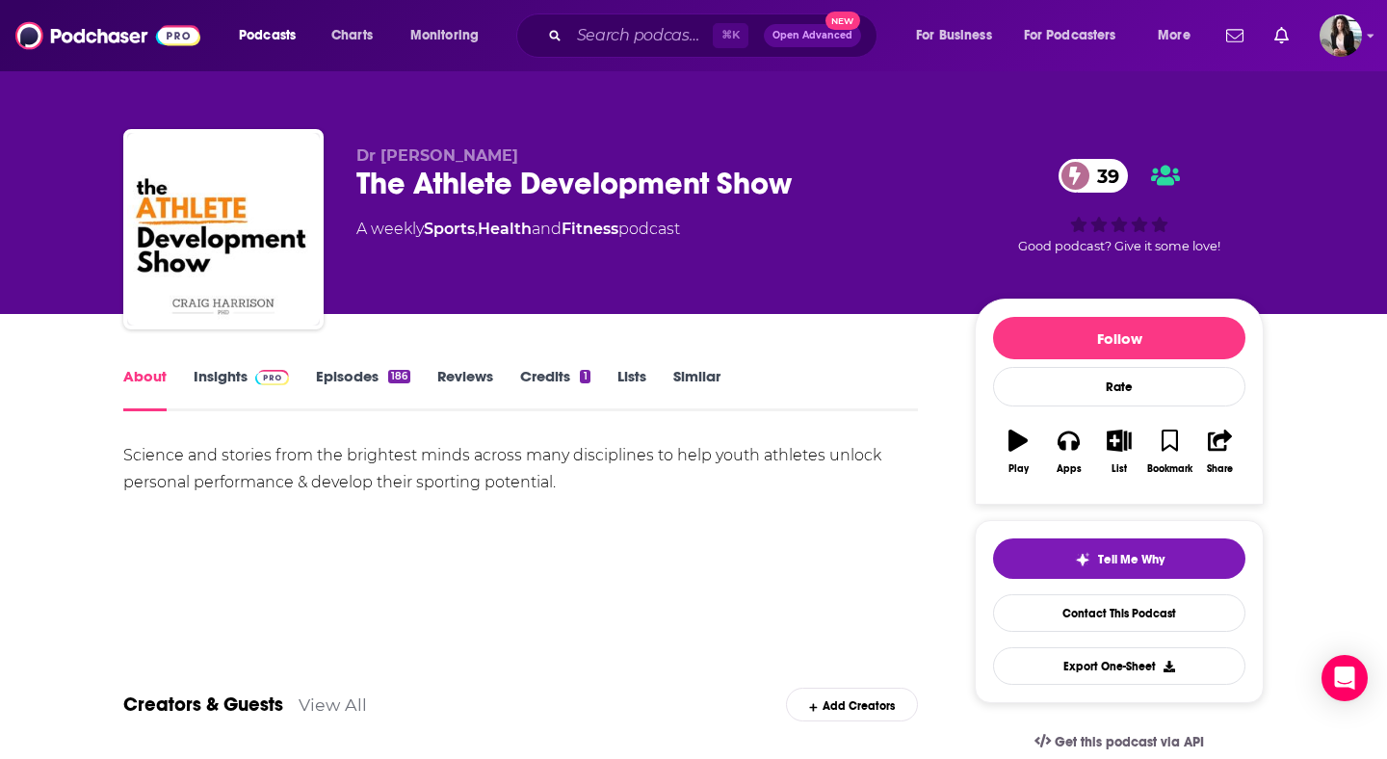
click at [241, 374] on link "Insights" at bounding box center [241, 389] width 95 height 44
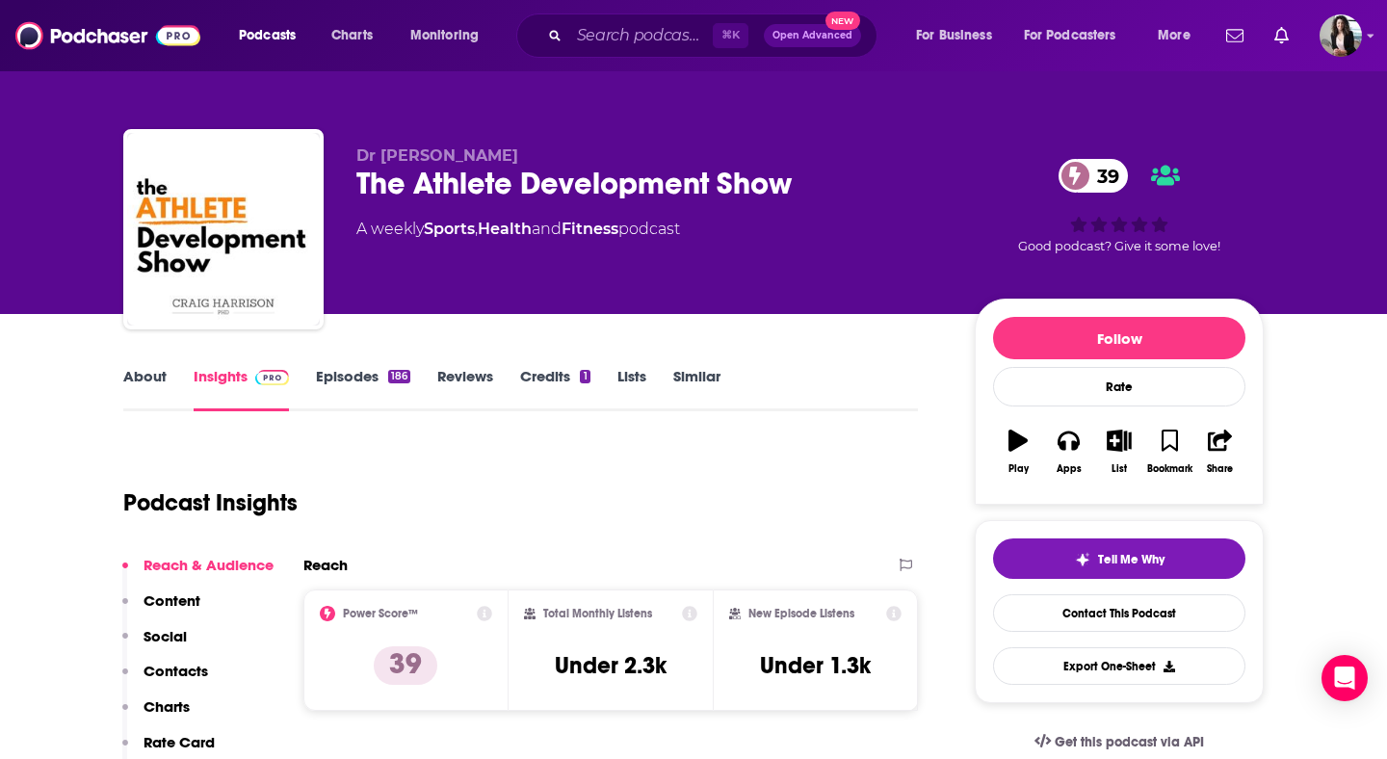
click at [361, 391] on link "Episodes 186" at bounding box center [363, 389] width 94 height 44
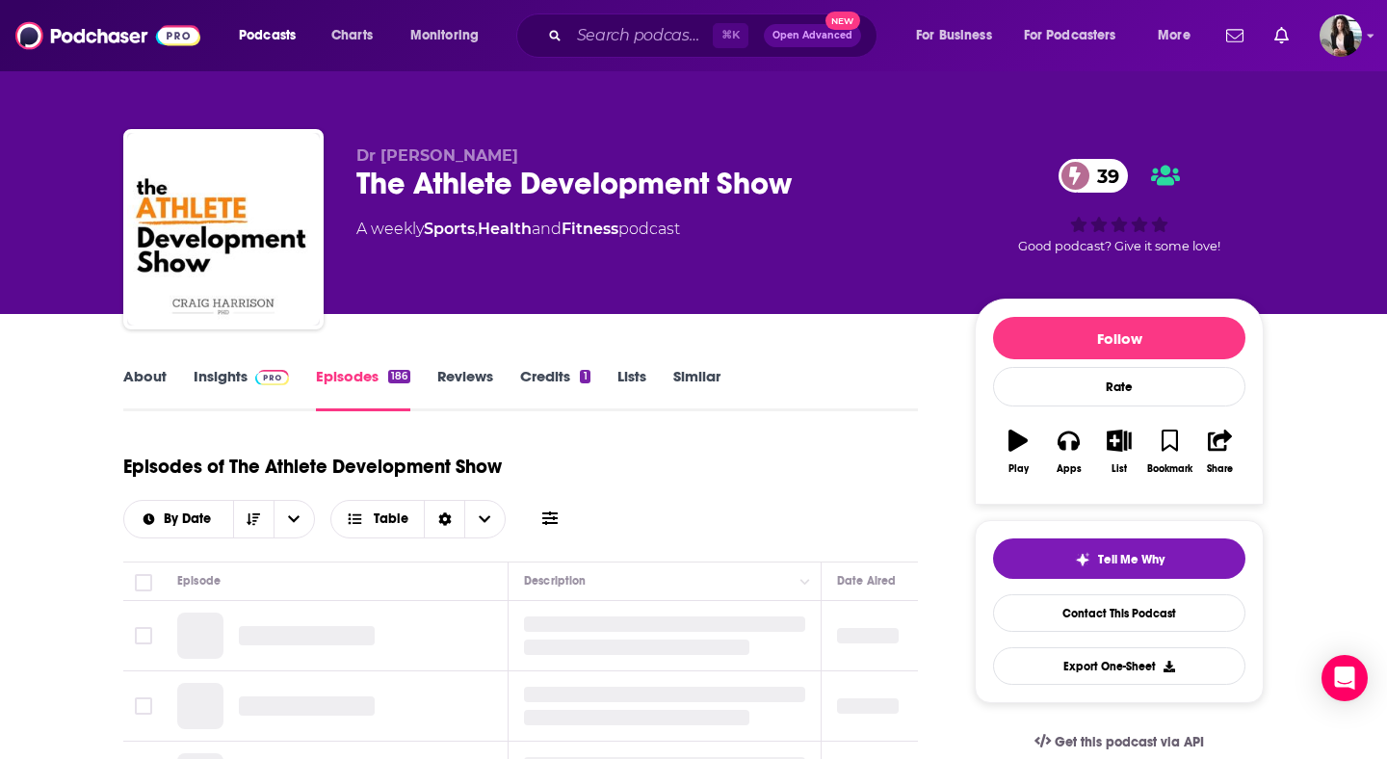
scroll to position [246, 0]
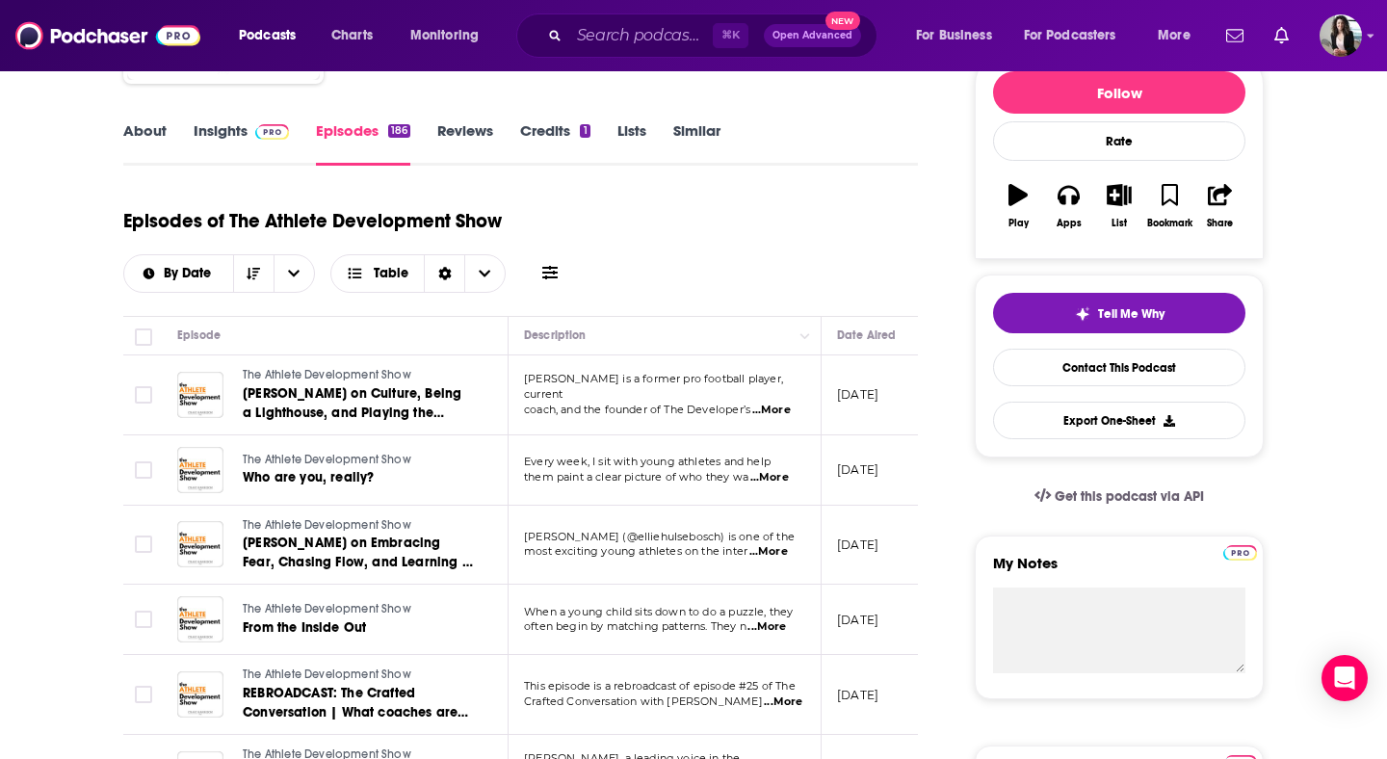
click at [250, 140] on span at bounding box center [268, 130] width 41 height 18
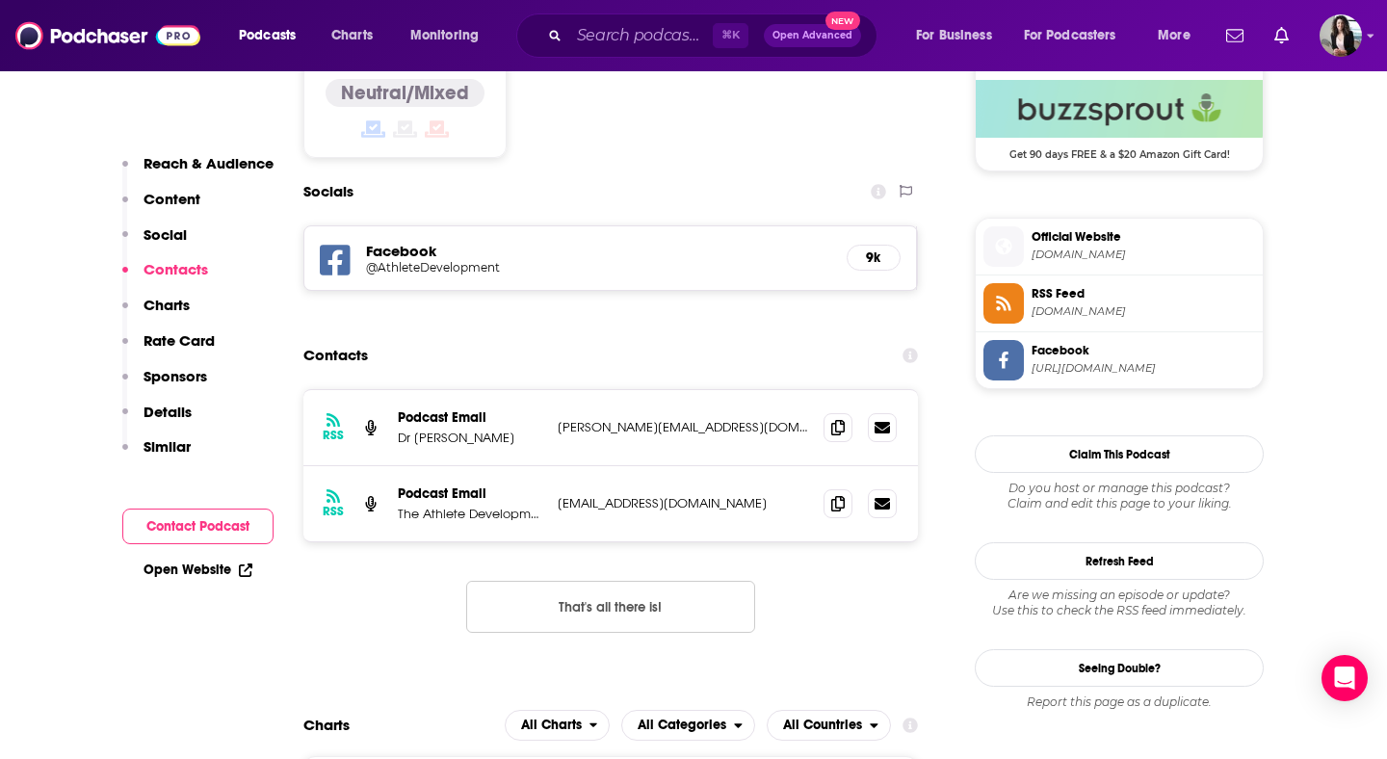
scroll to position [1637, 0]
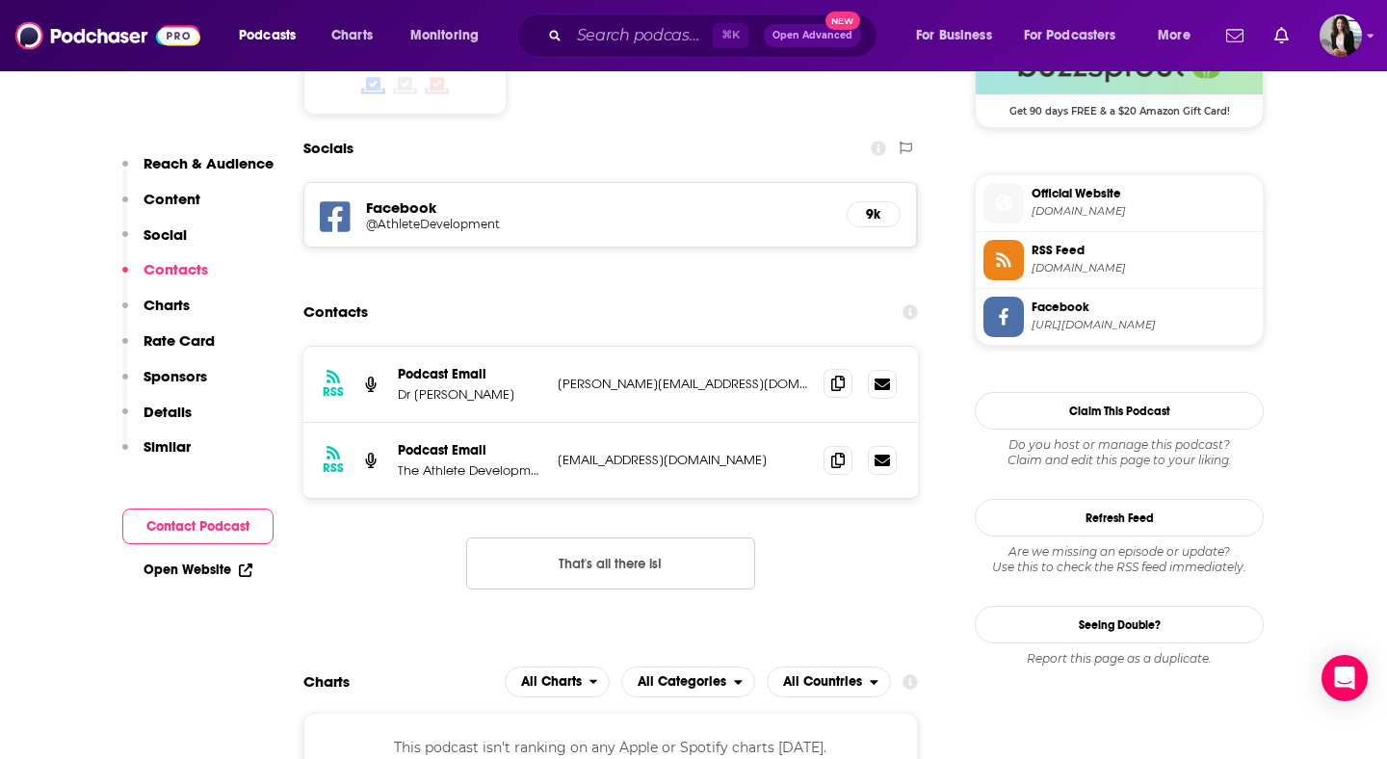
click at [833, 376] on icon at bounding box center [837, 383] width 13 height 15
click at [678, 26] on input "Search podcasts, credits, & more..." at bounding box center [641, 35] width 144 height 31
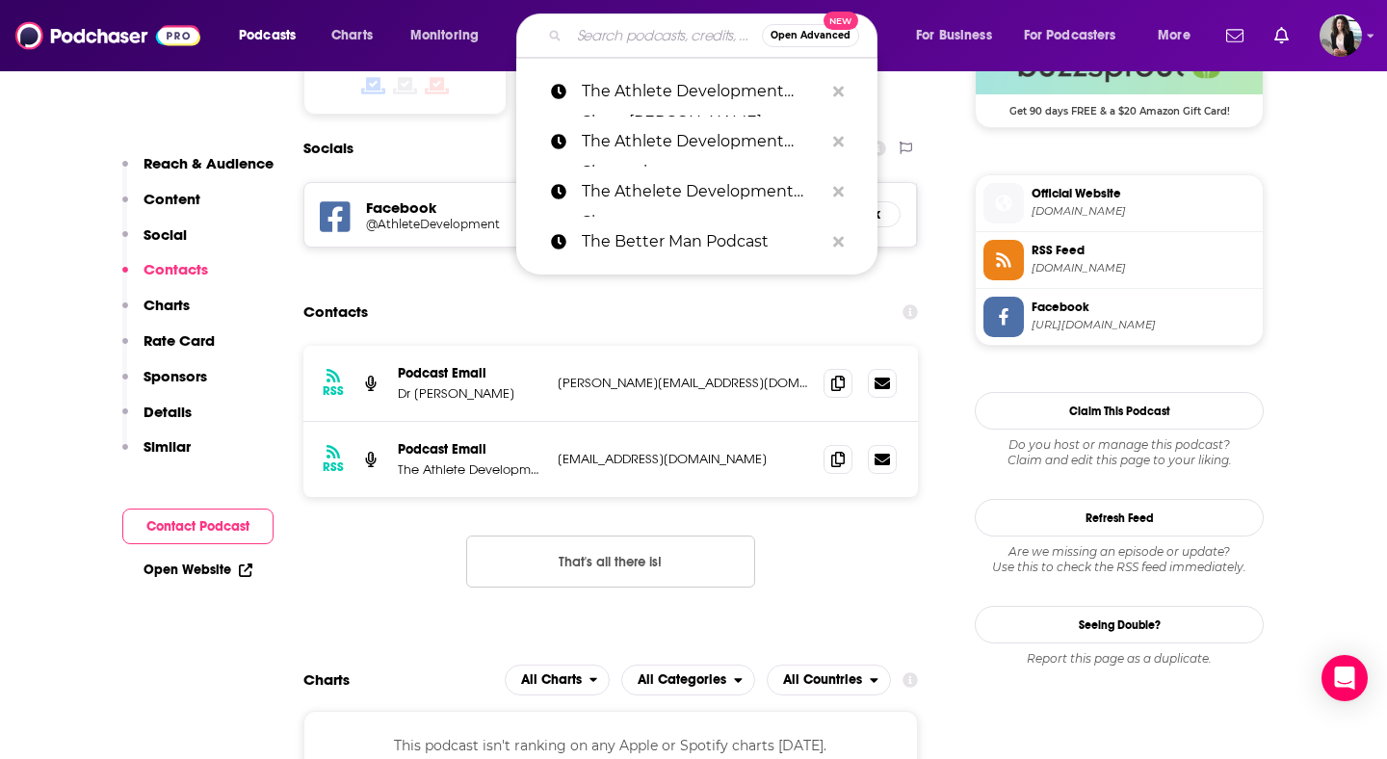
paste input "Sports Spectrum Podcast"
type input "Sports Spectrum Podcast"
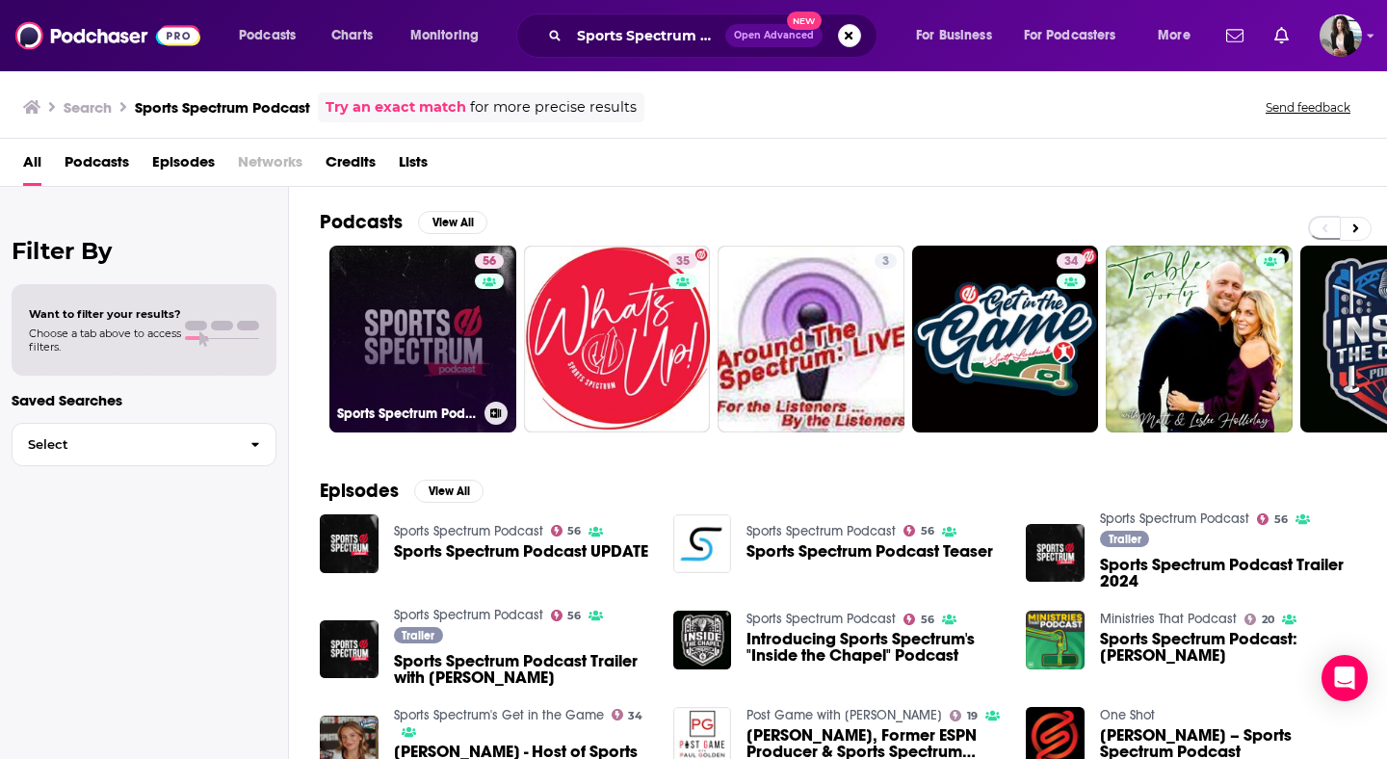
click at [427, 327] on link "56 Sports Spectrum Podcast" at bounding box center [422, 339] width 187 height 187
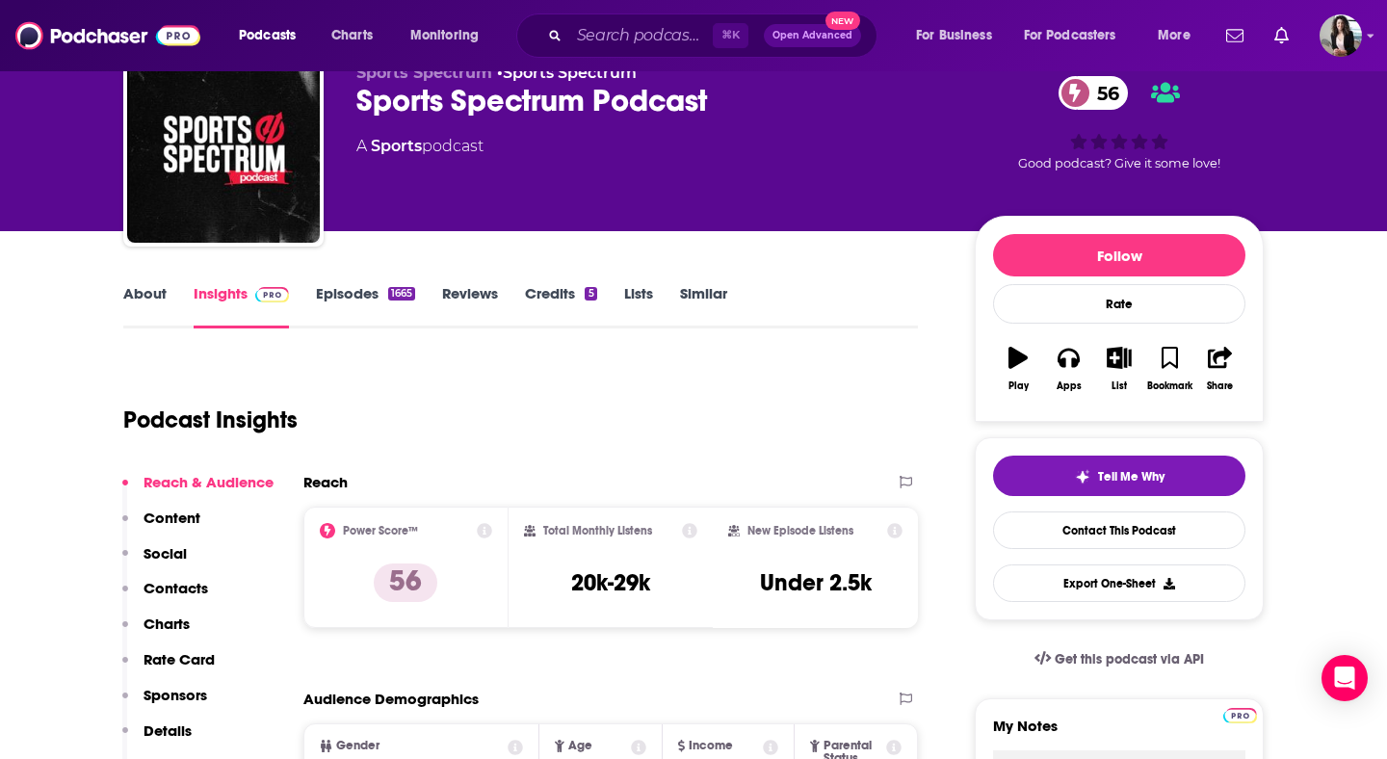
scroll to position [85, 0]
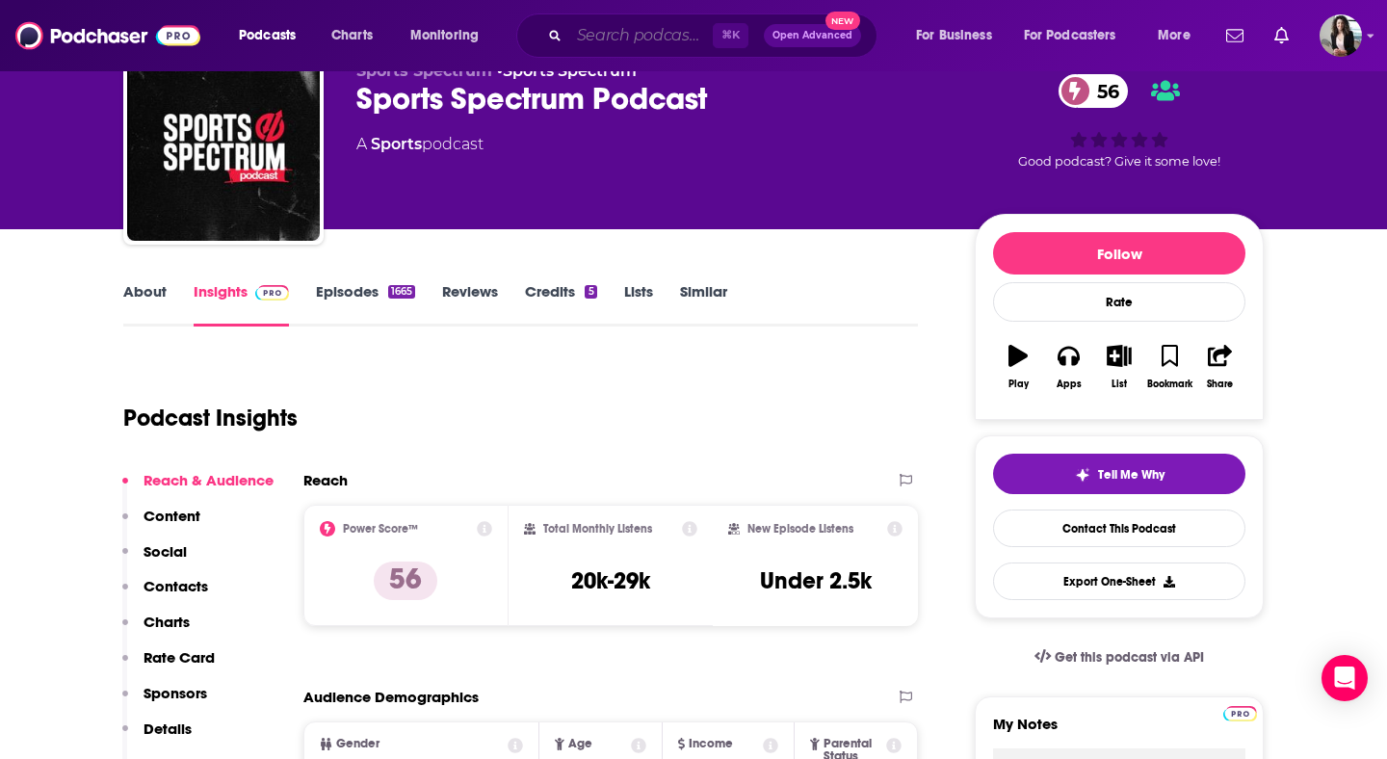
click at [598, 35] on input "Search podcasts, credits, & more..." at bounding box center [641, 35] width 144 height 31
paste input "Sports Fellowship with Fox and Frank"
type input "Sports Fellowship with Fox and Frank"
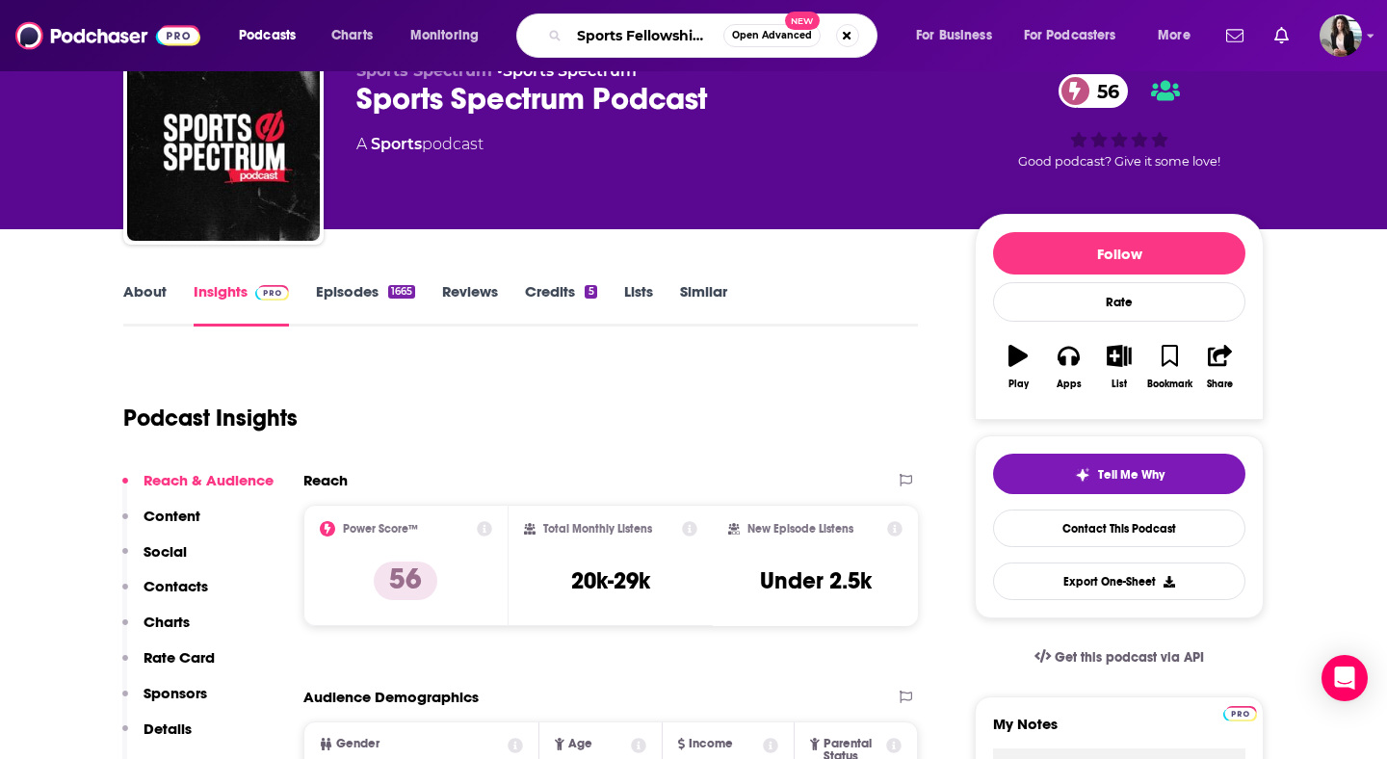
scroll to position [0, 129]
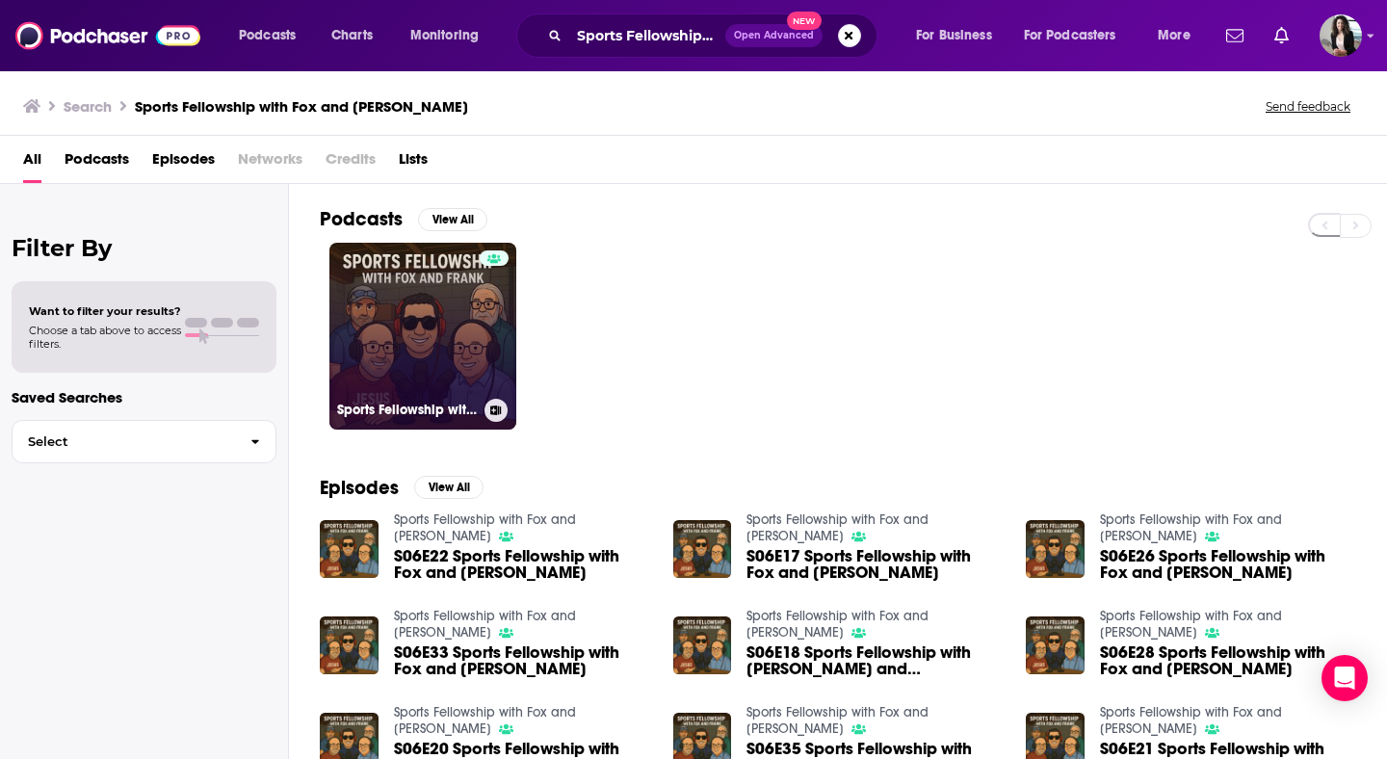
click at [409, 296] on link "Sports Fellowship with Fox and Frank" at bounding box center [422, 336] width 187 height 187
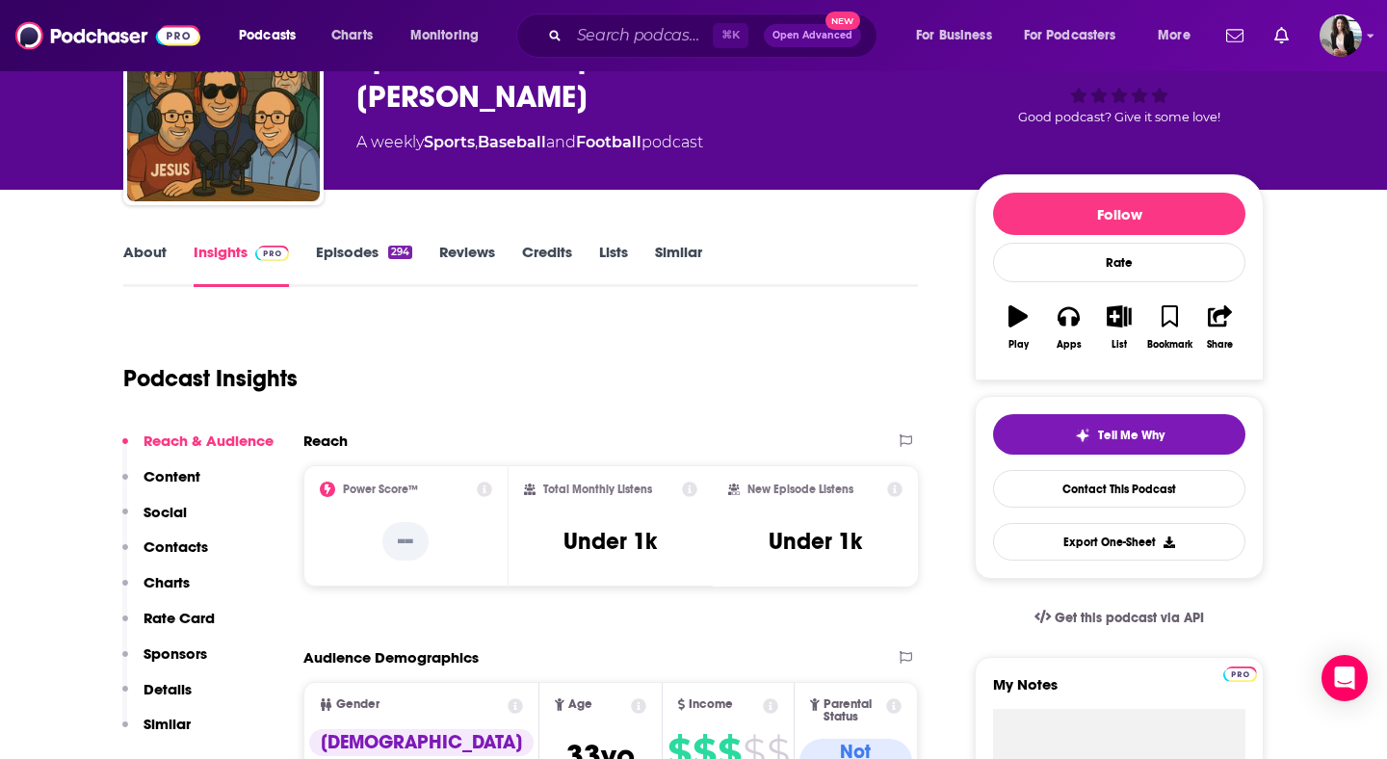
scroll to position [132, 0]
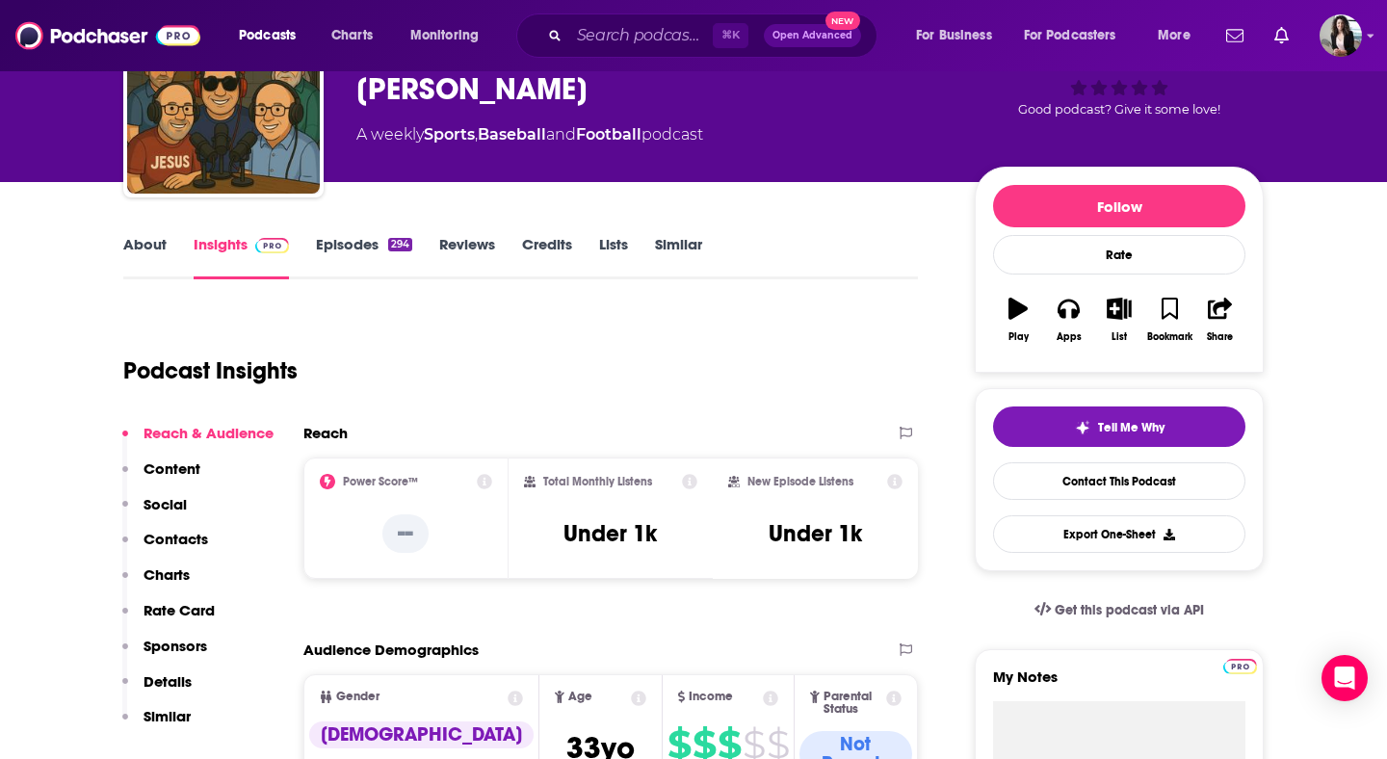
click at [135, 251] on link "About" at bounding box center [144, 257] width 43 height 44
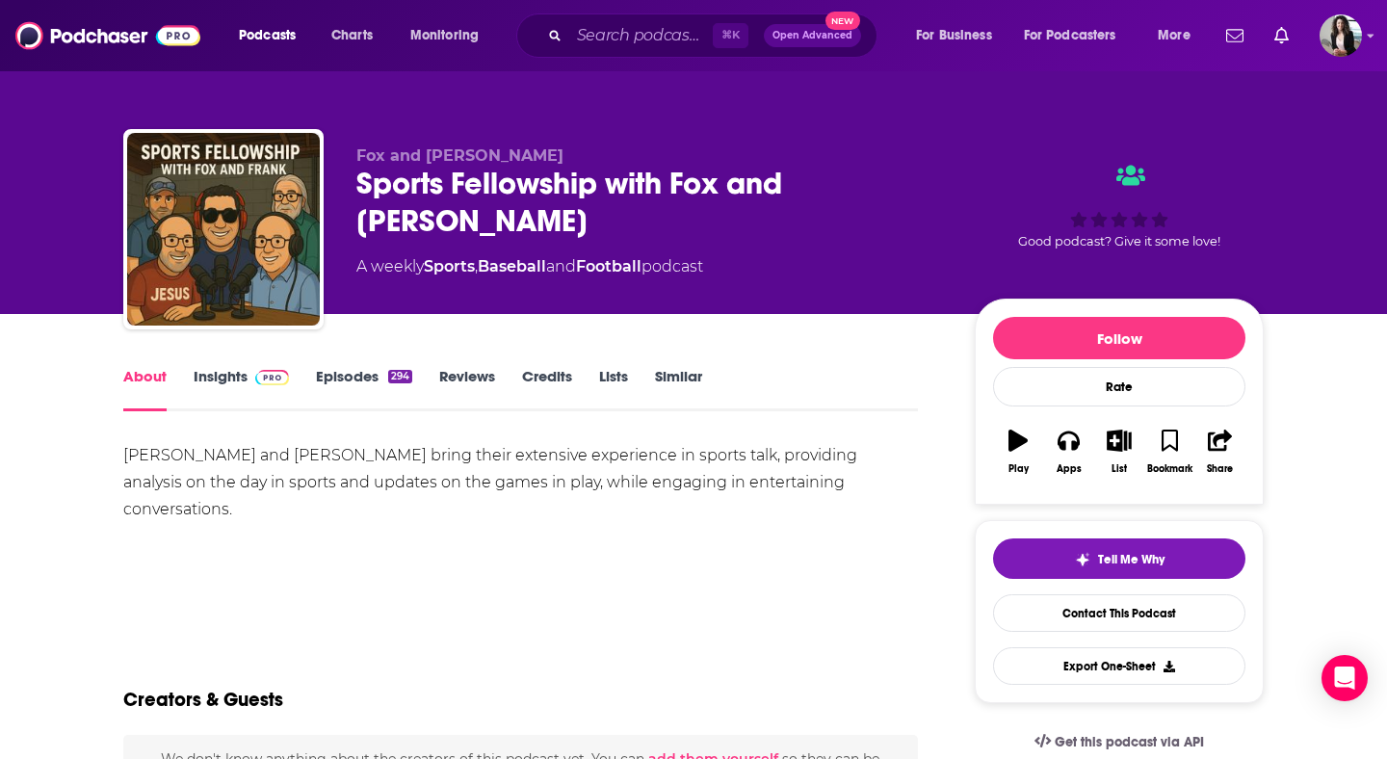
click at [241, 382] on link "Insights" at bounding box center [241, 389] width 95 height 44
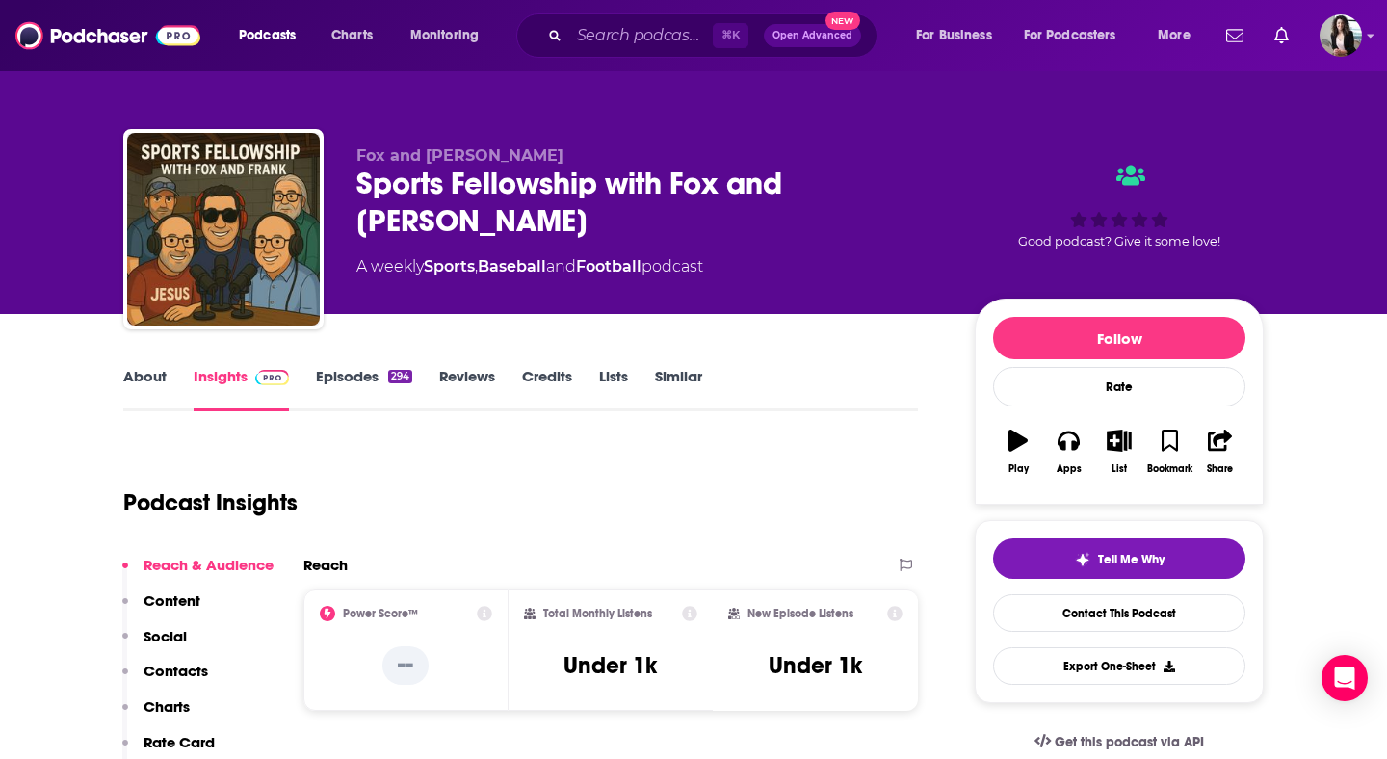
click at [366, 384] on link "Episodes 294" at bounding box center [364, 389] width 96 height 44
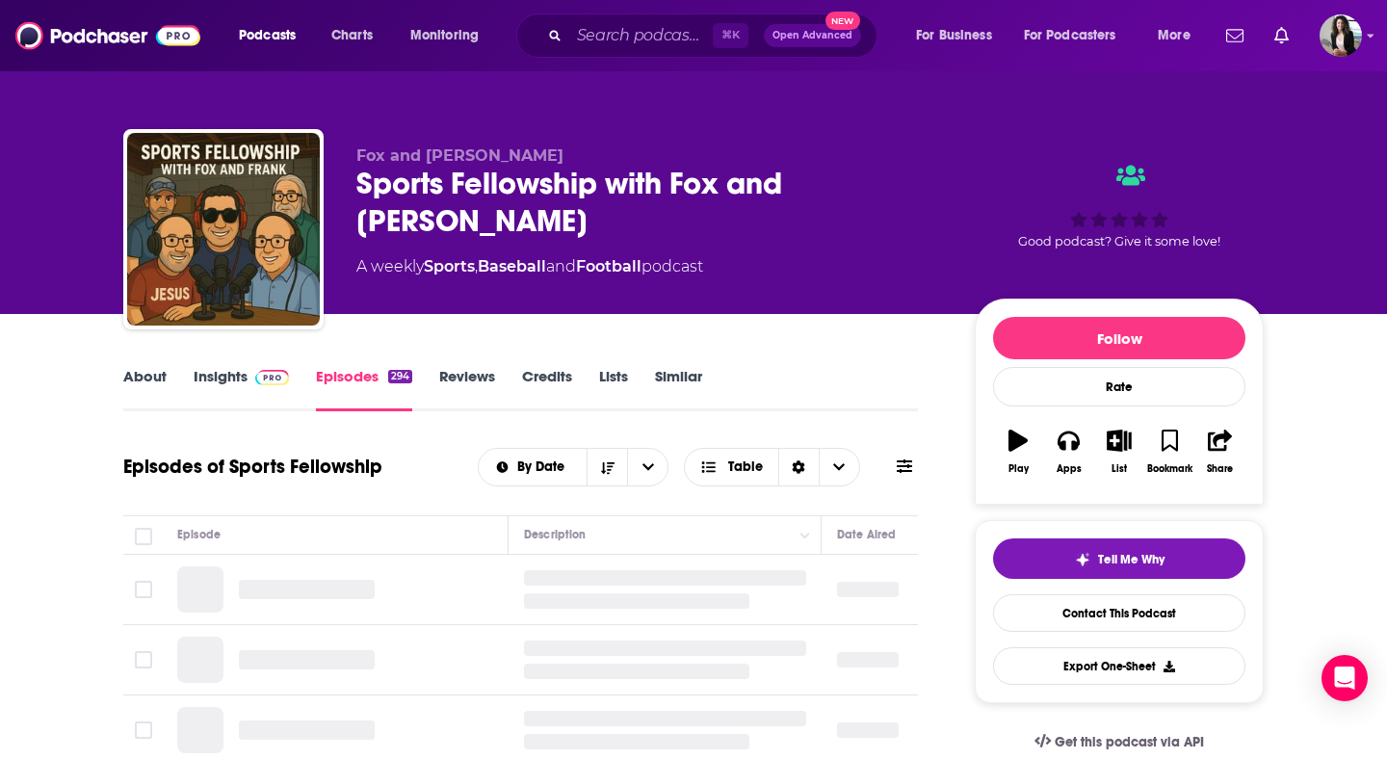
click at [266, 383] on img at bounding box center [272, 377] width 34 height 15
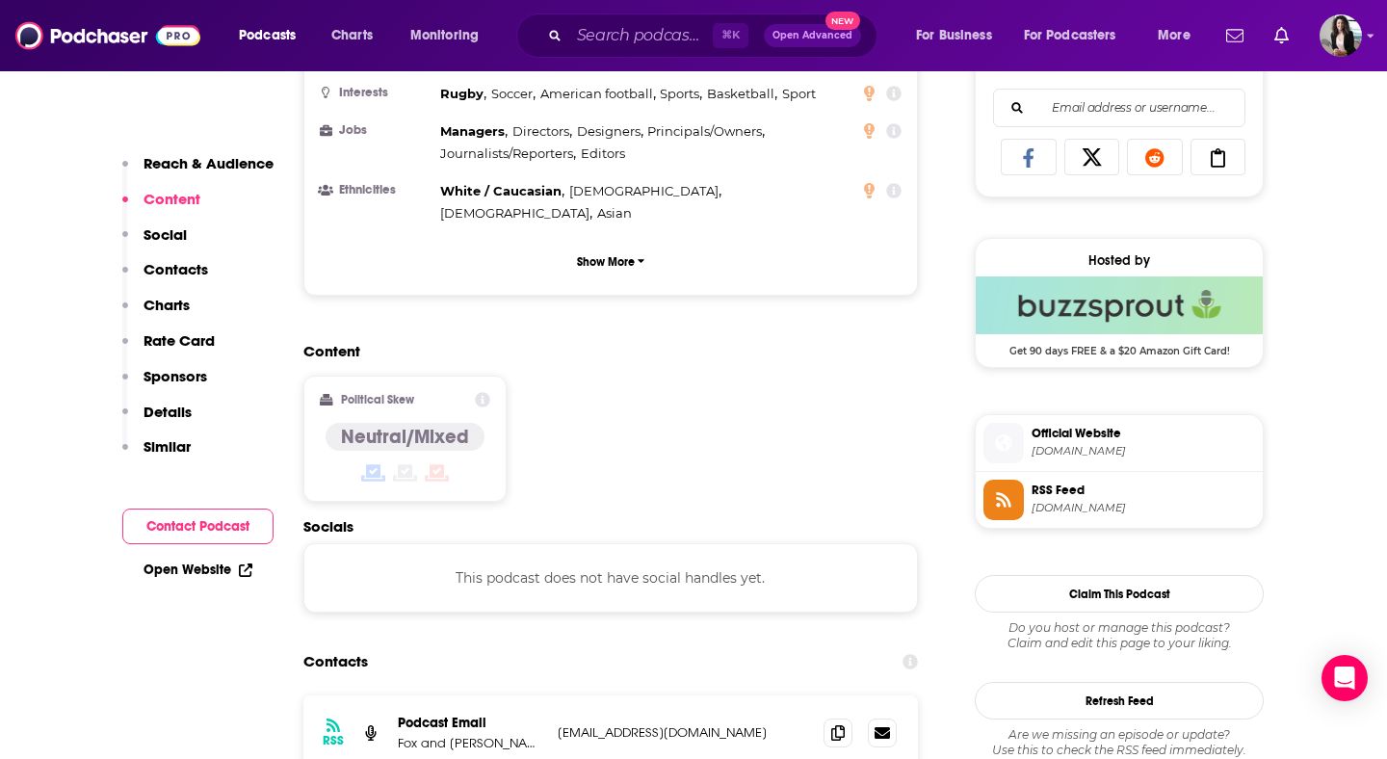
scroll to position [1310, 0]
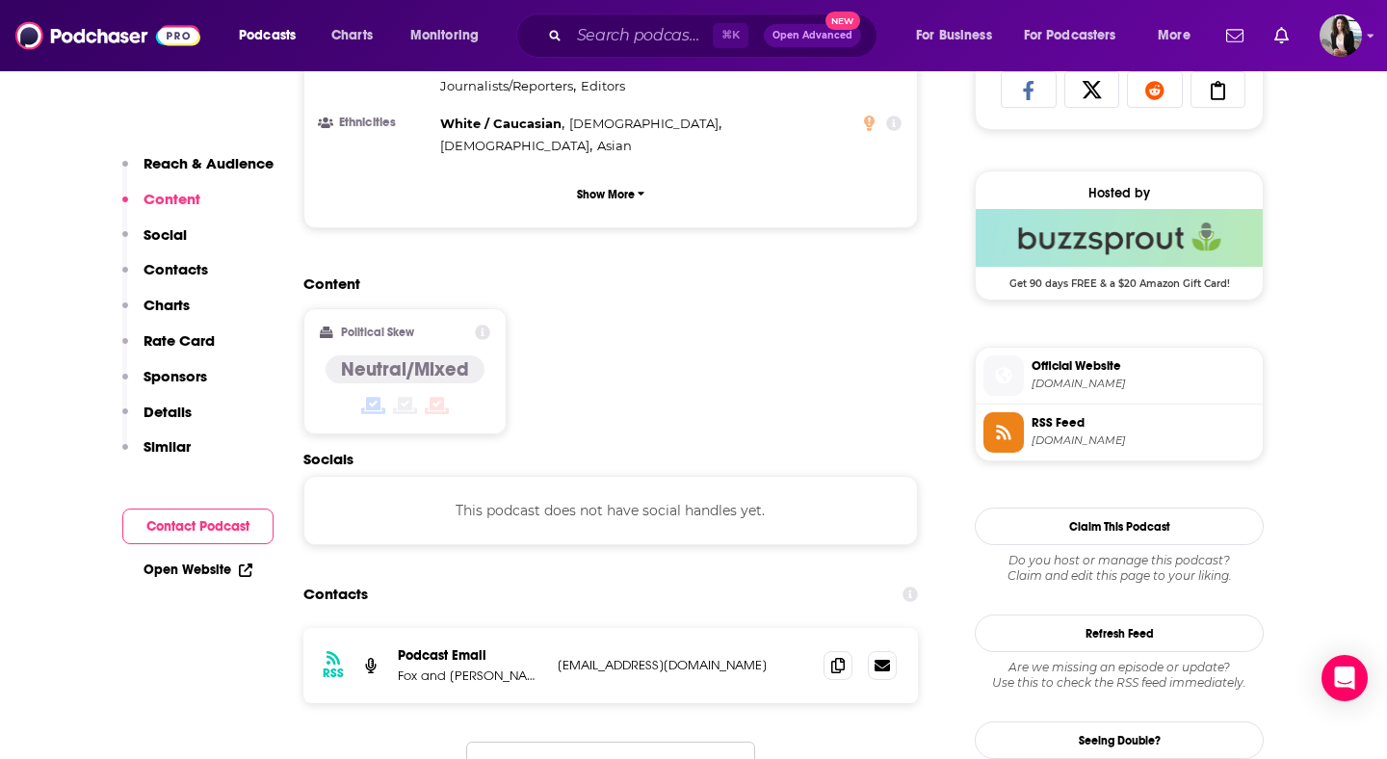
click at [818, 628] on div "RSS Podcast Email Fox and Frank SportswithFoxandFrank@gmail.com SportswithFoxan…" at bounding box center [610, 665] width 615 height 75
click at [820, 628] on div "RSS Podcast Email Fox and Frank SportswithFoxandFrank@gmail.com SportswithFoxan…" at bounding box center [610, 665] width 615 height 75
click at [849, 650] on span at bounding box center [838, 664] width 29 height 29
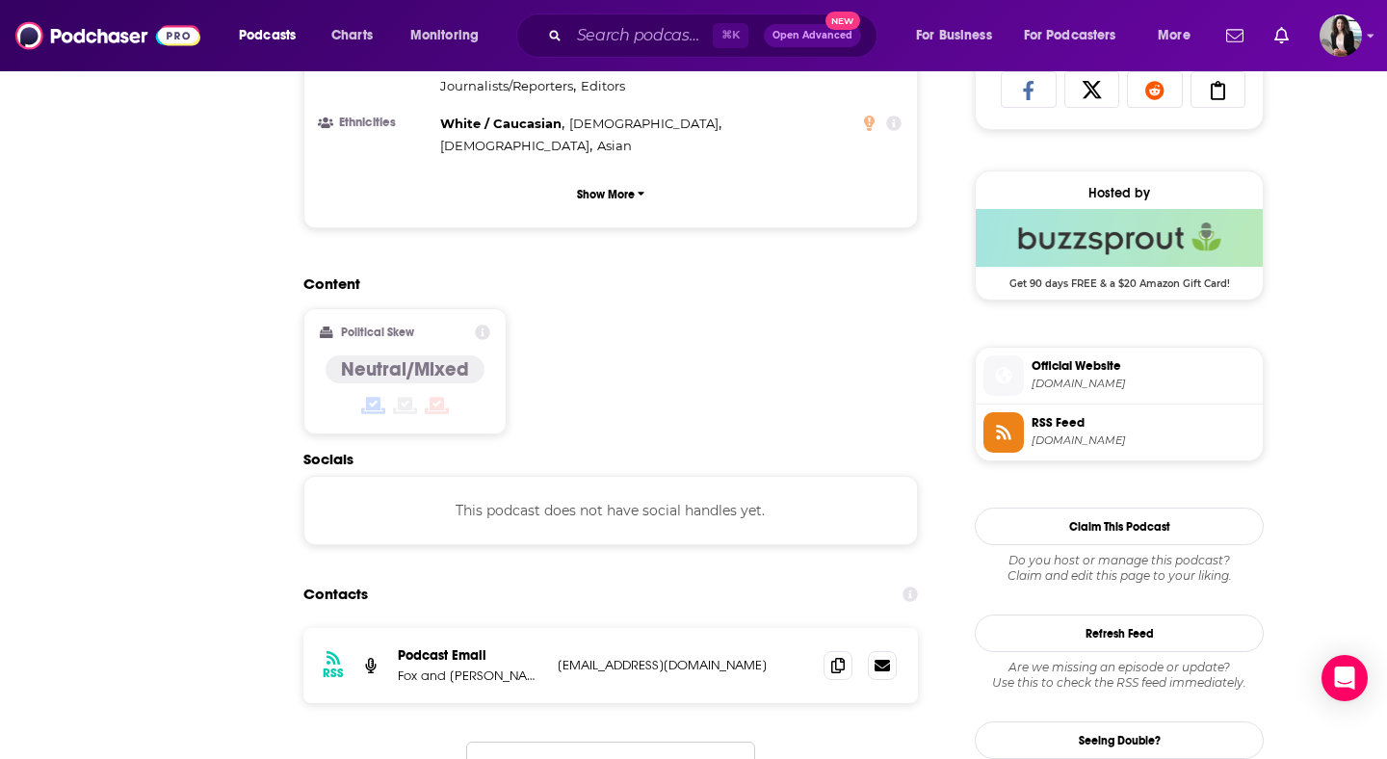
scroll to position [0, 0]
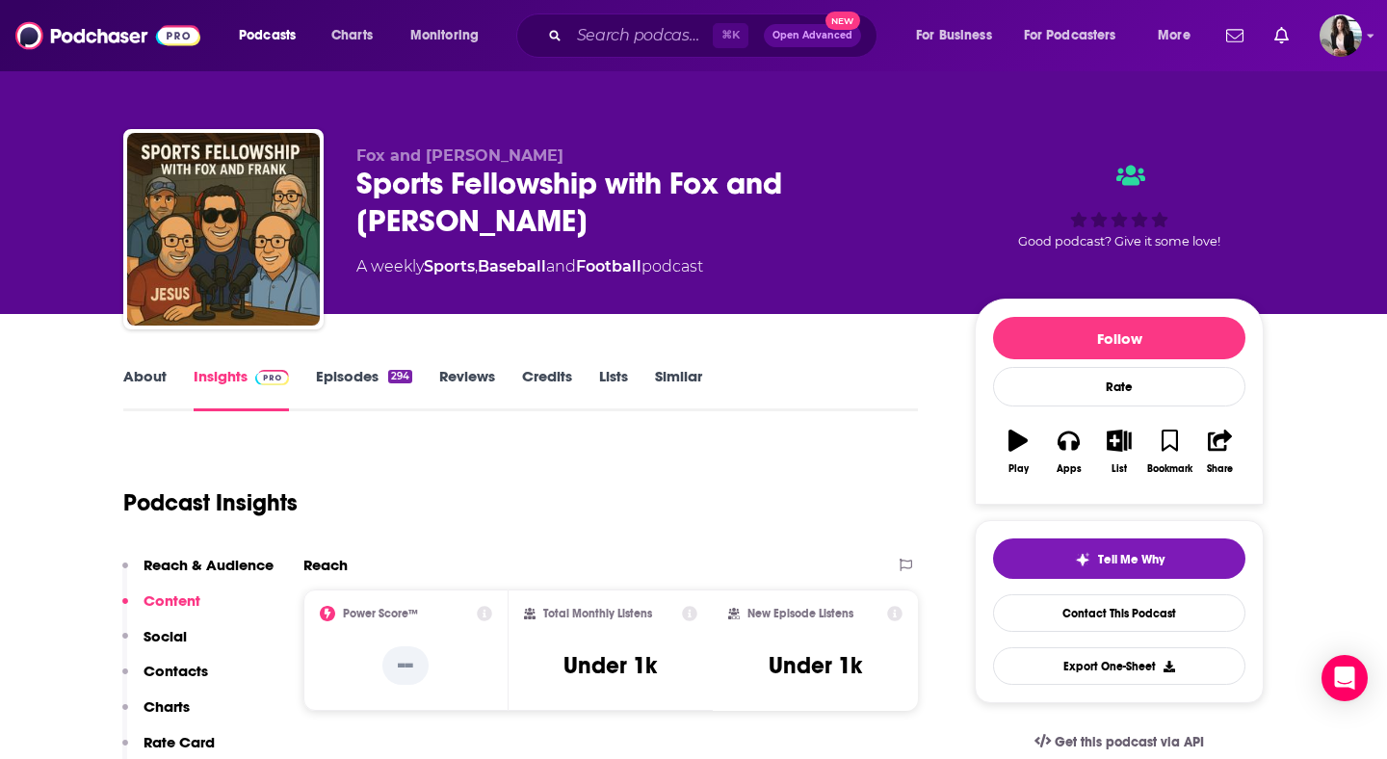
click at [153, 392] on link "About" at bounding box center [144, 389] width 43 height 44
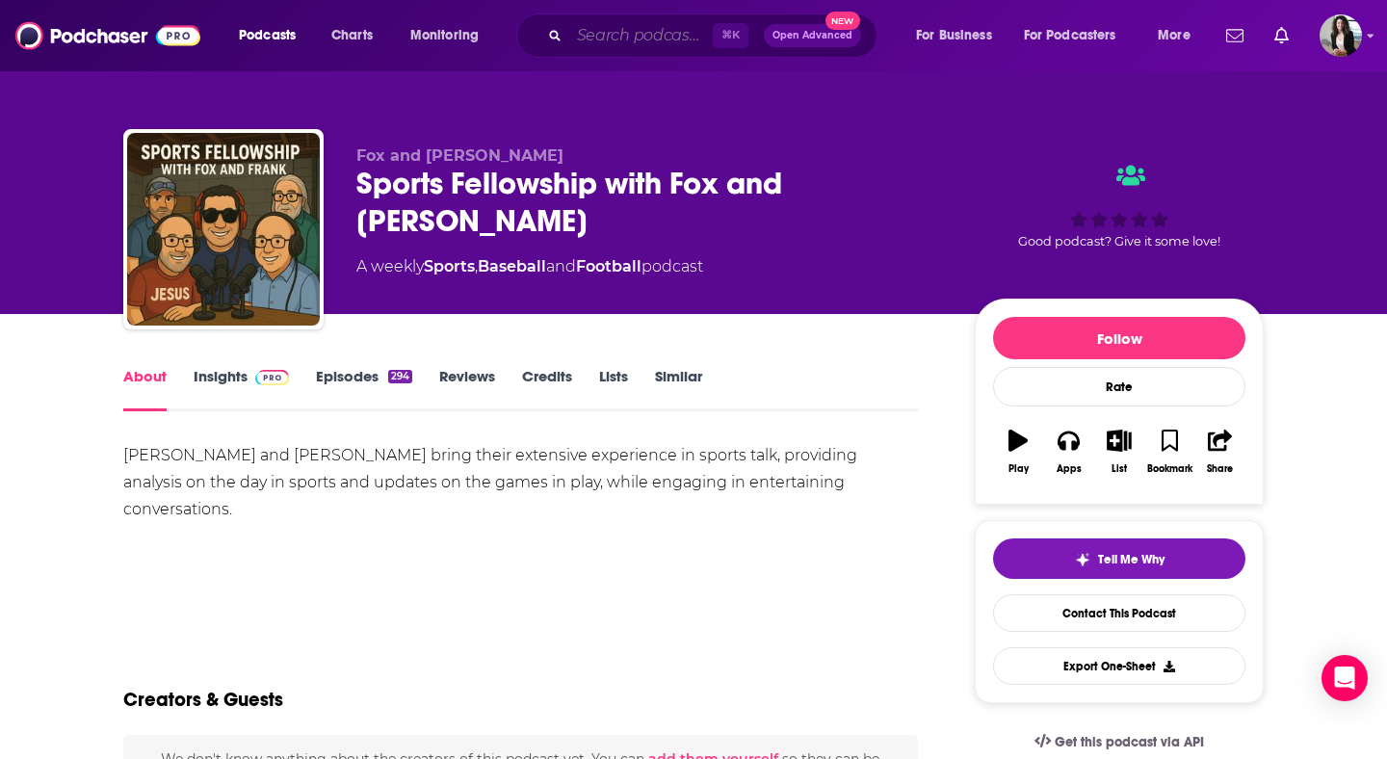
click at [647, 37] on input "Search podcasts, credits, & more..." at bounding box center [641, 35] width 144 height 31
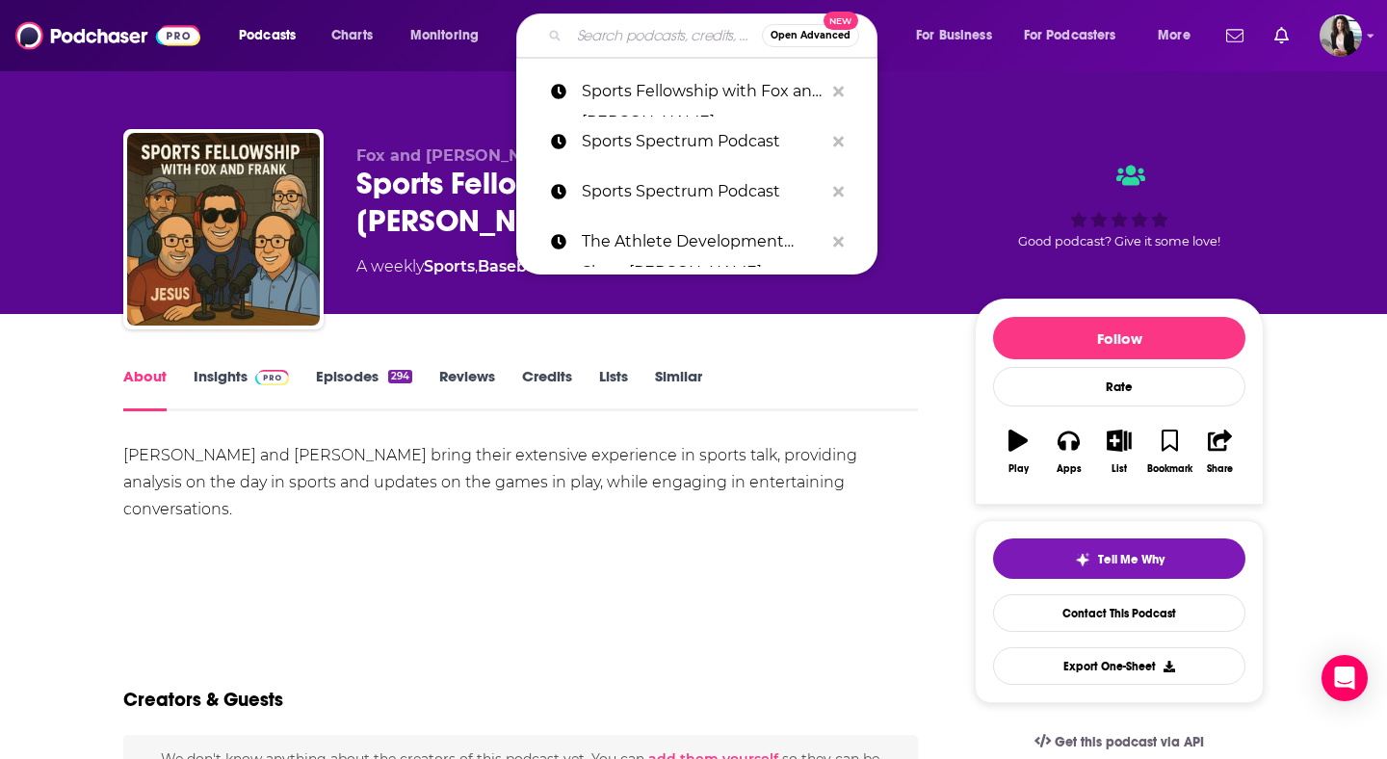
paste input "Sports Spectrum Podcast"
type input "Sports Spectrum Podcast"
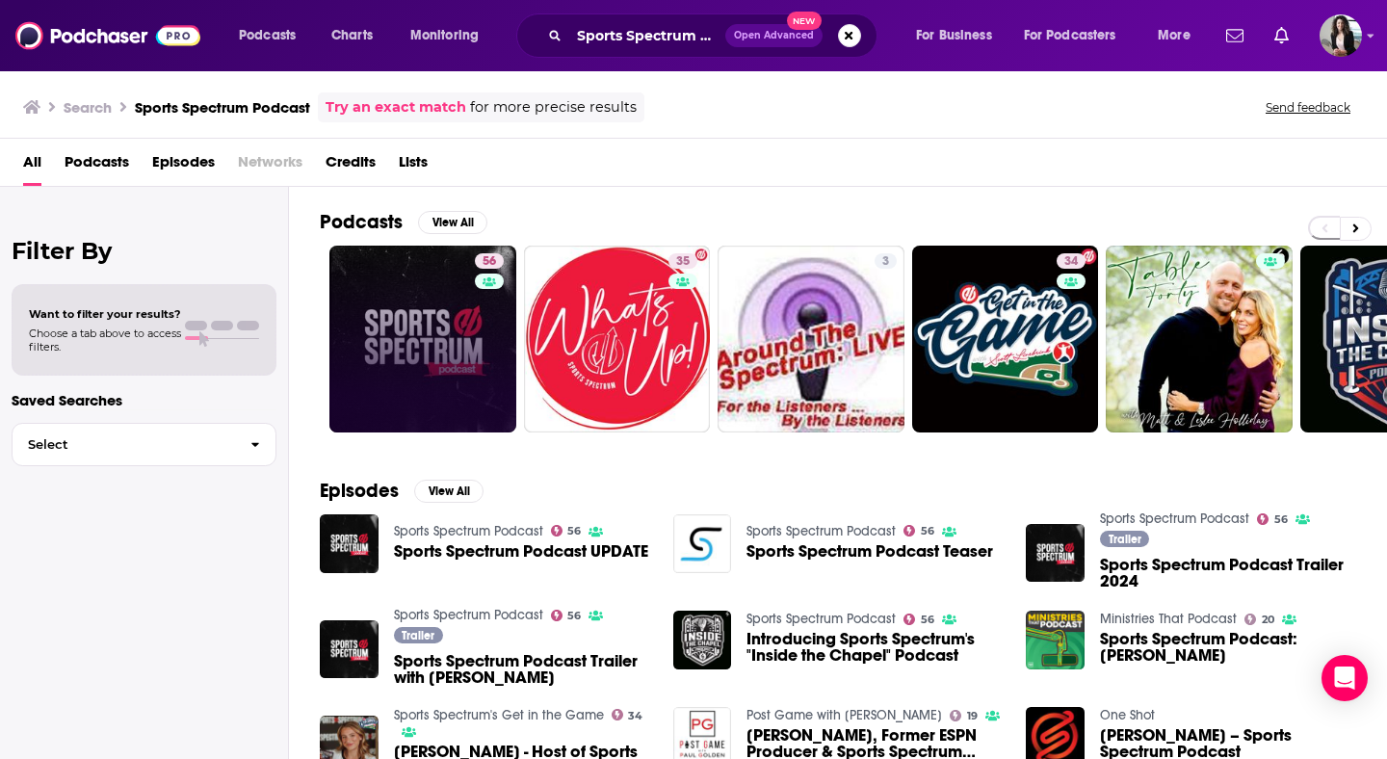
click at [429, 304] on link "56" at bounding box center [422, 339] width 187 height 187
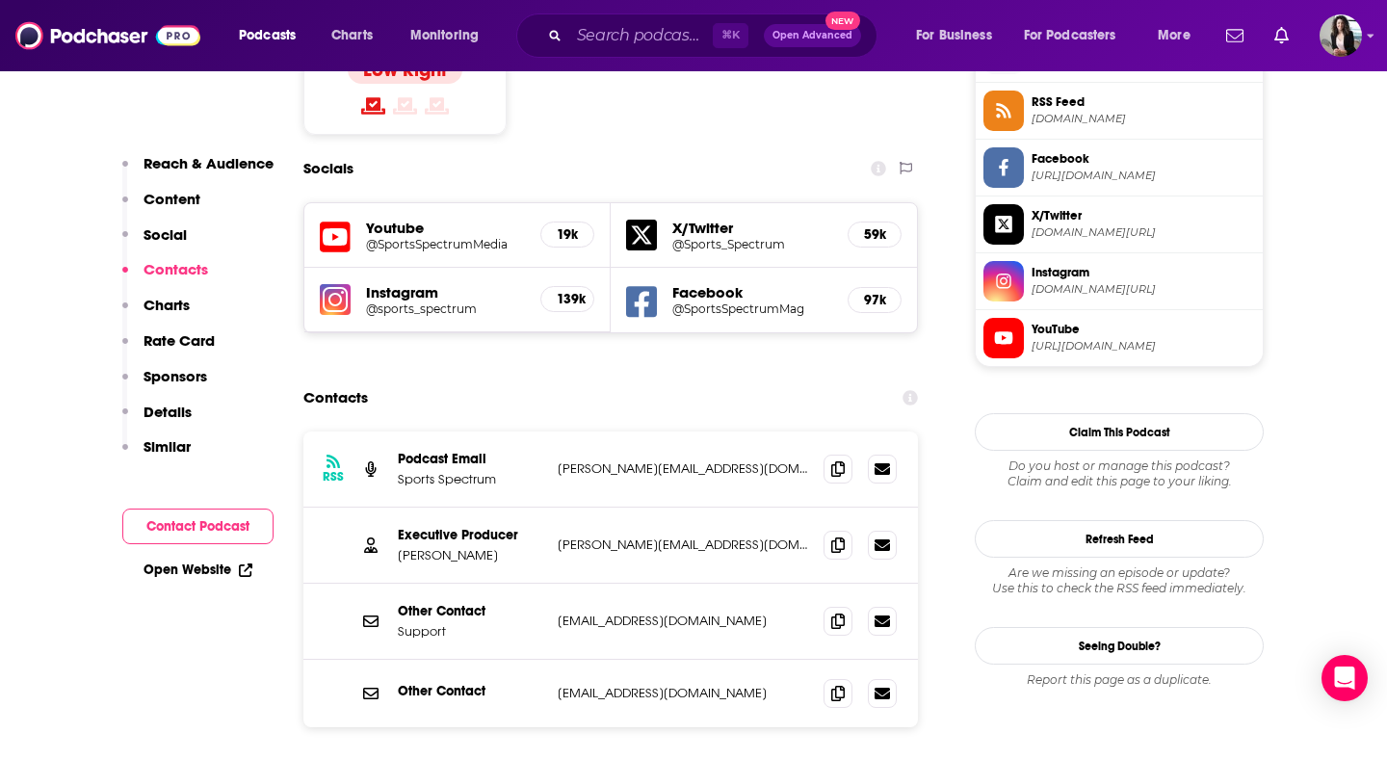
scroll to position [1808, 0]
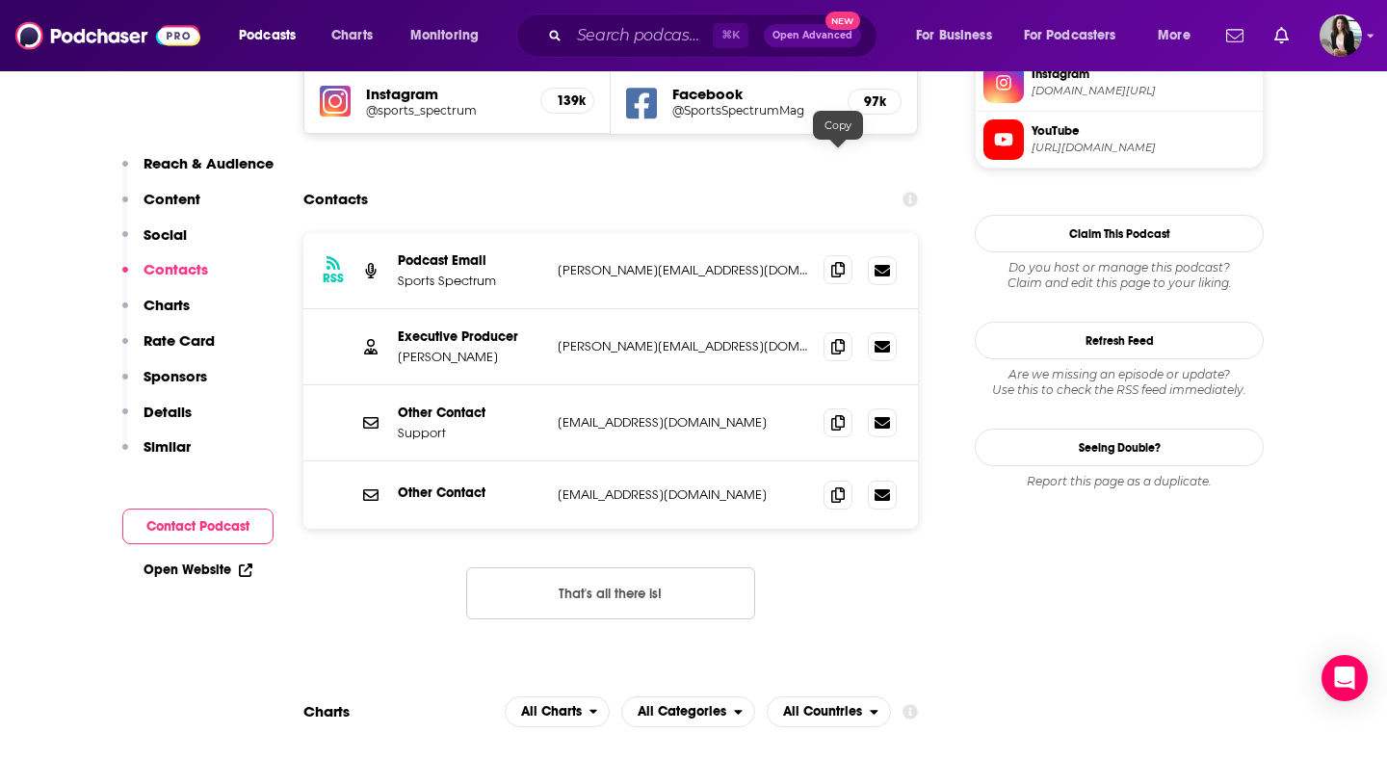
click at [837, 262] on icon at bounding box center [837, 269] width 13 height 15
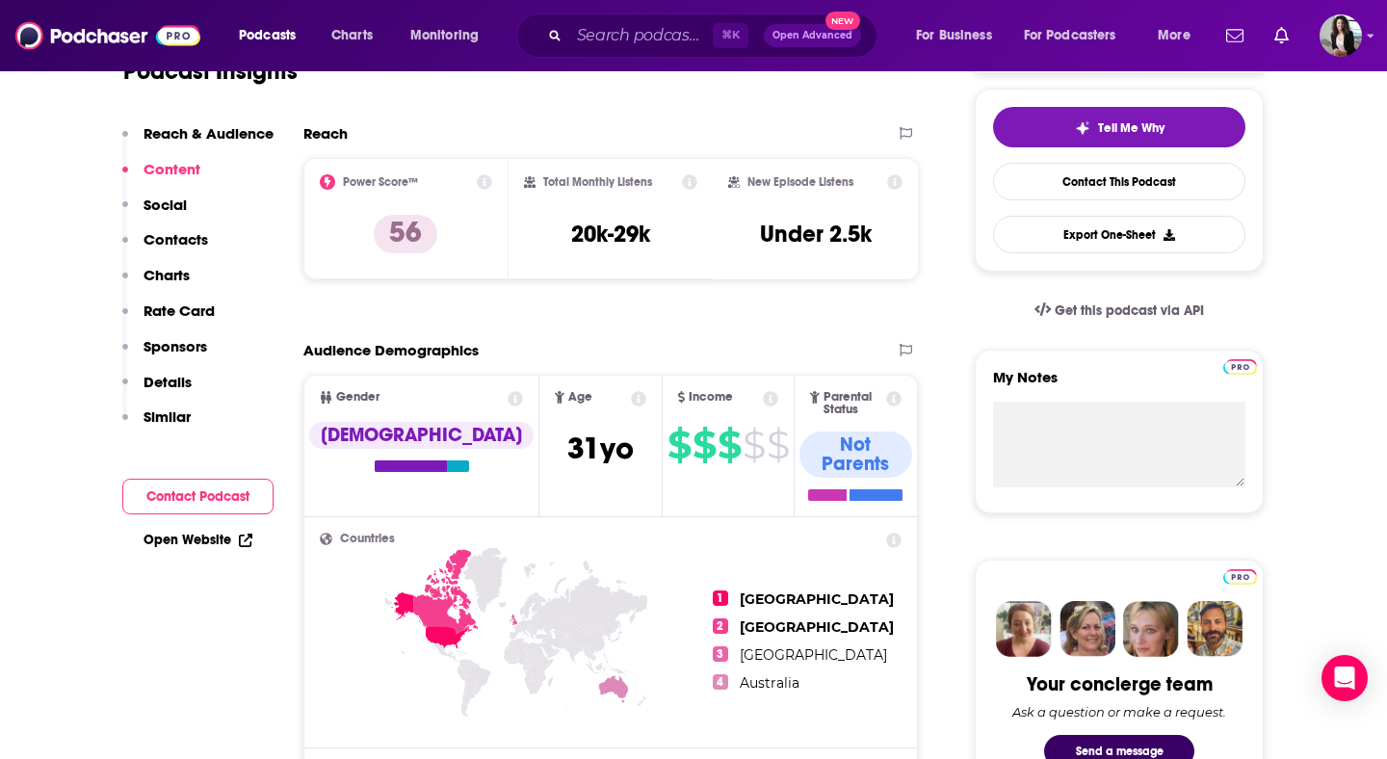
scroll to position [71, 0]
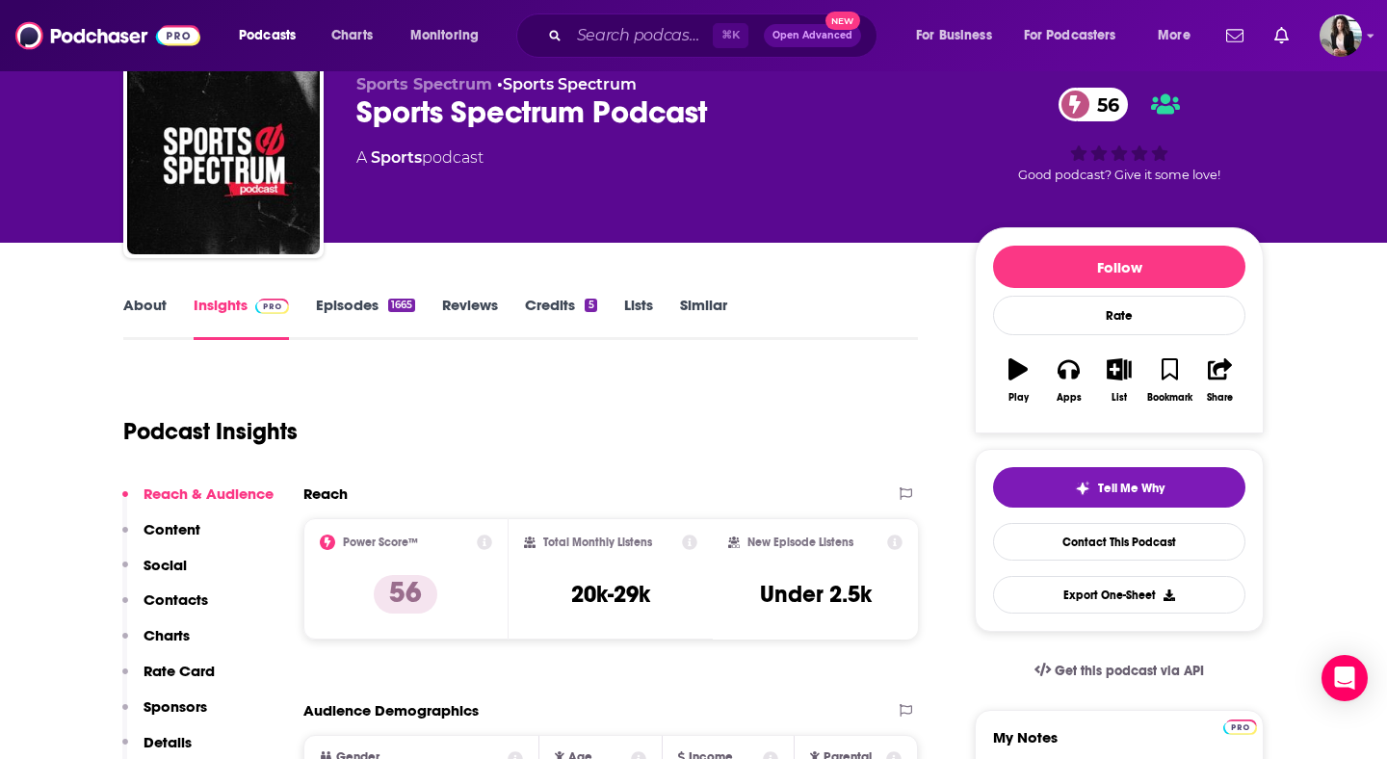
click at [158, 300] on link "About" at bounding box center [144, 318] width 43 height 44
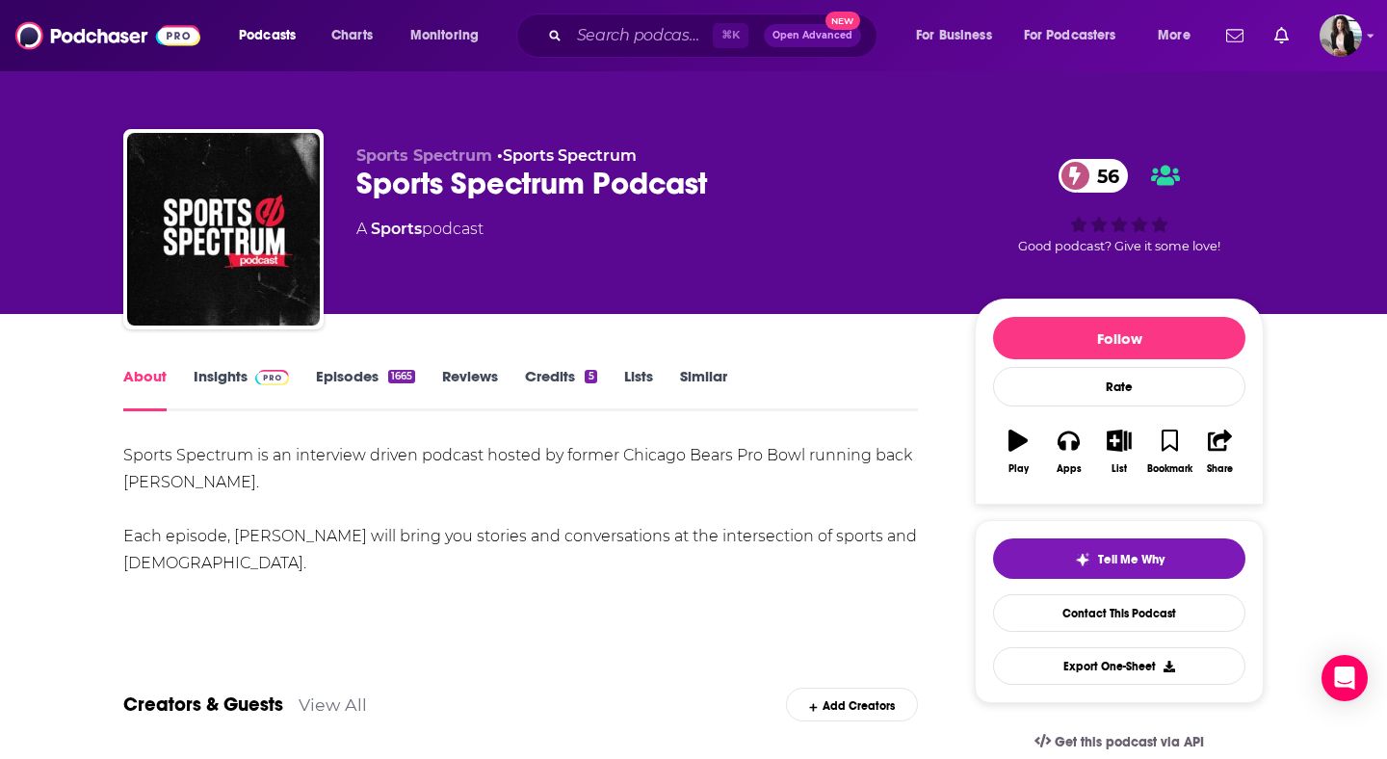
click at [337, 402] on link "Episodes 1665" at bounding box center [365, 389] width 99 height 44
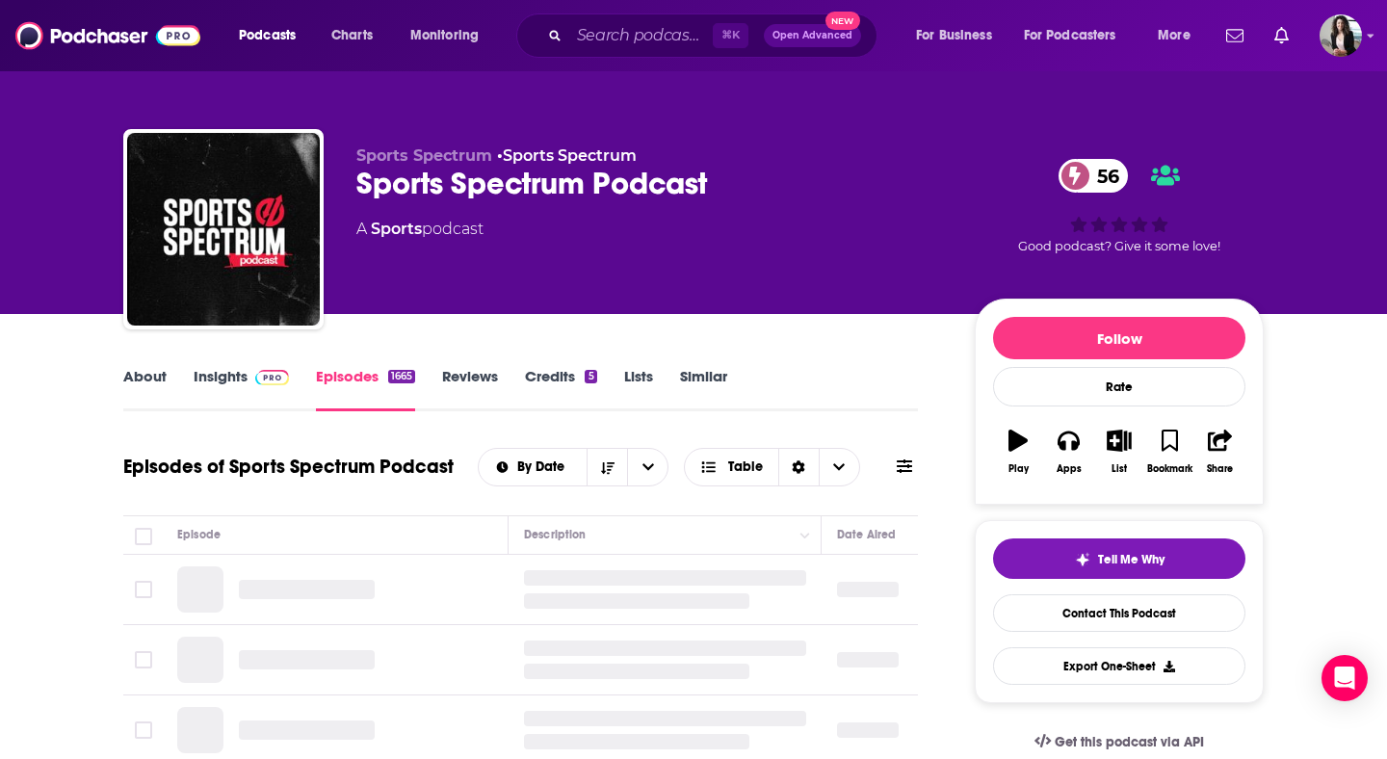
scroll to position [103, 0]
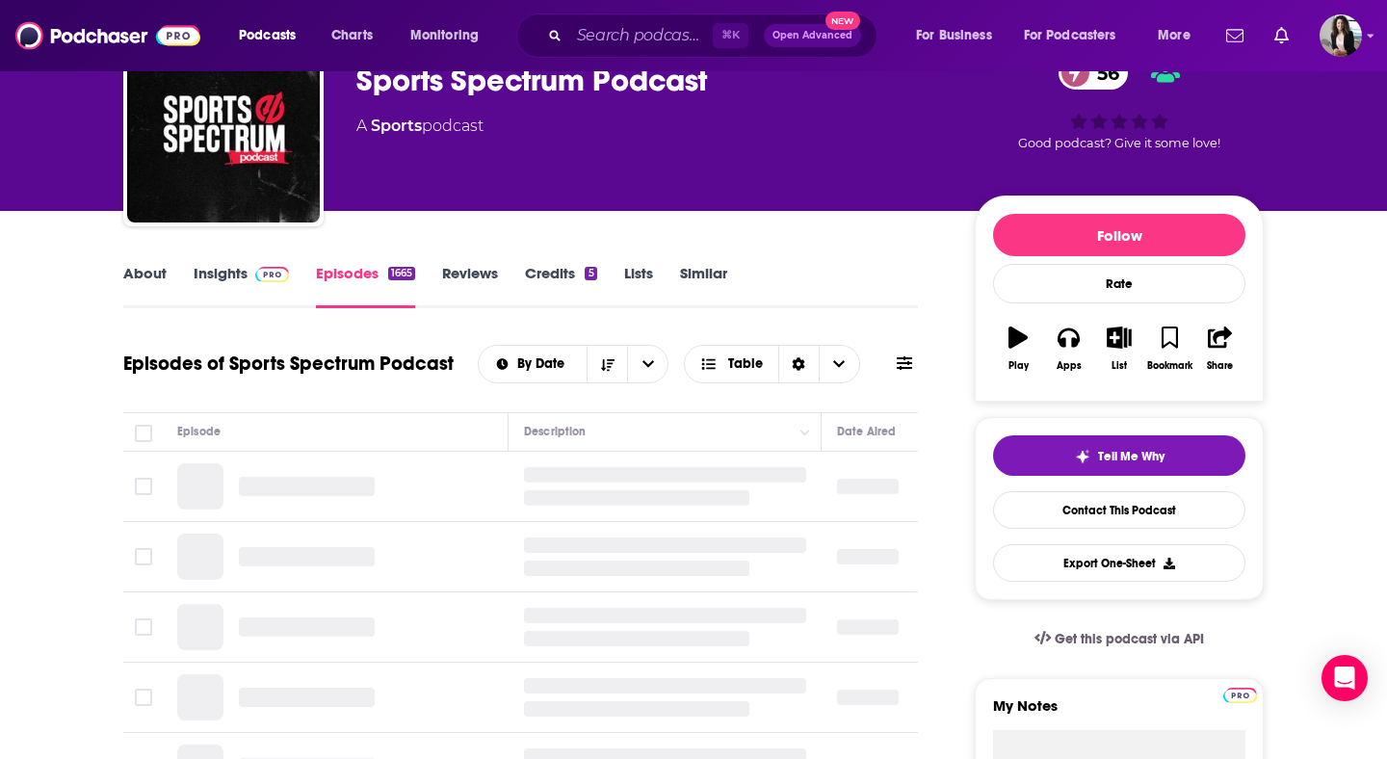
click at [239, 287] on link "Insights" at bounding box center [241, 286] width 95 height 44
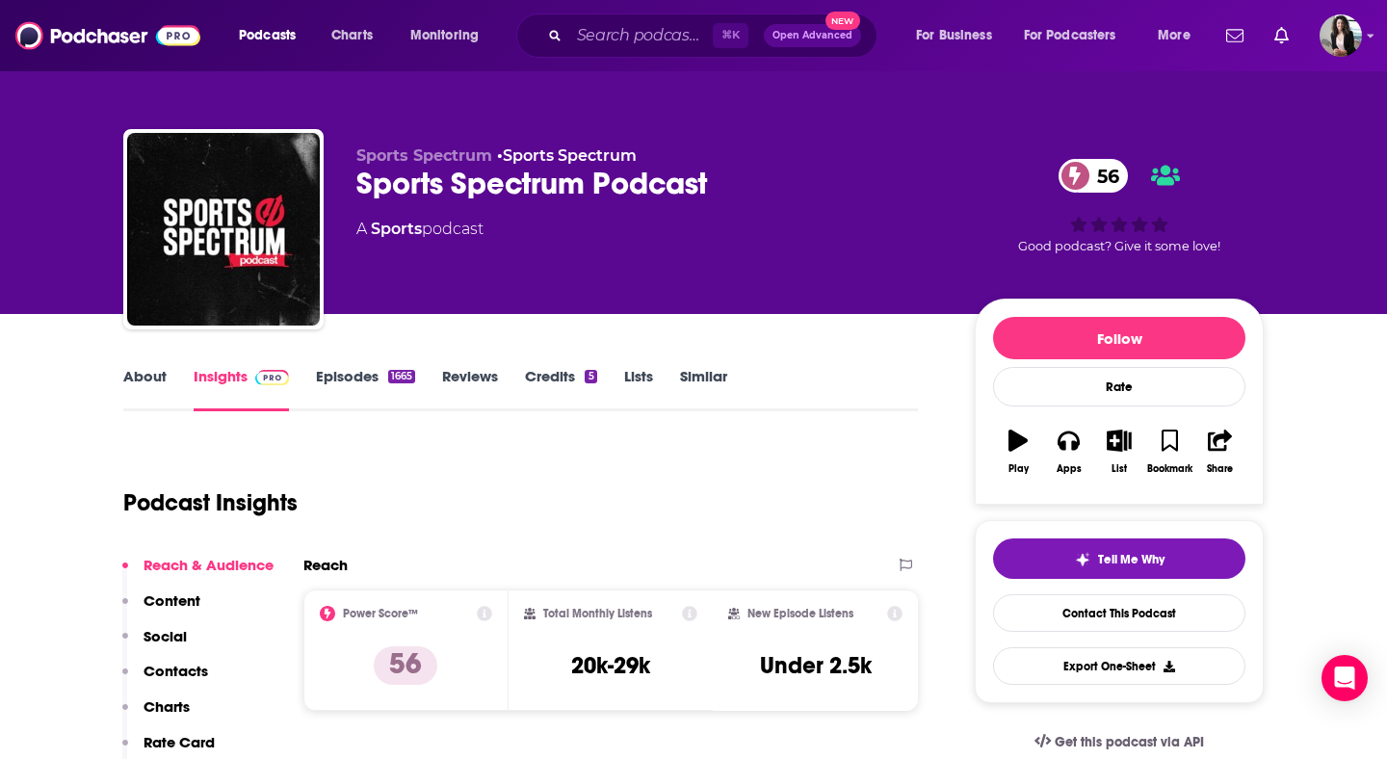
click at [145, 383] on link "About" at bounding box center [144, 389] width 43 height 44
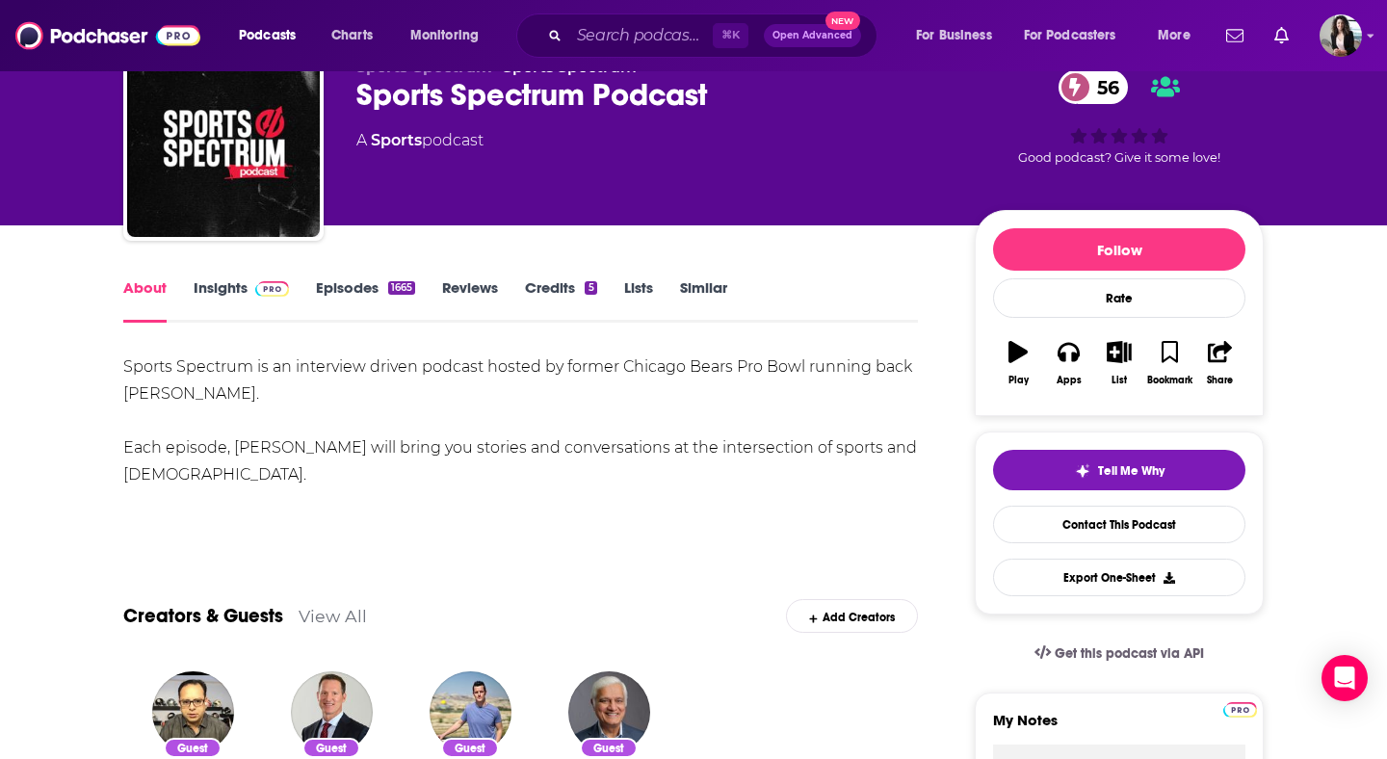
scroll to position [130, 0]
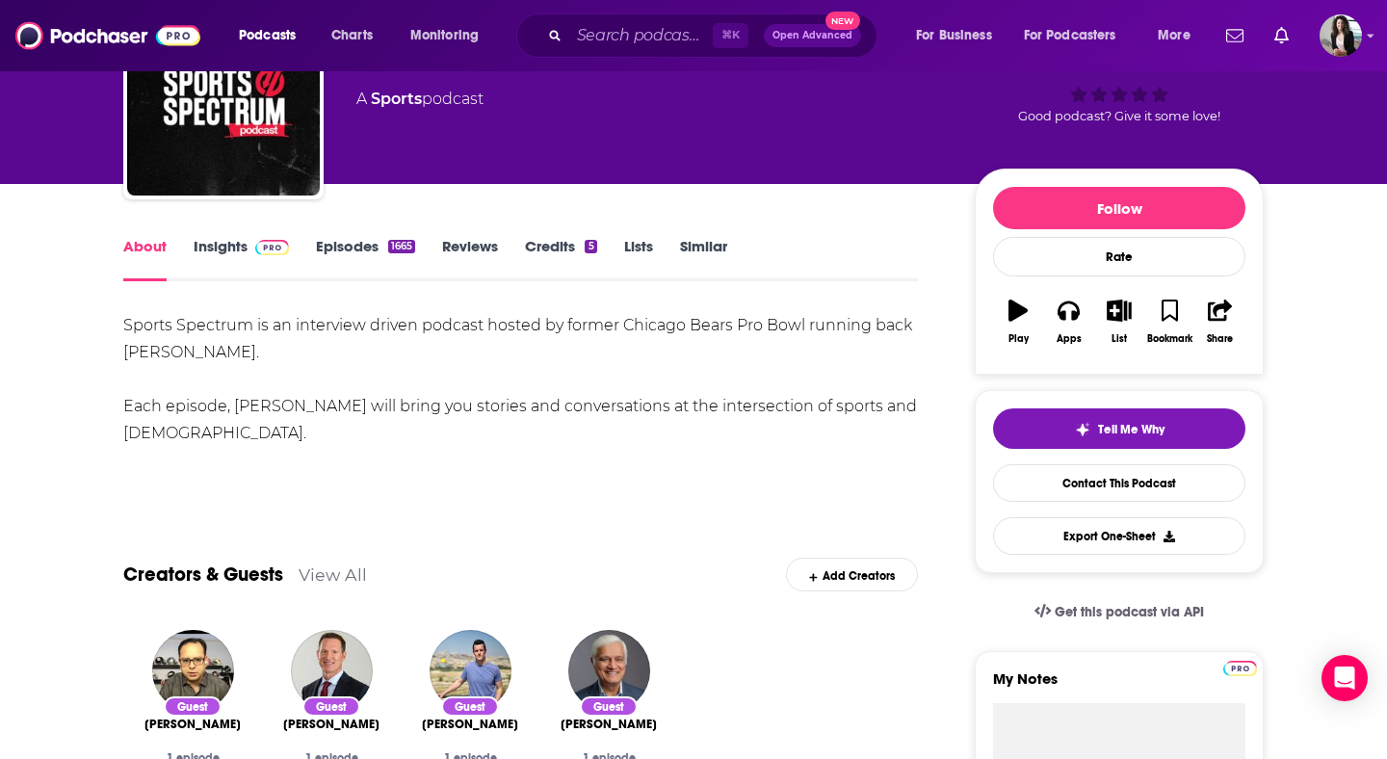
click at [225, 243] on link "Insights" at bounding box center [241, 259] width 95 height 44
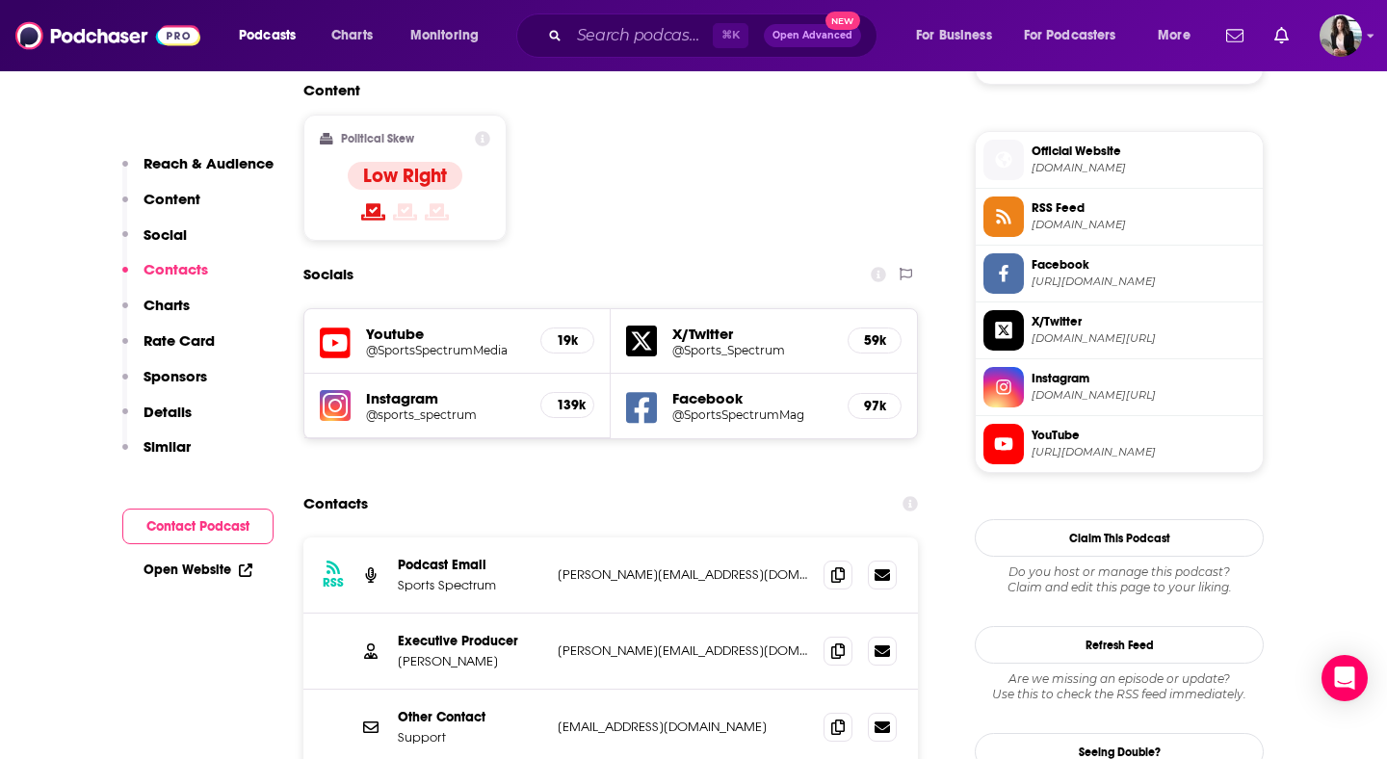
scroll to position [1613, 0]
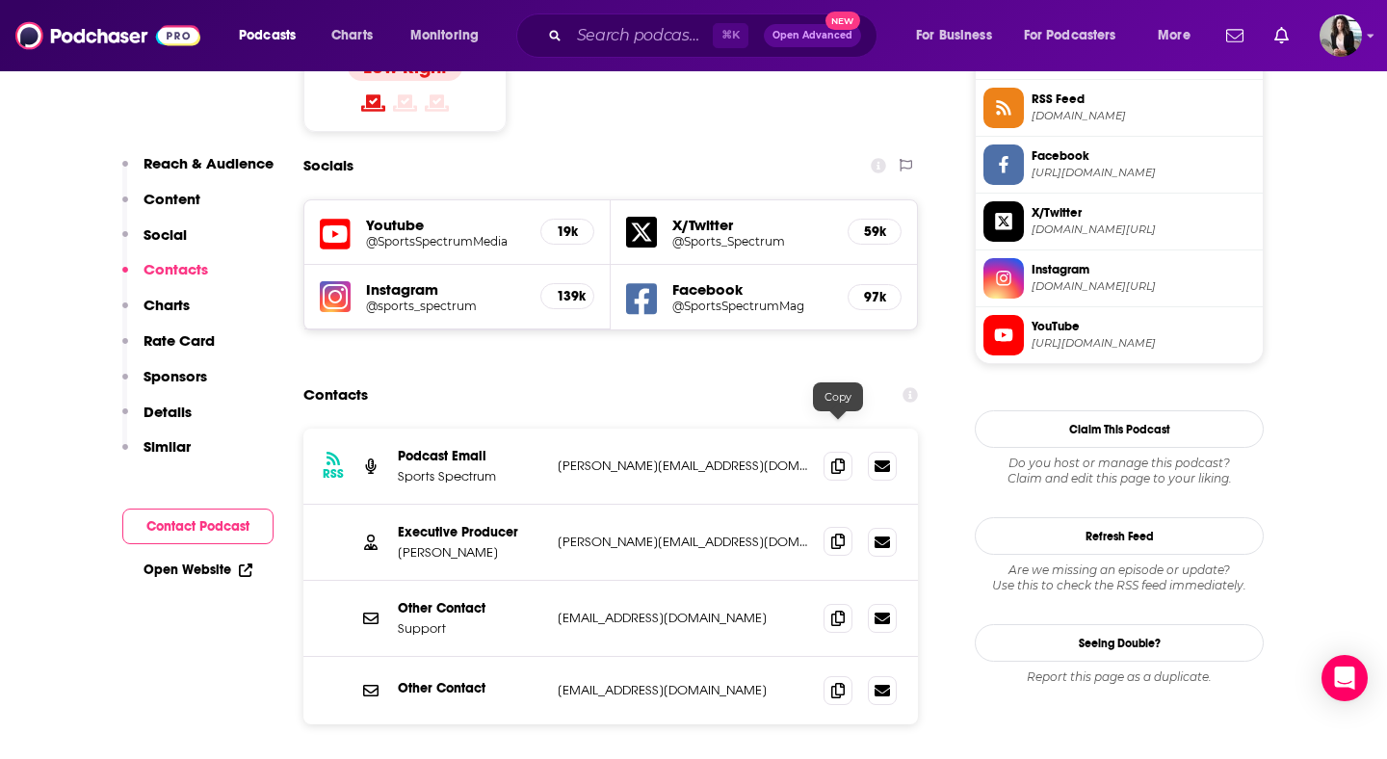
click at [828, 527] on span at bounding box center [838, 541] width 29 height 29
click at [640, 20] on input "Search podcasts, credits, & more..." at bounding box center [641, 35] width 144 height 31
paste input "Navigating Great Kids"
type input "Navigating Great Kids"
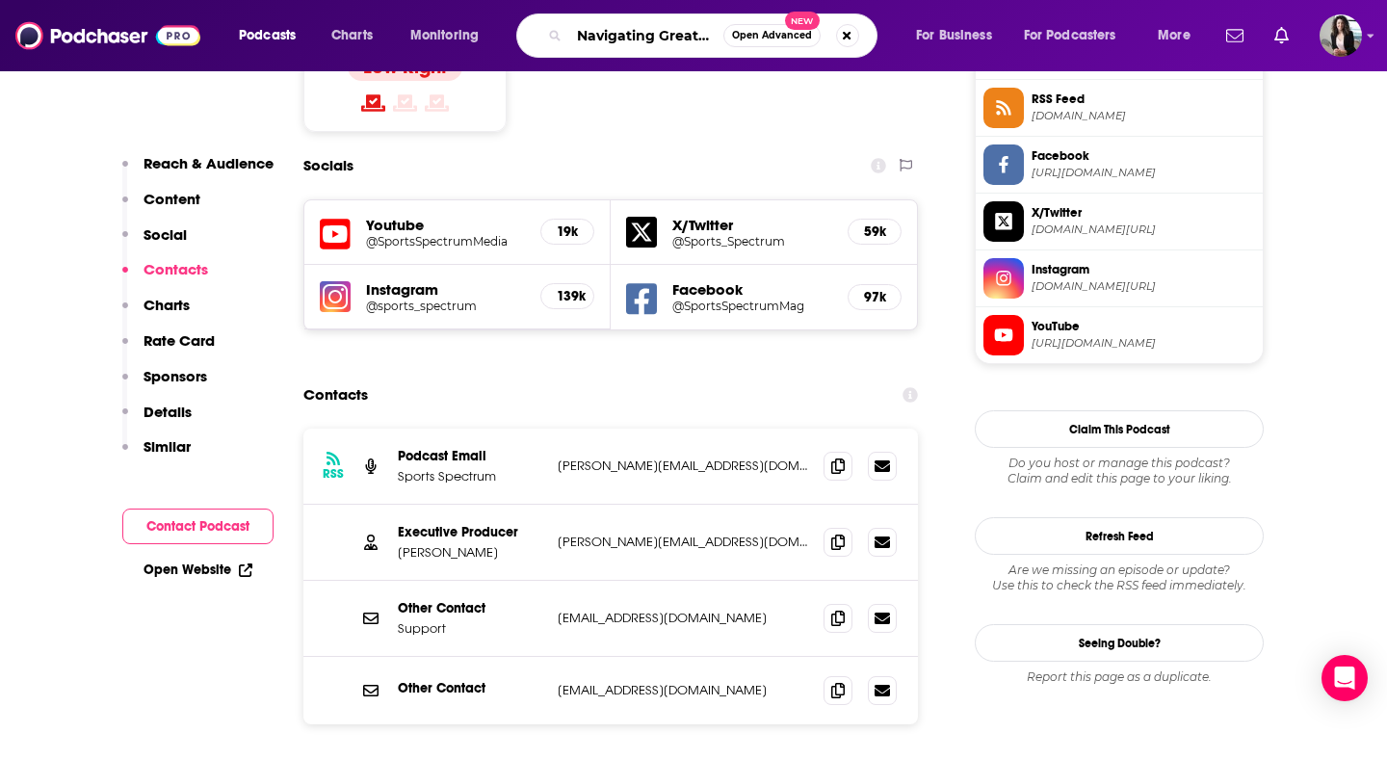
scroll to position [0, 17]
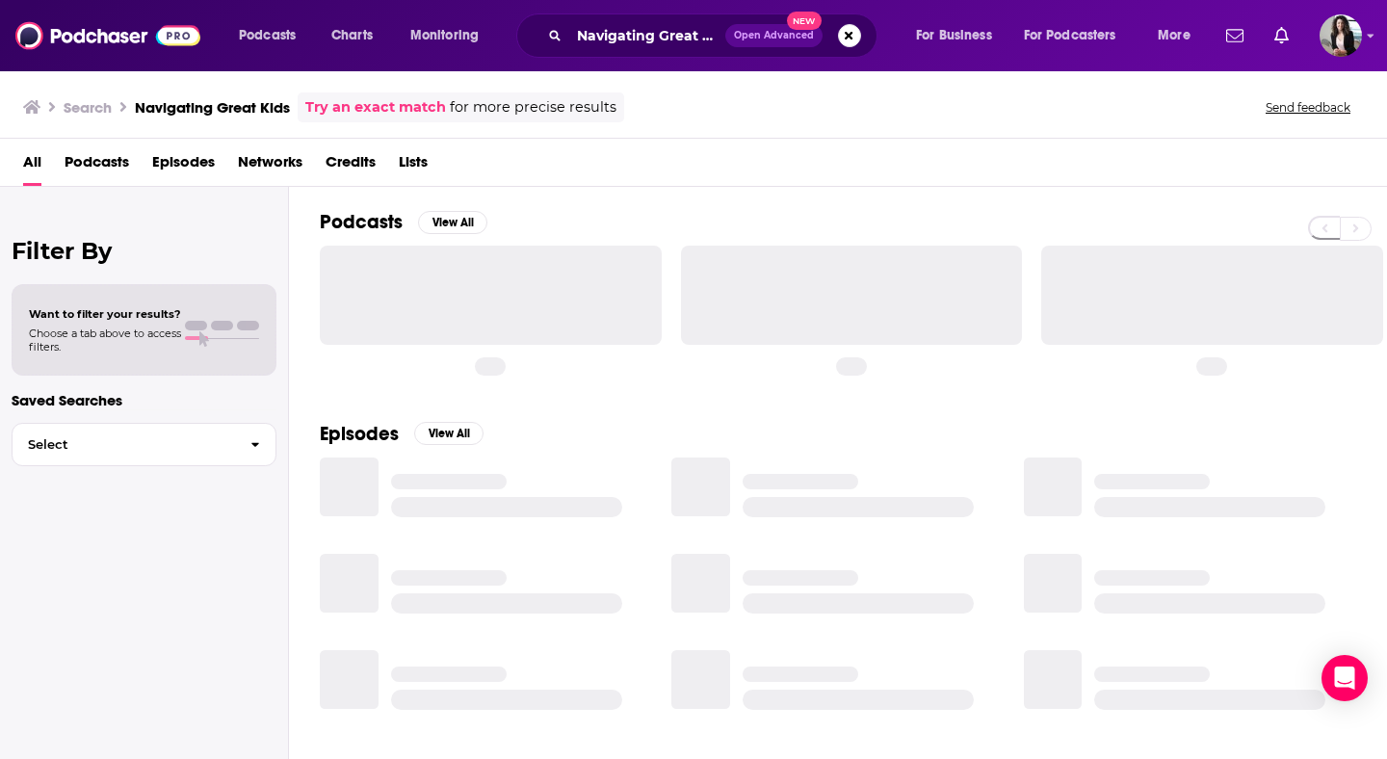
scroll to position [57, 0]
